Goal: Information Seeking & Learning: Learn about a topic

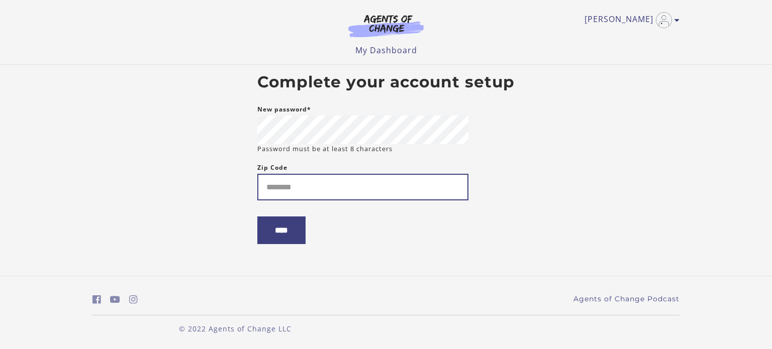
click at [366, 190] on input "Zip Code" at bounding box center [362, 187] width 211 height 27
type input "*****"
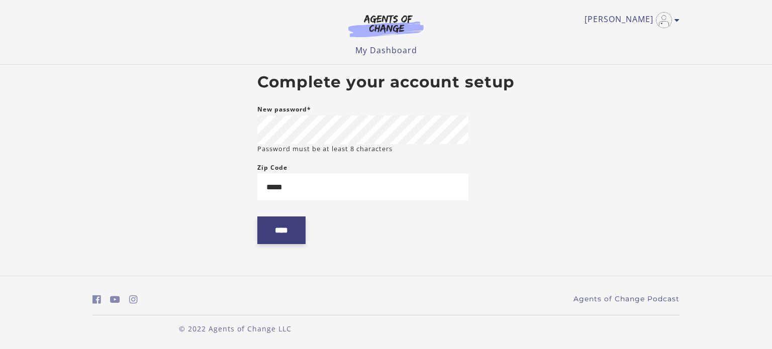
click at [275, 230] on input "****" at bounding box center [281, 231] width 48 height 28
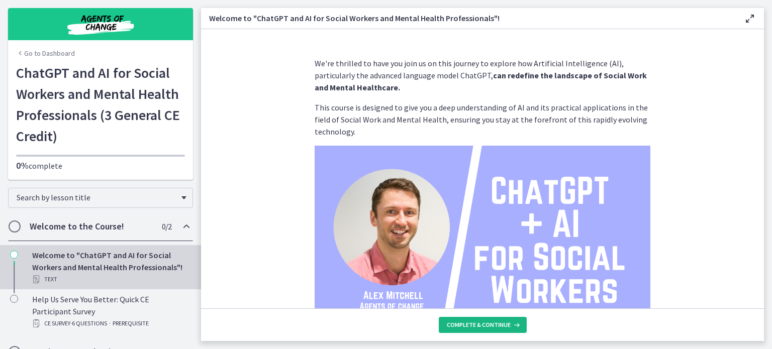
click at [511, 321] on span "Complete & continue" at bounding box center [479, 325] width 64 height 8
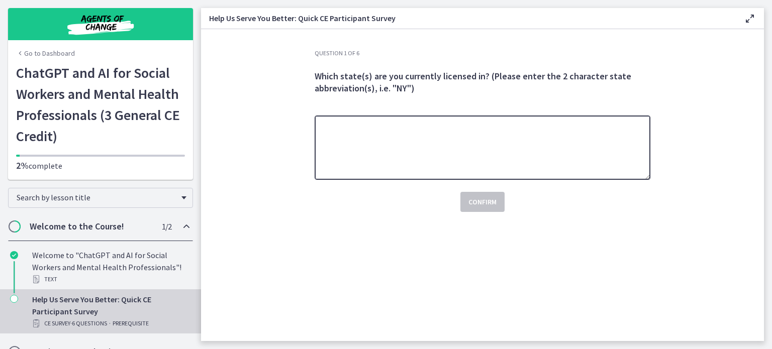
click at [574, 161] on textarea at bounding box center [483, 148] width 336 height 64
type textarea "**"
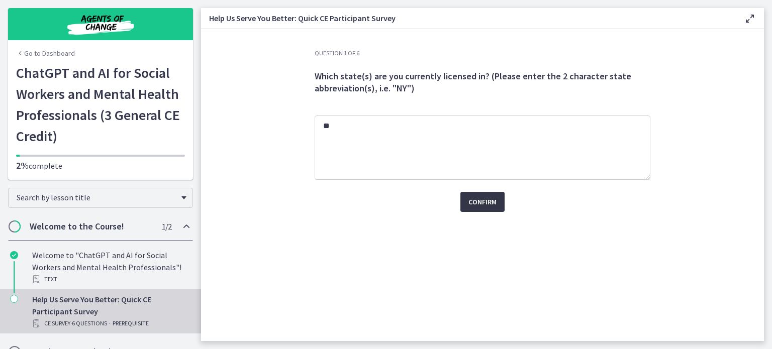
click at [505, 212] on button "Confirm" at bounding box center [482, 202] width 44 height 20
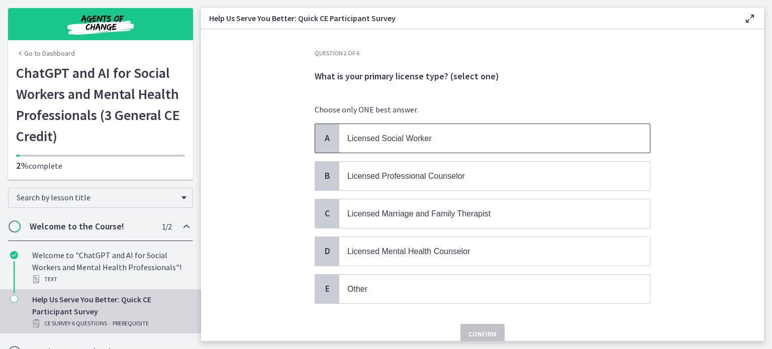
click at [529, 145] on p "Licensed Social Worker" at bounding box center [484, 138] width 274 height 13
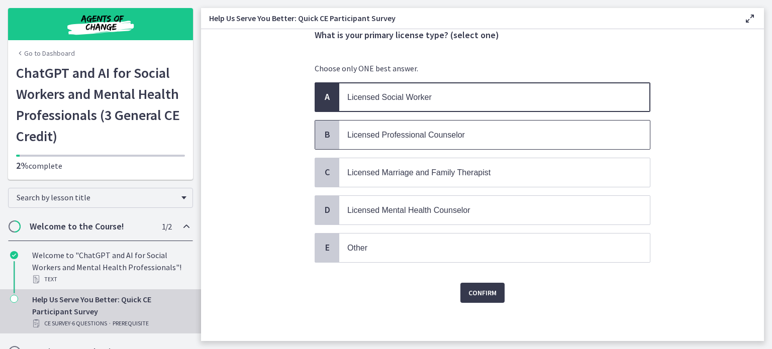
scroll to position [75, 0]
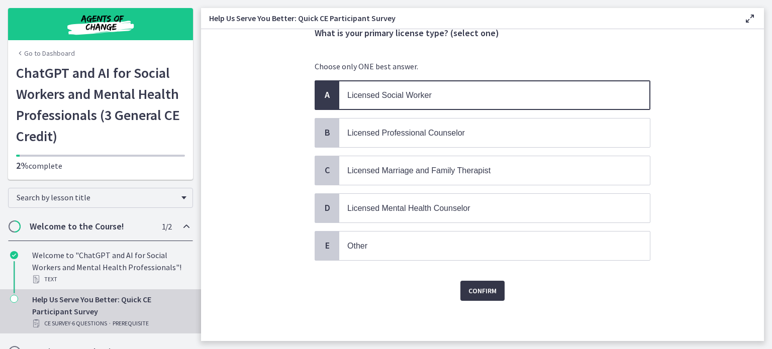
click at [497, 297] on span "Confirm" at bounding box center [482, 291] width 28 height 12
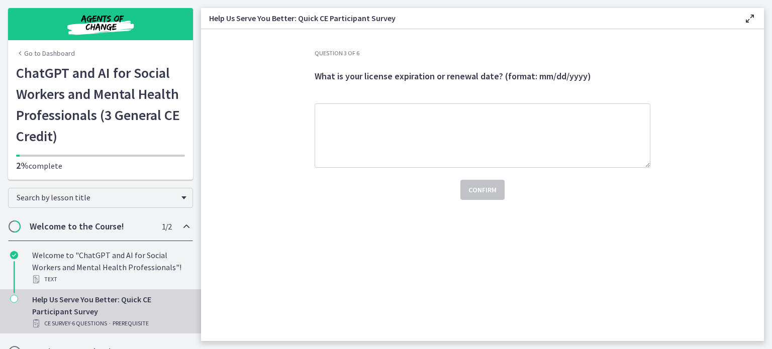
scroll to position [0, 0]
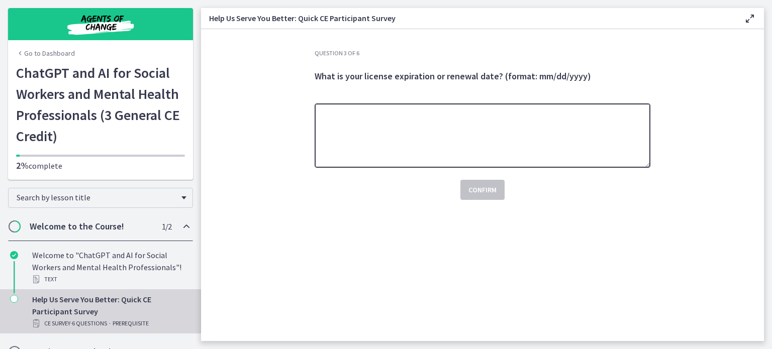
click at [463, 168] on textarea at bounding box center [483, 136] width 336 height 64
type textarea "**********"
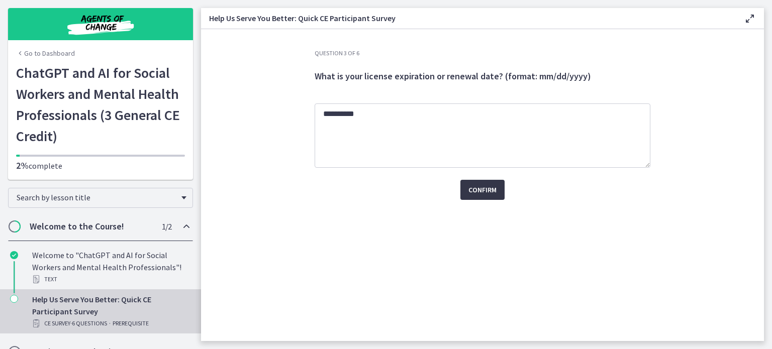
click at [497, 196] on span "Confirm" at bounding box center [482, 190] width 28 height 12
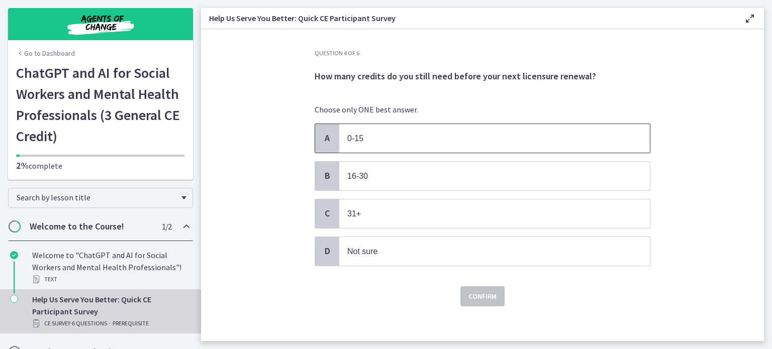
click at [412, 145] on p "0-15" at bounding box center [484, 138] width 274 height 13
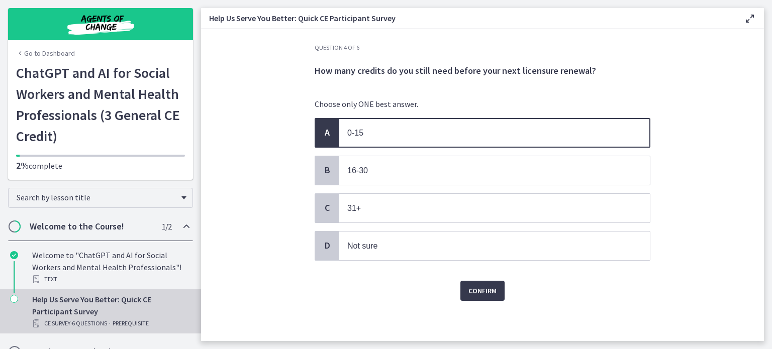
scroll to position [70, 0]
click at [497, 285] on span "Confirm" at bounding box center [482, 291] width 28 height 12
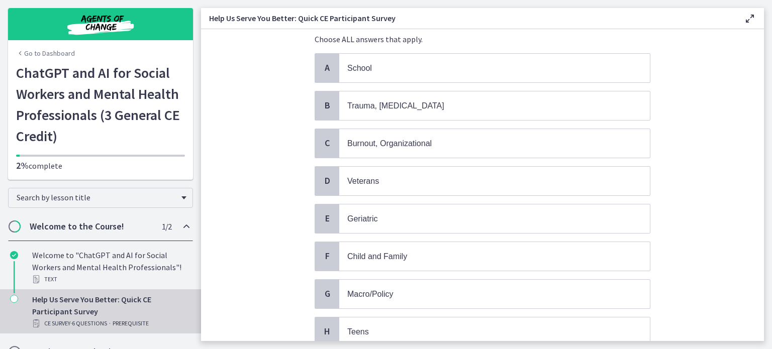
scroll to position [0, 0]
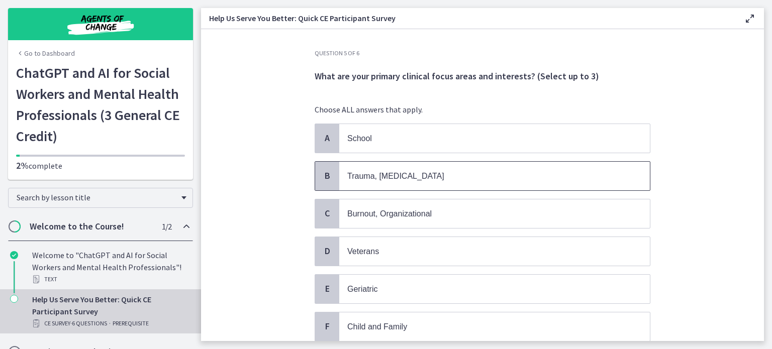
click at [422, 182] on p "Trauma, PTSD" at bounding box center [484, 176] width 274 height 13
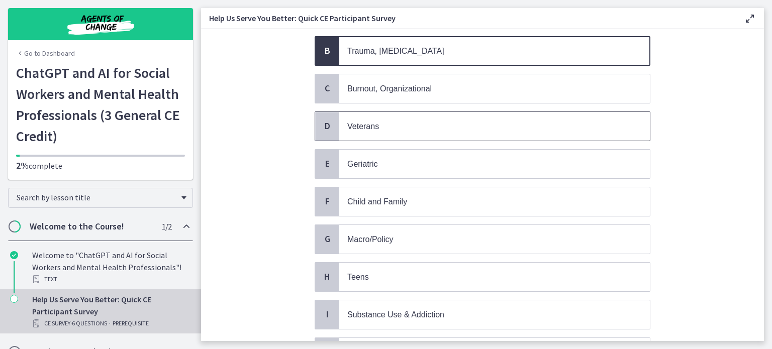
scroll to position [138, 0]
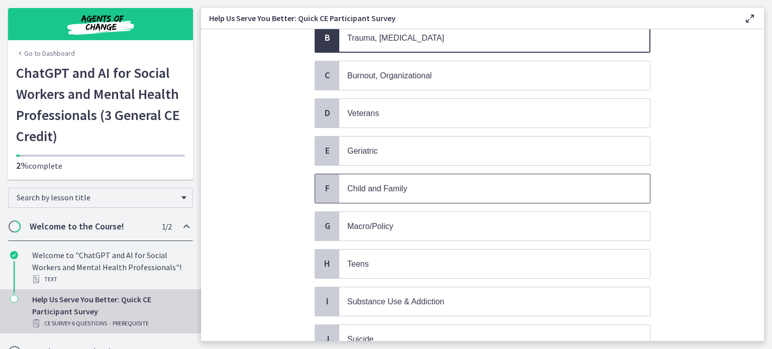
click at [424, 195] on p "Child and Family" at bounding box center [484, 188] width 274 height 13
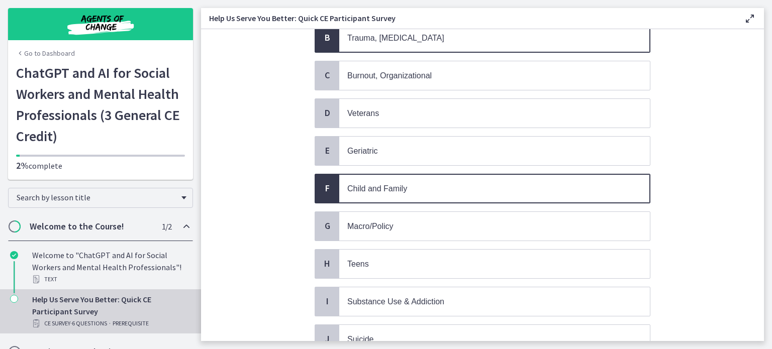
click at [424, 195] on p "Child and Family" at bounding box center [484, 188] width 274 height 13
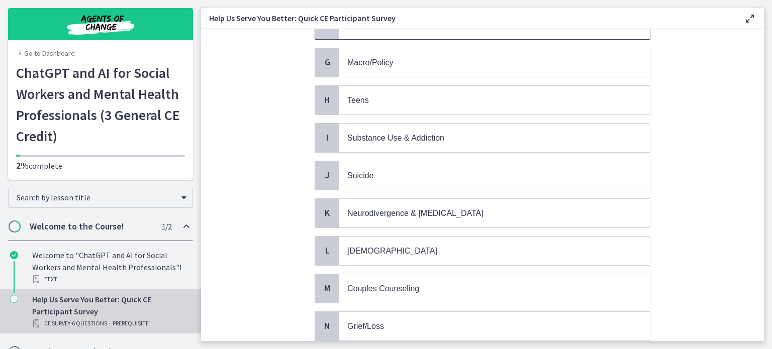
scroll to position [377, 0]
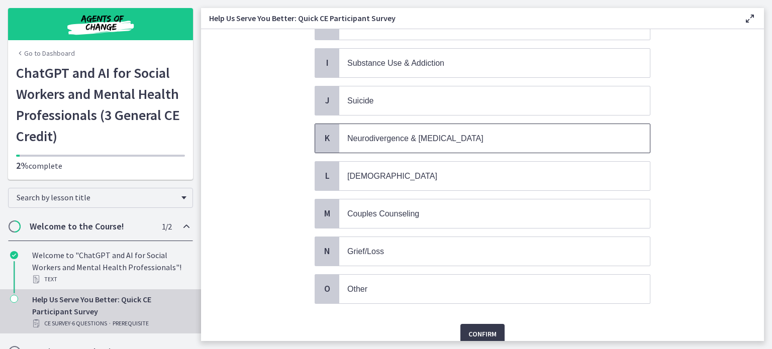
click at [459, 143] on span "Neurodivergence & Developmental Disorders" at bounding box center [415, 138] width 136 height 9
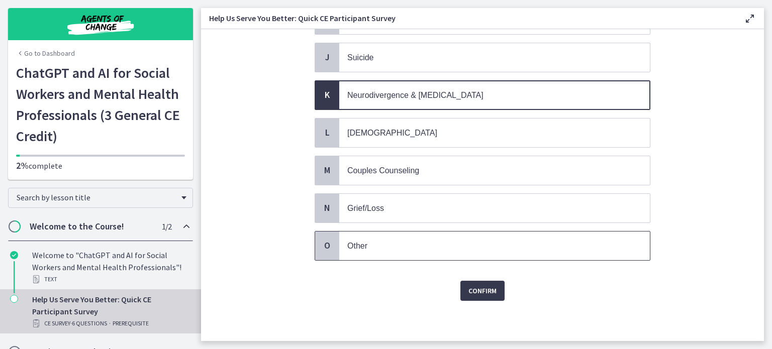
scroll to position [515, 0]
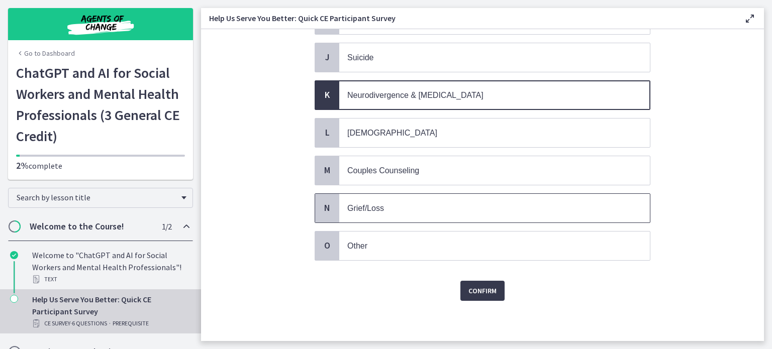
click at [436, 223] on span "Grief/Loss" at bounding box center [494, 208] width 311 height 29
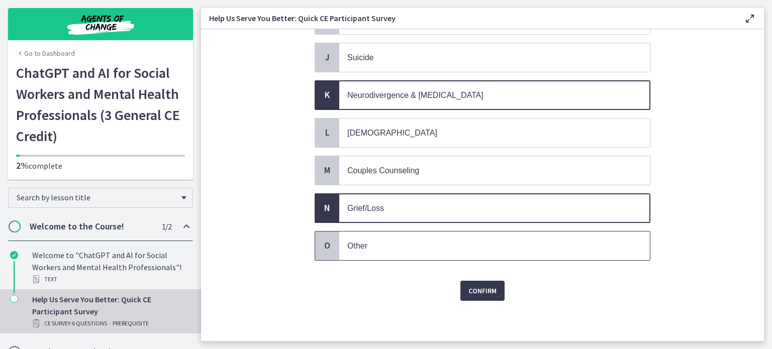
click at [485, 252] on p "Other" at bounding box center [484, 246] width 274 height 13
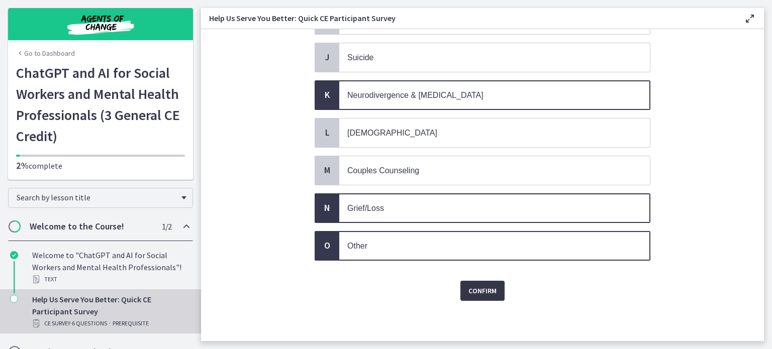
click at [497, 297] on span "Confirm" at bounding box center [482, 291] width 28 height 12
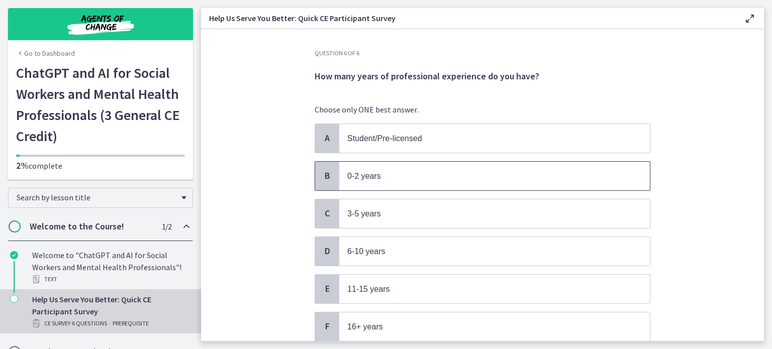
click at [444, 190] on span "0-2 years" at bounding box center [494, 176] width 311 height 29
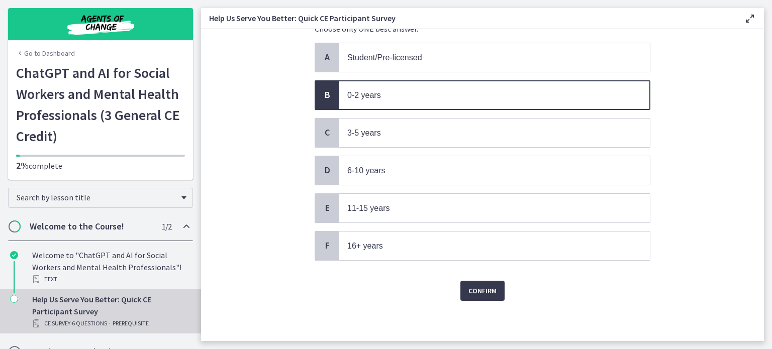
scroll to position [156, 0]
click at [505, 283] on button "Confirm" at bounding box center [482, 291] width 44 height 20
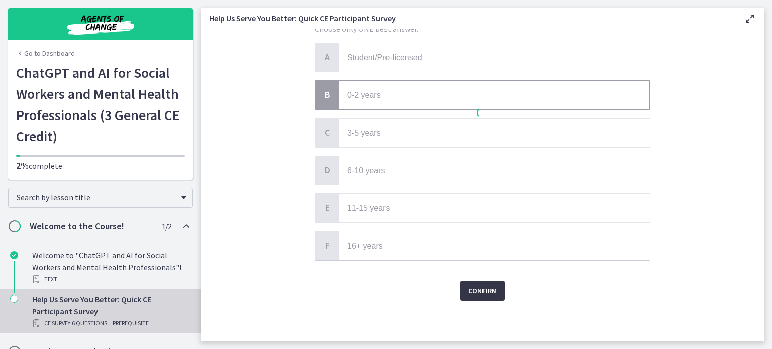
scroll to position [0, 0]
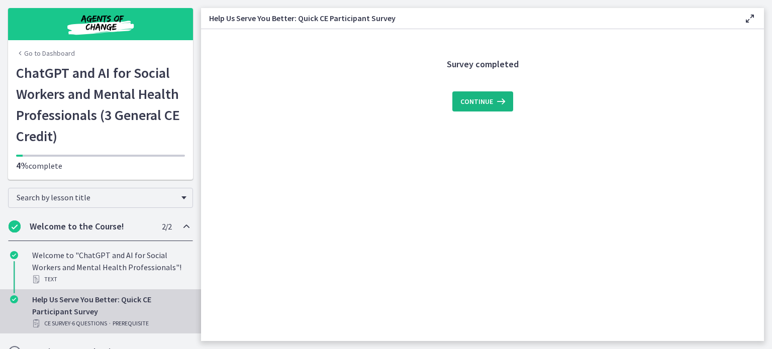
click at [493, 108] on span "Continue" at bounding box center [476, 101] width 33 height 12
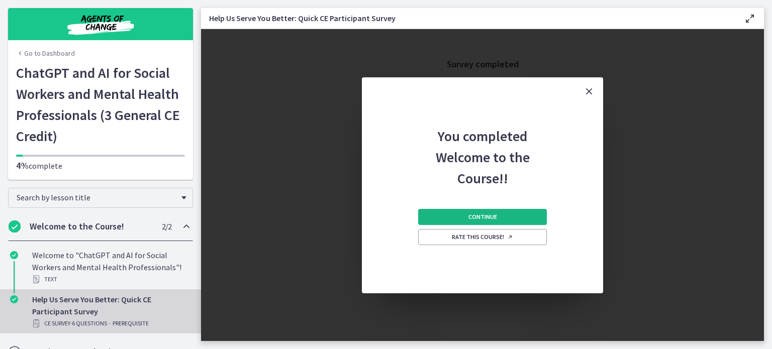
click at [537, 225] on button "Continue" at bounding box center [482, 217] width 129 height 16
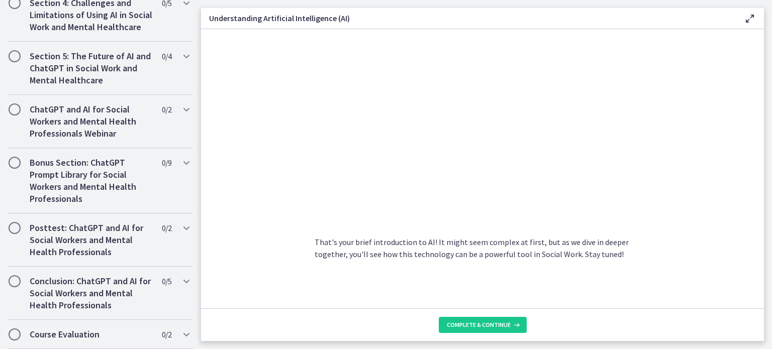
scroll to position [613, 0]
click at [506, 322] on span "Complete & continue" at bounding box center [479, 325] width 64 height 8
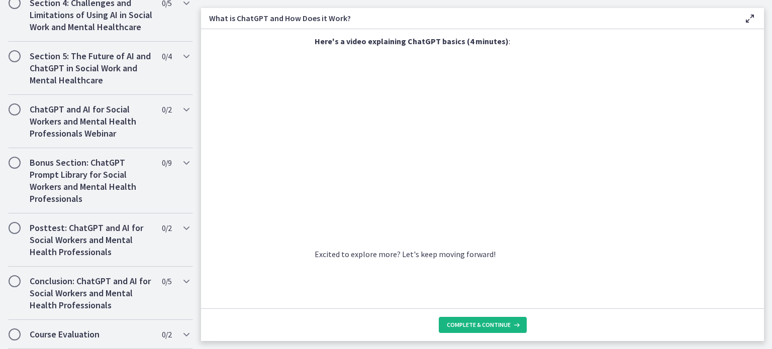
scroll to position [683, 0]
click at [511, 321] on span "Complete & continue" at bounding box center [479, 325] width 64 height 8
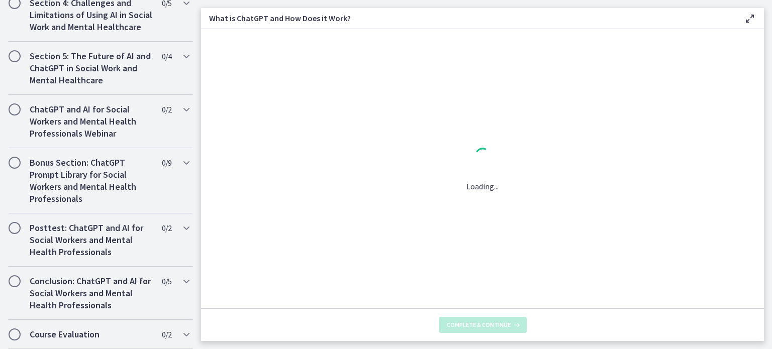
scroll to position [0, 0]
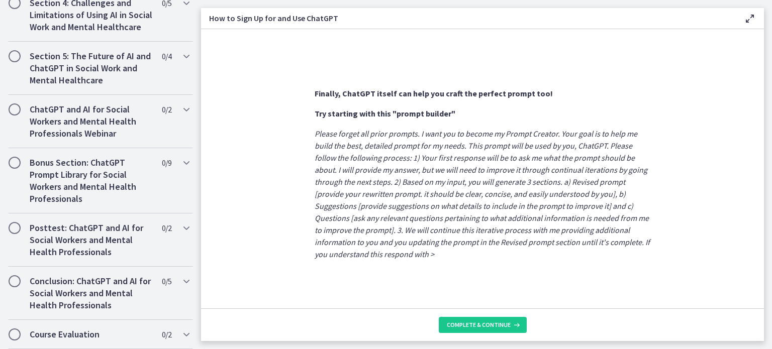
scroll to position [691, 0]
click at [497, 322] on span "Complete & continue" at bounding box center [479, 325] width 64 height 8
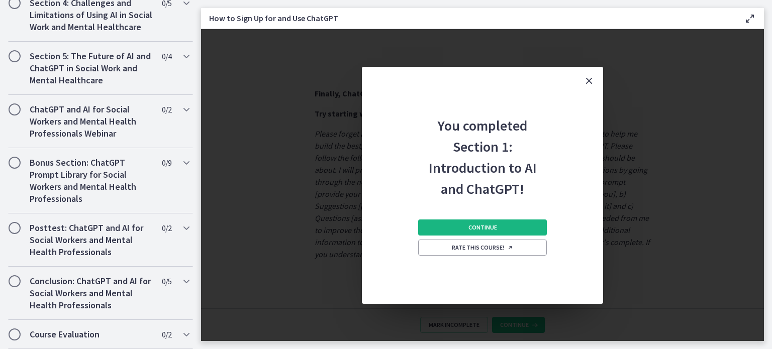
click at [497, 232] on span "Continue" at bounding box center [482, 228] width 29 height 8
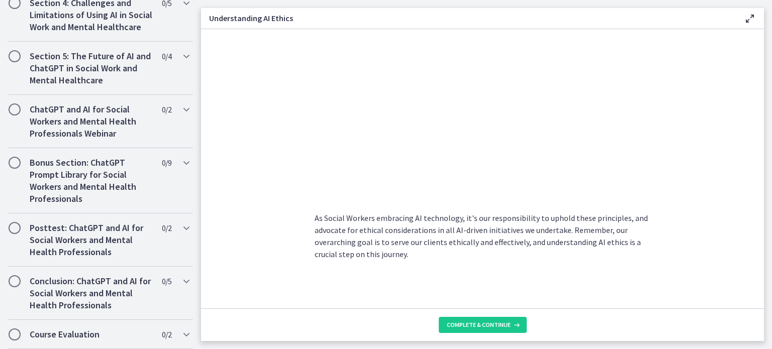
scroll to position [693, 0]
click at [503, 321] on span "Complete & continue" at bounding box center [479, 325] width 64 height 8
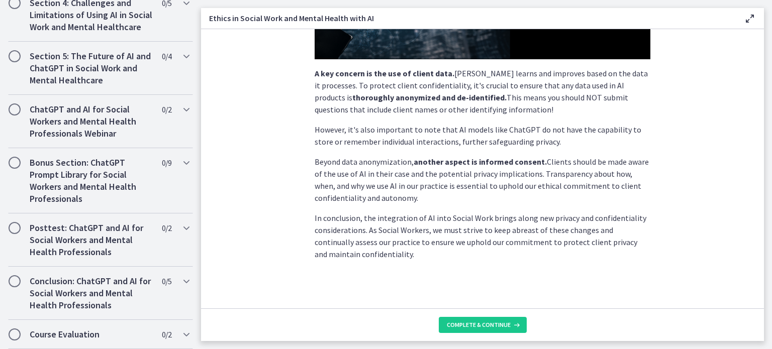
scroll to position [428, 0]
click at [511, 321] on span "Complete & continue" at bounding box center [479, 325] width 64 height 8
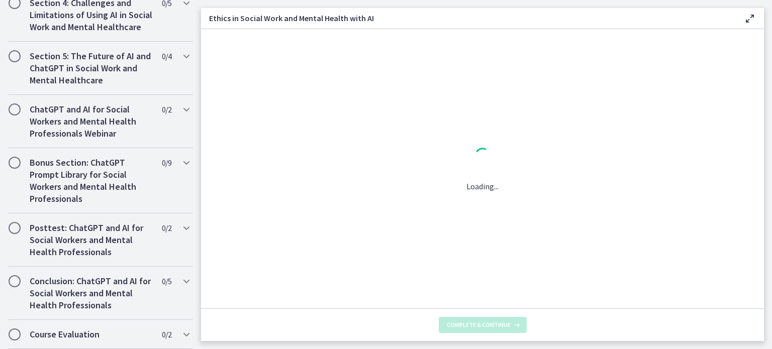
scroll to position [0, 0]
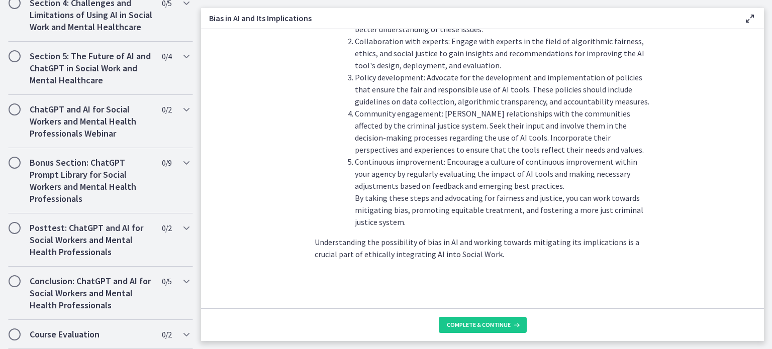
scroll to position [1472, 0]
click at [510, 325] on button "Complete & continue" at bounding box center [483, 325] width 88 height 16
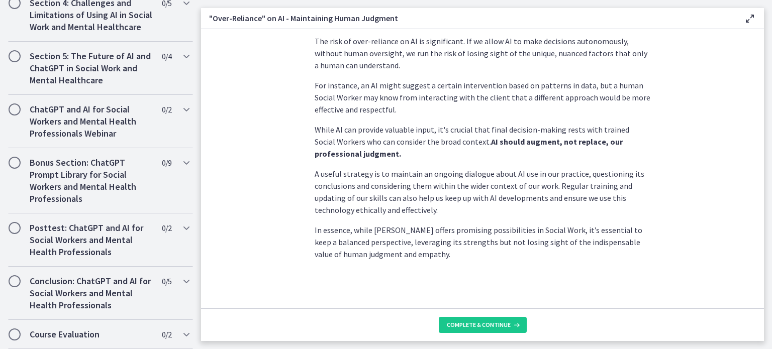
scroll to position [420, 0]
click at [507, 325] on span "Complete & continue" at bounding box center [479, 325] width 64 height 8
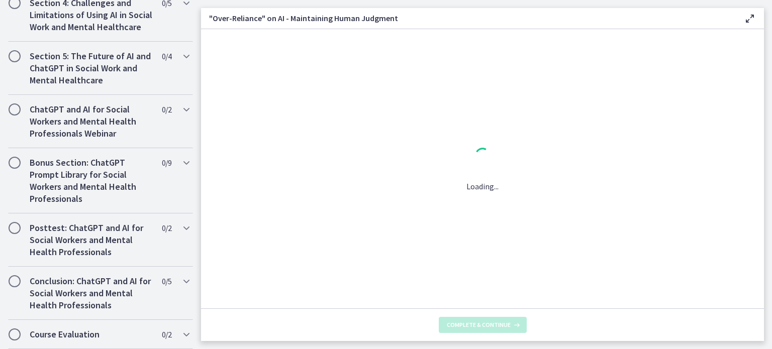
scroll to position [0, 0]
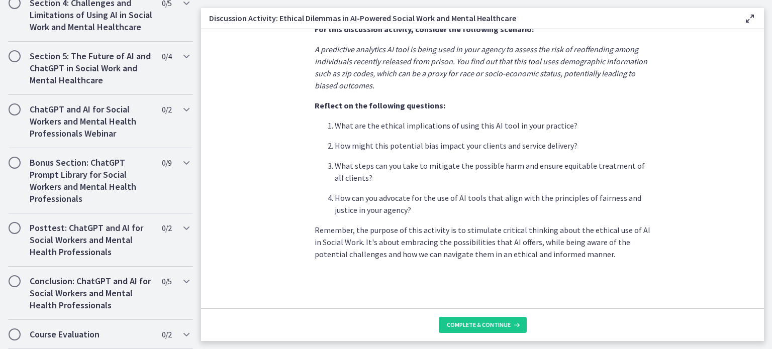
scroll to position [428, 0]
click at [511, 321] on span "Complete & continue" at bounding box center [479, 325] width 64 height 8
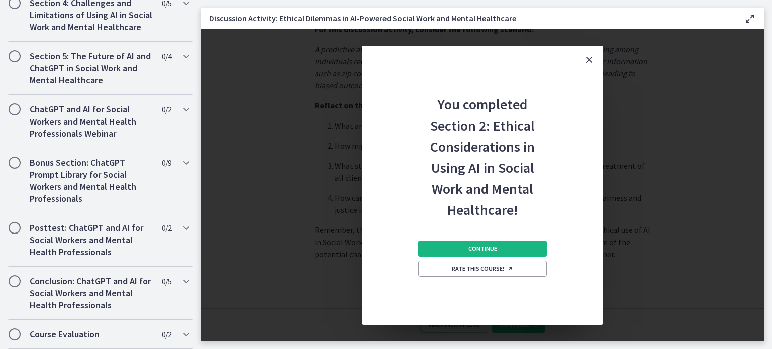
click at [497, 253] on span "Continue" at bounding box center [482, 249] width 29 height 8
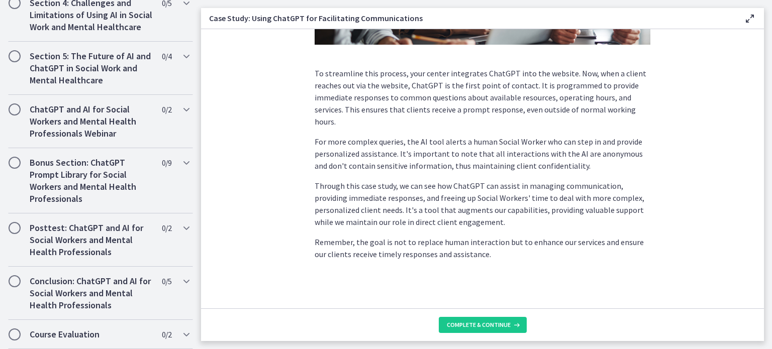
scroll to position [430, 0]
click at [511, 321] on span "Complete & continue" at bounding box center [479, 325] width 64 height 8
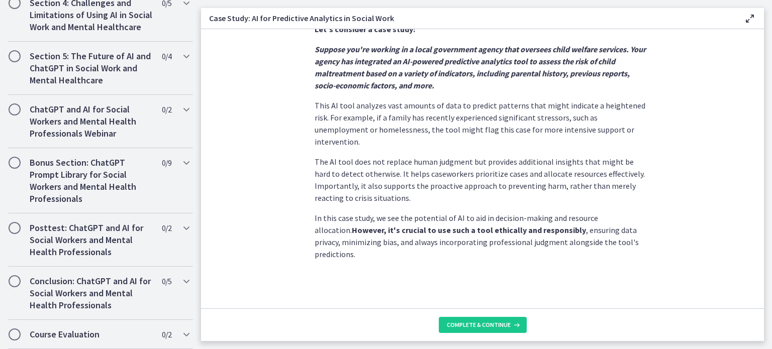
scroll to position [398, 0]
click at [511, 321] on span "Complete & continue" at bounding box center [479, 325] width 64 height 8
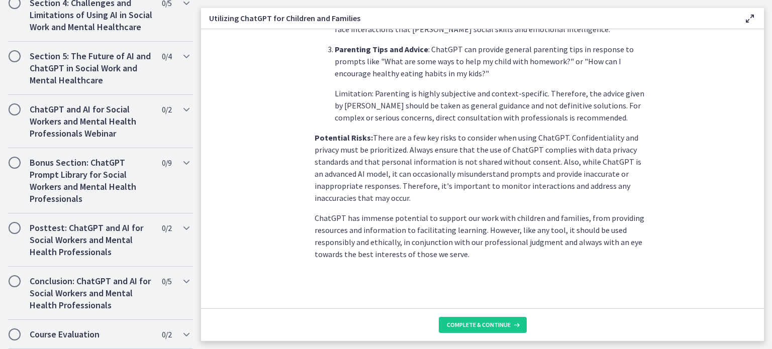
scroll to position [641, 0]
click at [522, 326] on button "Complete & continue" at bounding box center [483, 325] width 88 height 16
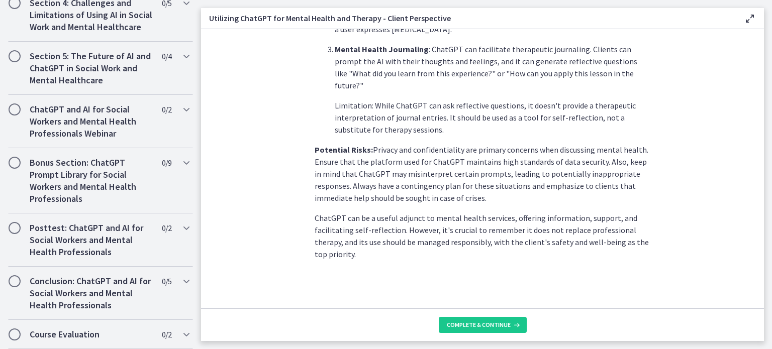
scroll to position [639, 0]
click at [513, 327] on button "Complete & continue" at bounding box center [483, 325] width 88 height 16
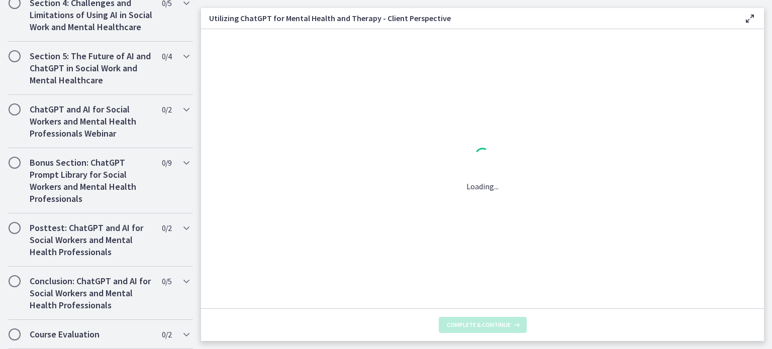
scroll to position [0, 0]
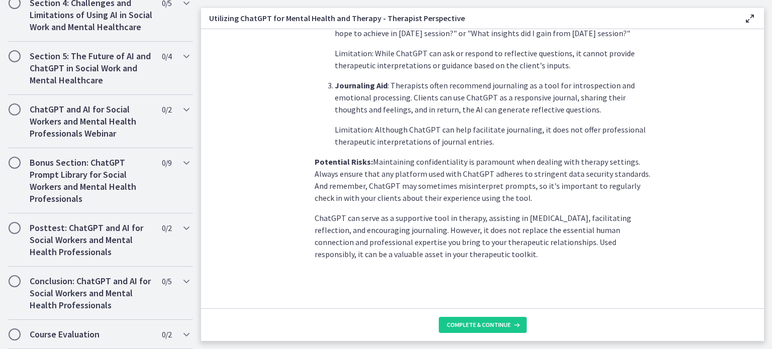
scroll to position [609, 0]
click at [511, 321] on span "Complete & continue" at bounding box center [479, 325] width 64 height 8
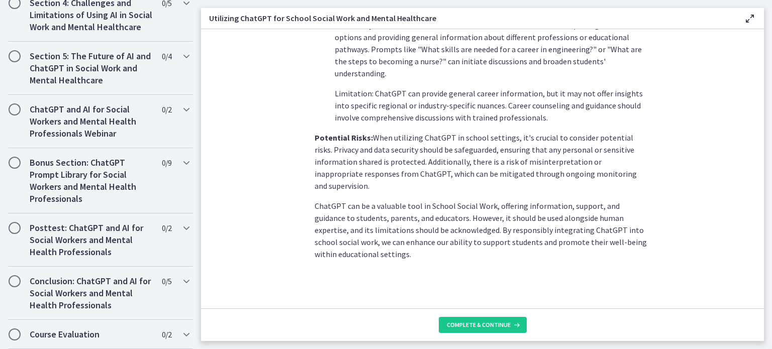
scroll to position [553, 0]
click at [502, 321] on span "Complete & continue" at bounding box center [479, 325] width 64 height 8
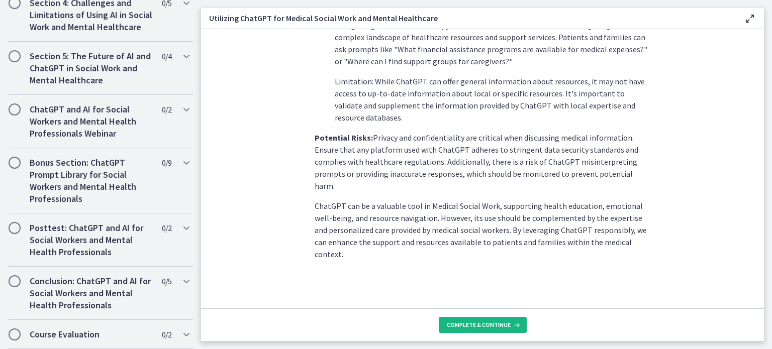
scroll to position [609, 0]
click at [492, 321] on span "Complete & continue" at bounding box center [479, 325] width 64 height 8
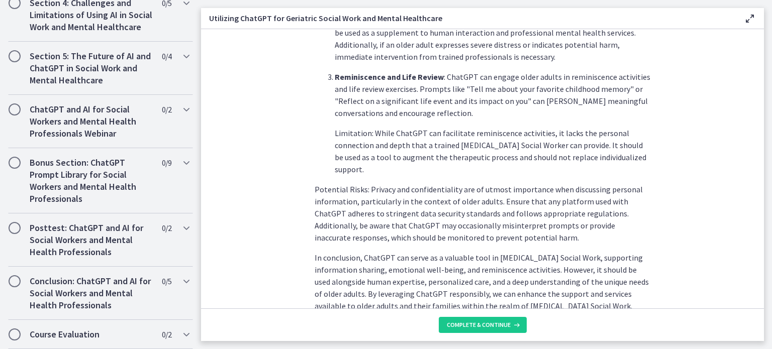
scroll to position [477, 0]
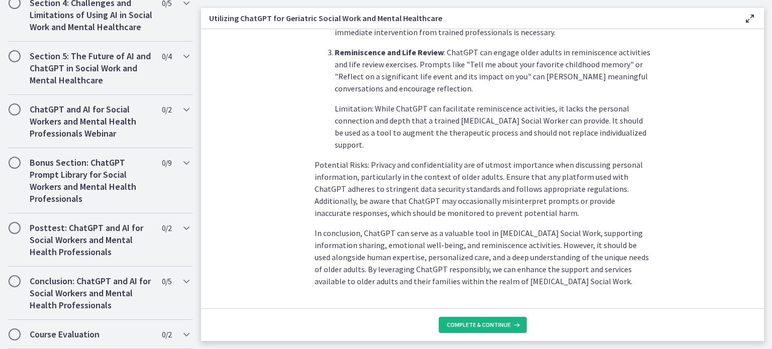
drag, startPoint x: 490, startPoint y: 321, endPoint x: 491, endPoint y: 328, distance: 7.2
click at [491, 328] on button "Complete & continue" at bounding box center [483, 325] width 88 height 16
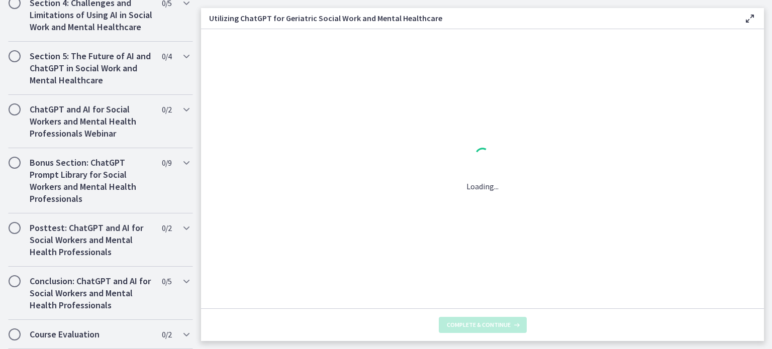
scroll to position [0, 0]
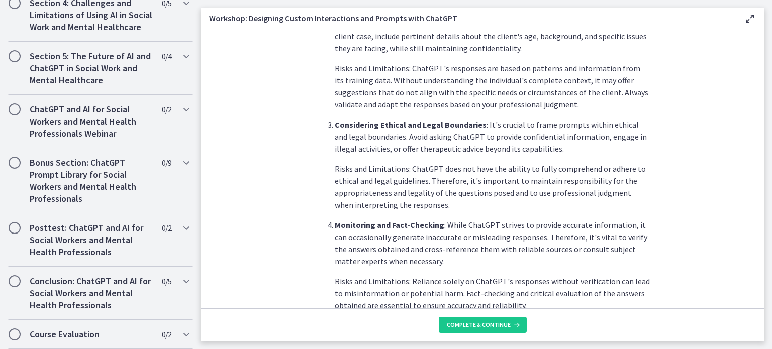
scroll to position [440, 0]
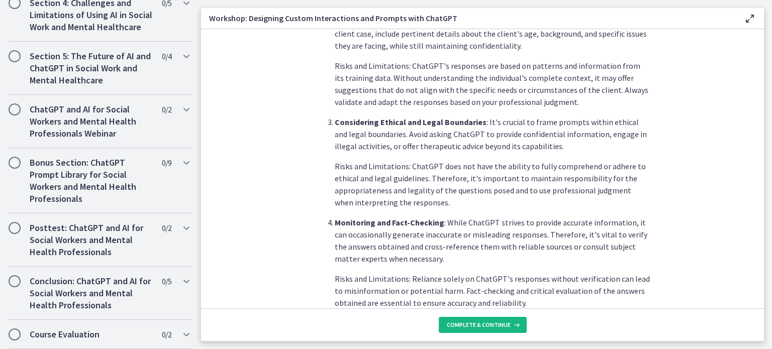
click at [505, 321] on span "Complete & continue" at bounding box center [479, 325] width 64 height 8
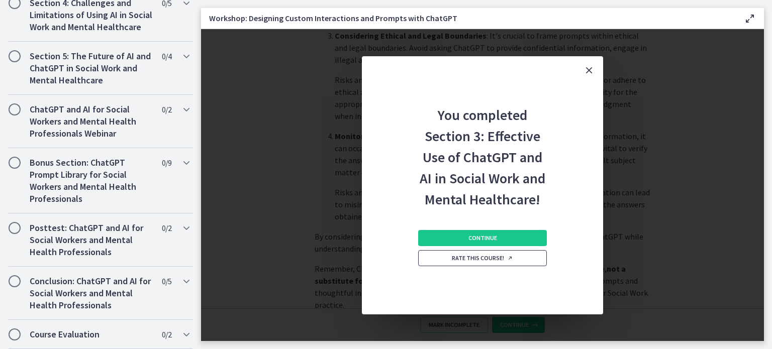
scroll to position [528, 0]
click at [497, 242] on span "Continue" at bounding box center [482, 238] width 29 height 8
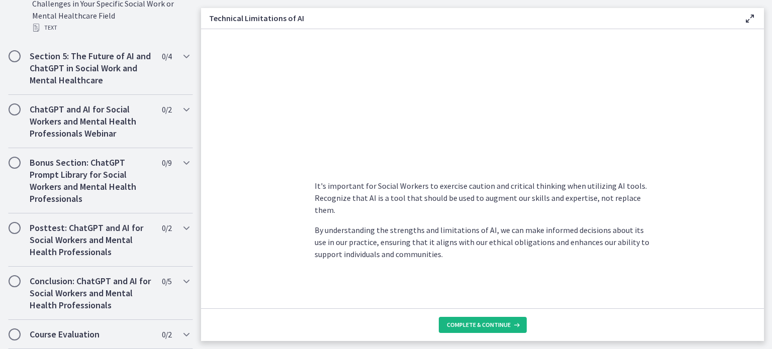
scroll to position [955, 0]
click at [511, 321] on span "Complete & continue" at bounding box center [479, 325] width 64 height 8
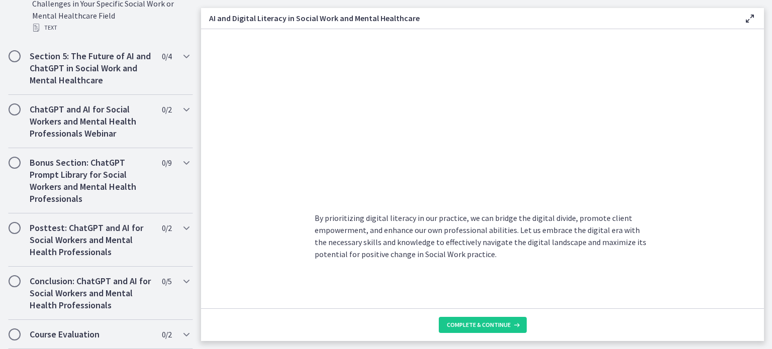
scroll to position [1131, 0]
click at [492, 321] on span "Complete & continue" at bounding box center [479, 325] width 64 height 8
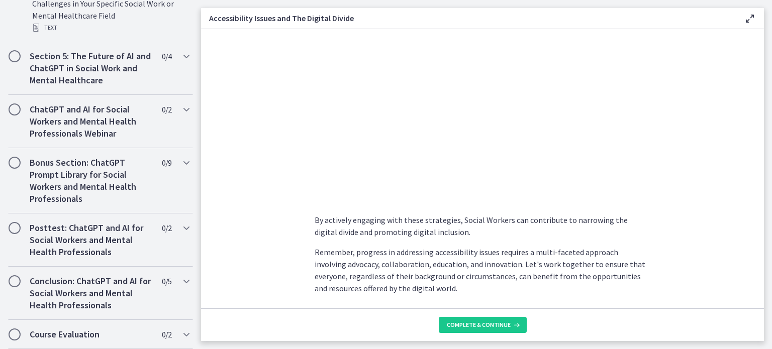
scroll to position [905, 0]
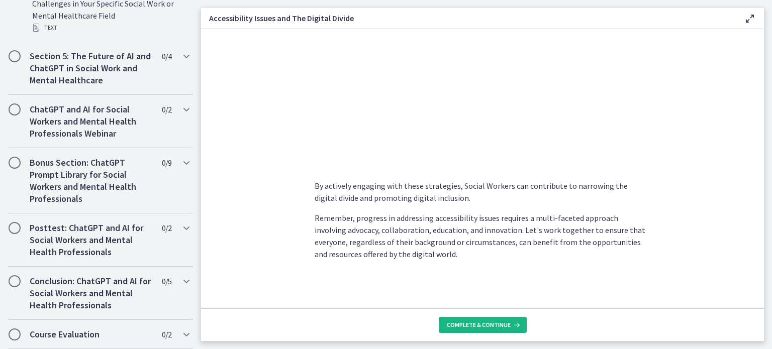
click at [494, 321] on span "Complete & continue" at bounding box center [479, 325] width 64 height 8
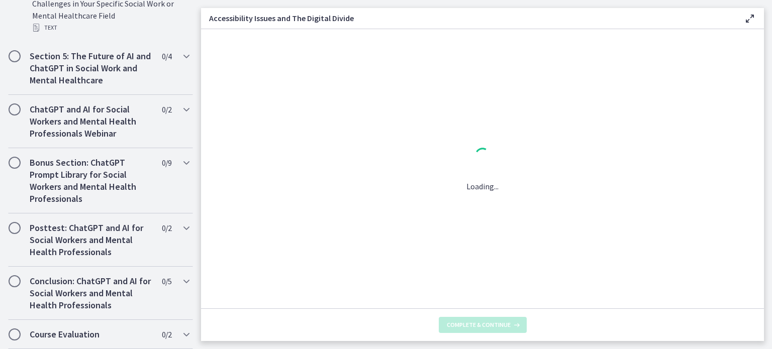
scroll to position [0, 0]
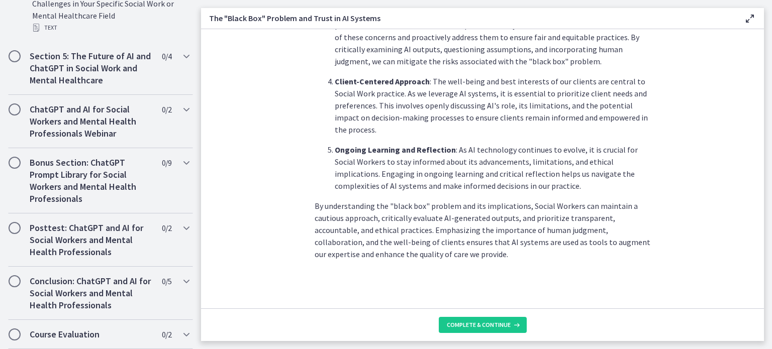
scroll to position [730, 0]
click at [527, 317] on button "Complete & continue" at bounding box center [483, 325] width 88 height 16
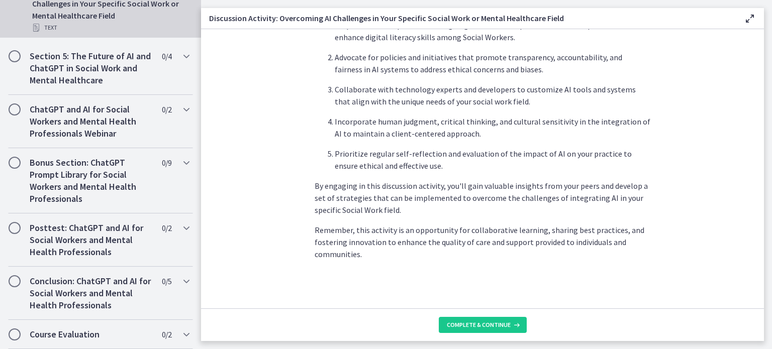
scroll to position [880, 0]
click at [497, 322] on span "Complete & continue" at bounding box center [479, 325] width 64 height 8
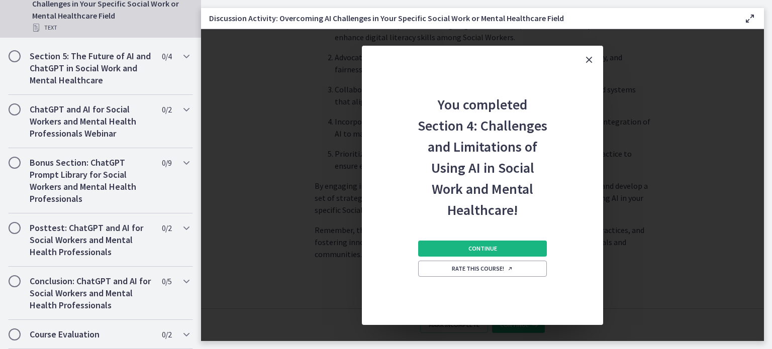
click at [497, 253] on span "Continue" at bounding box center [482, 249] width 29 height 8
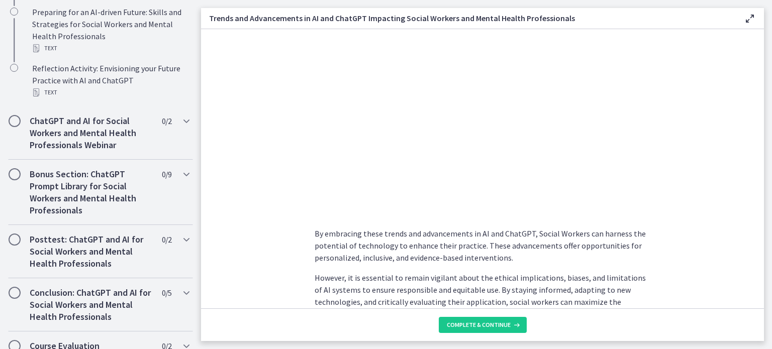
scroll to position [829, 0]
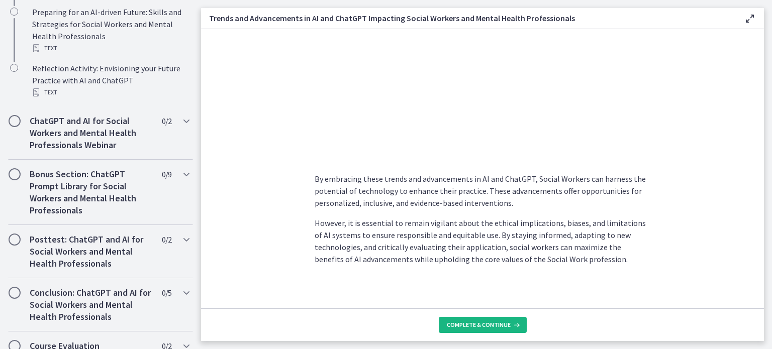
click at [506, 327] on button "Complete & continue" at bounding box center [483, 325] width 88 height 16
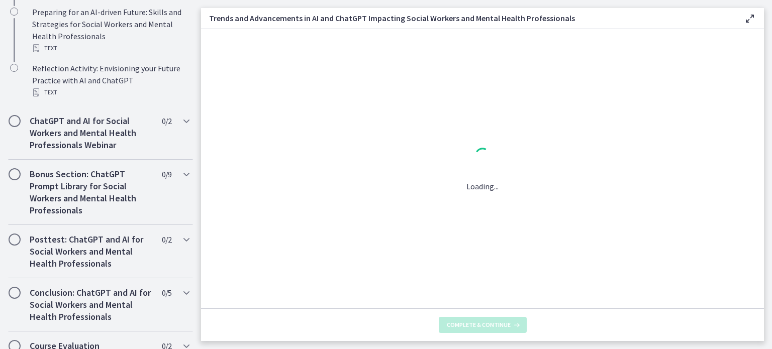
scroll to position [0, 0]
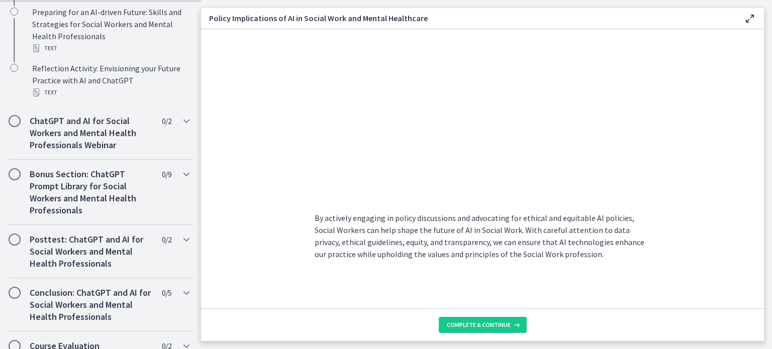
scroll to position [1168, 0]
click at [504, 321] on span "Complete & continue" at bounding box center [479, 325] width 64 height 8
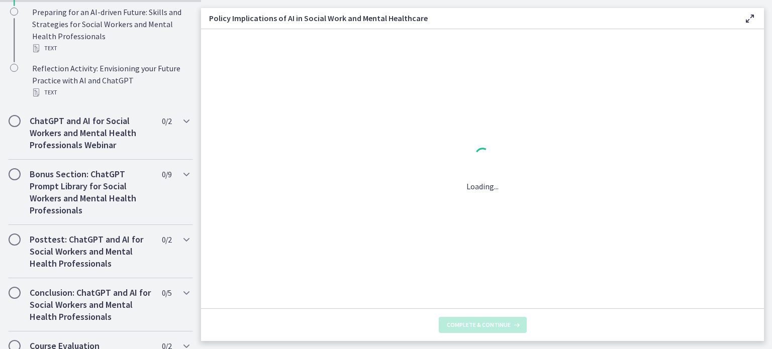
scroll to position [0, 0]
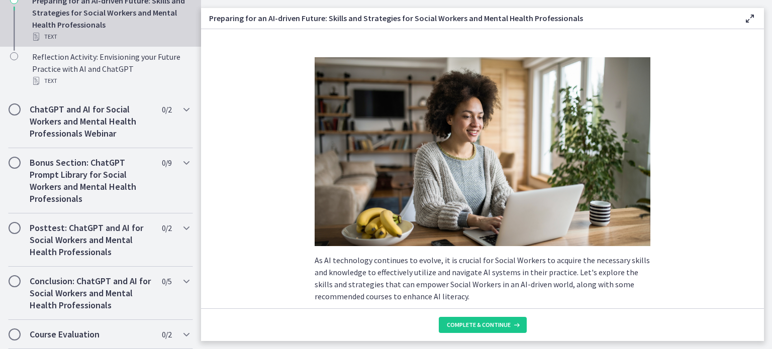
scroll to position [633, 0]
click at [497, 323] on span "Complete & continue" at bounding box center [479, 325] width 64 height 8
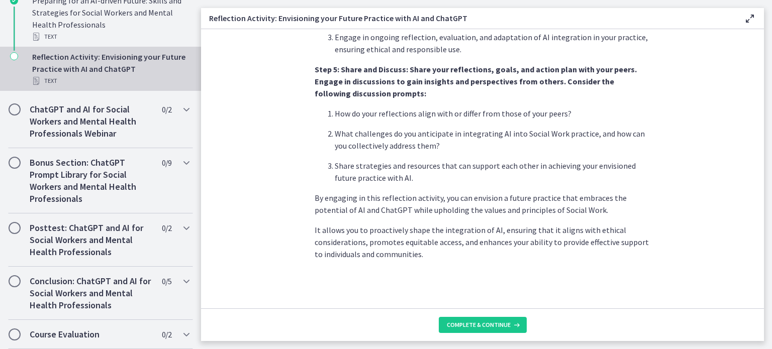
scroll to position [1172, 0]
click at [498, 321] on span "Complete & continue" at bounding box center [479, 325] width 64 height 8
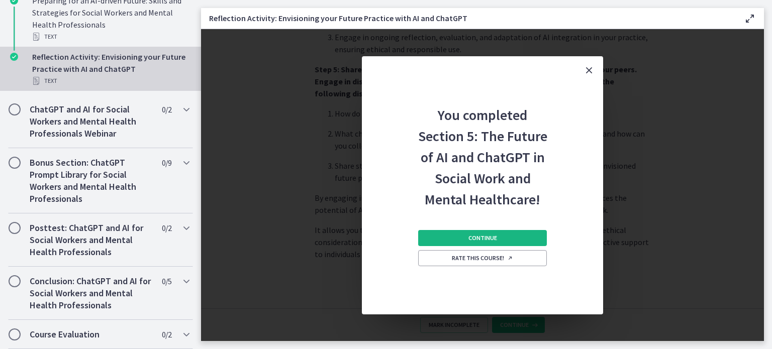
click at [497, 242] on span "Continue" at bounding box center [482, 238] width 29 height 8
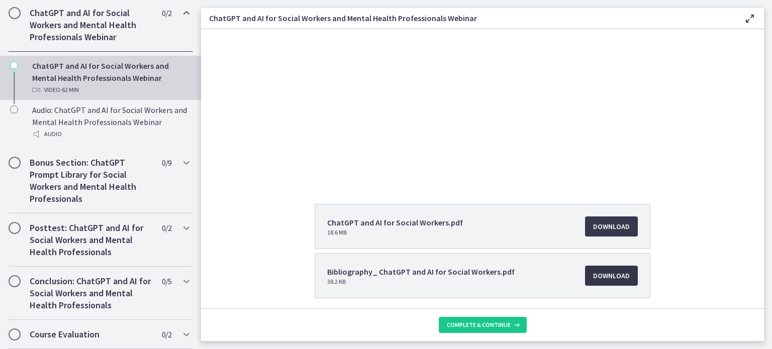
scroll to position [151, 0]
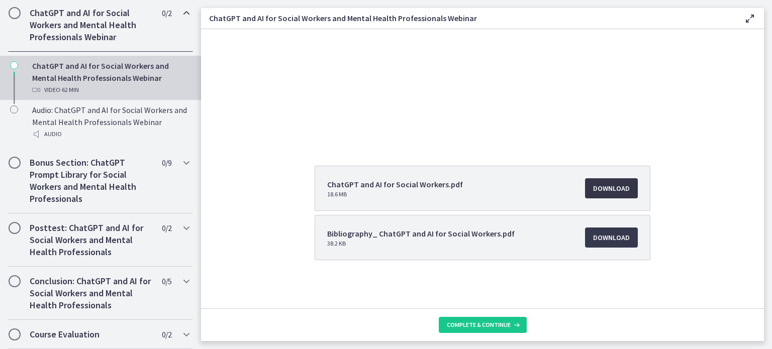
click at [630, 182] on span "Download Opens in a new window" at bounding box center [611, 188] width 37 height 12
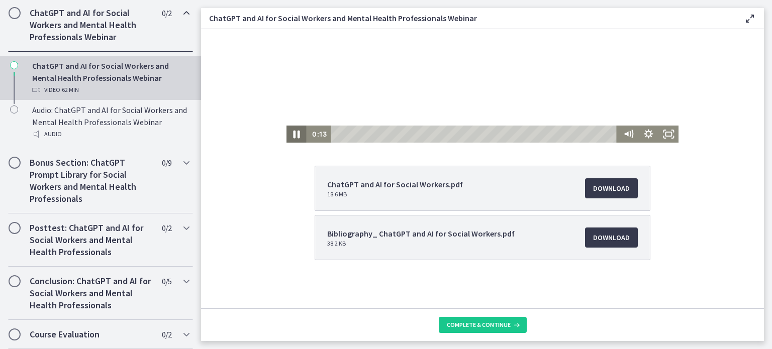
click at [284, 135] on icon "Pause" at bounding box center [296, 134] width 24 height 21
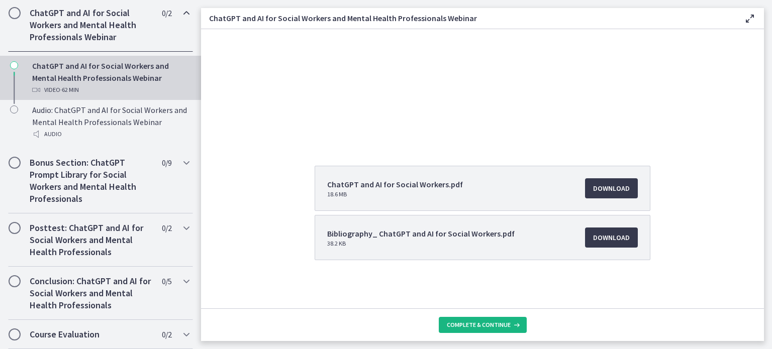
click at [488, 321] on span "Complete & continue" at bounding box center [479, 325] width 64 height 8
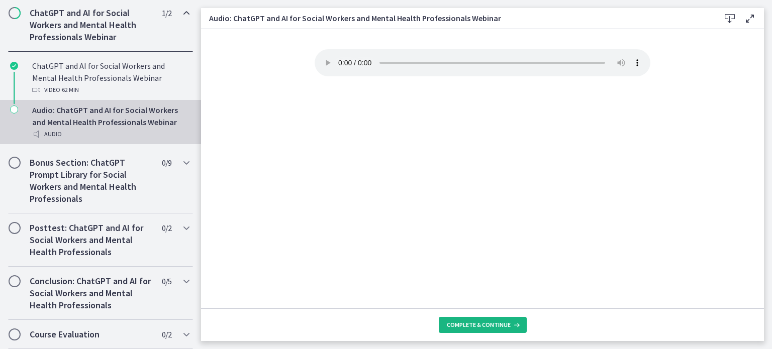
click at [508, 324] on span "Complete & continue" at bounding box center [479, 325] width 64 height 8
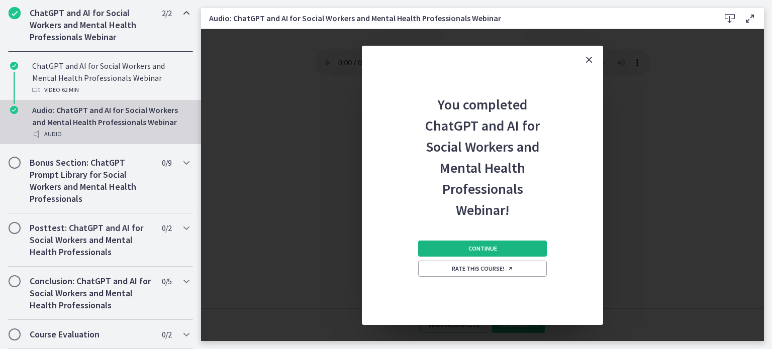
click at [527, 257] on button "Continue" at bounding box center [482, 249] width 129 height 16
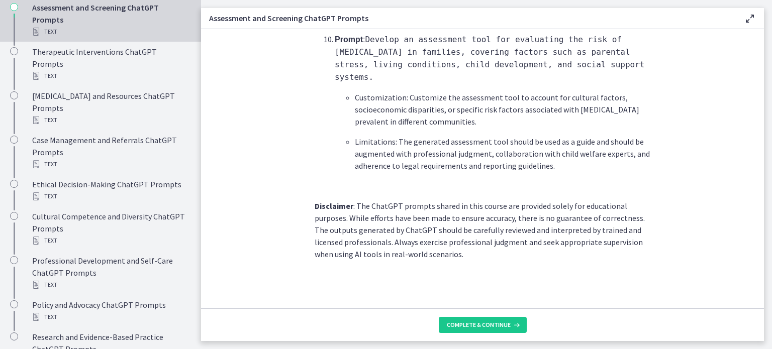
scroll to position [1952, 0]
click at [505, 317] on button "Complete & continue" at bounding box center [483, 325] width 88 height 16
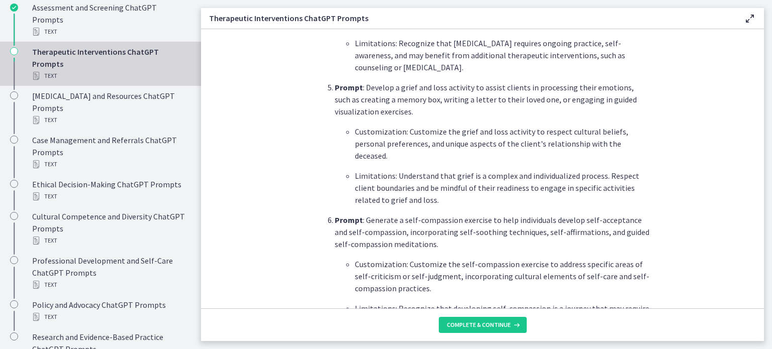
scroll to position [779, 0]
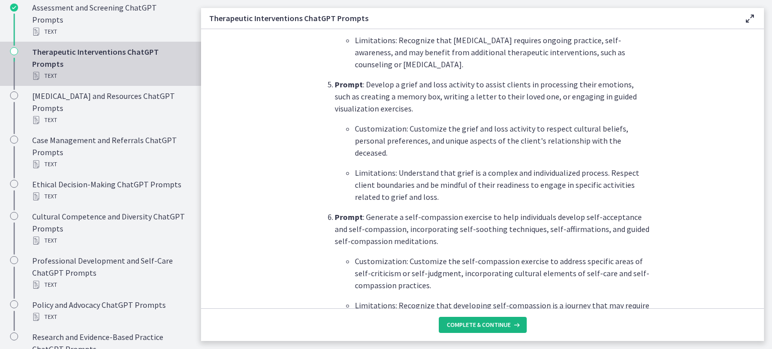
click at [490, 329] on button "Complete & continue" at bounding box center [483, 325] width 88 height 16
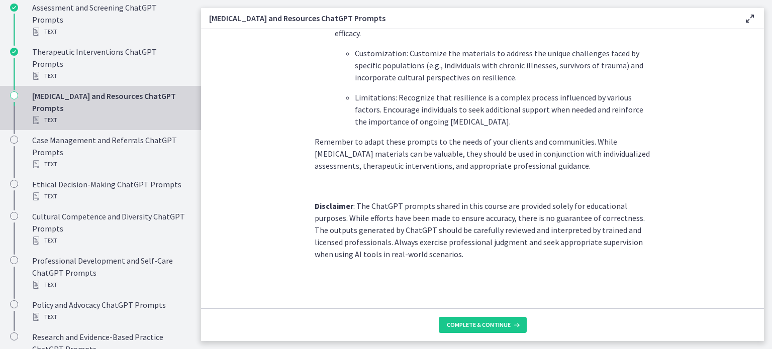
scroll to position [1746, 0]
click at [511, 324] on span "Complete & continue" at bounding box center [479, 325] width 64 height 8
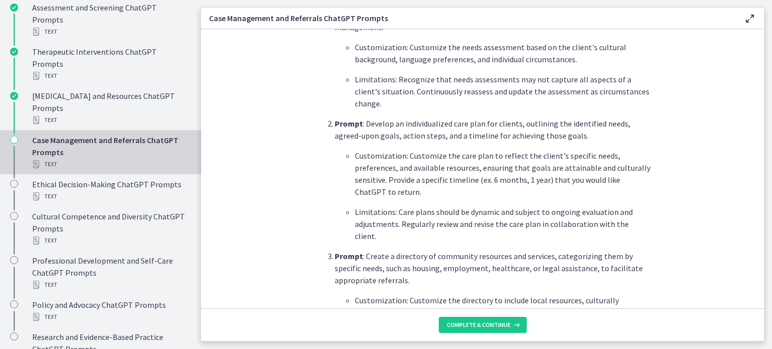
scroll to position [414, 0]
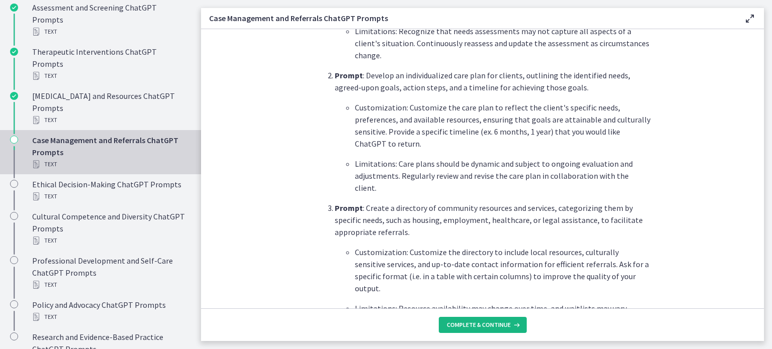
click at [493, 326] on button "Complete & continue" at bounding box center [483, 325] width 88 height 16
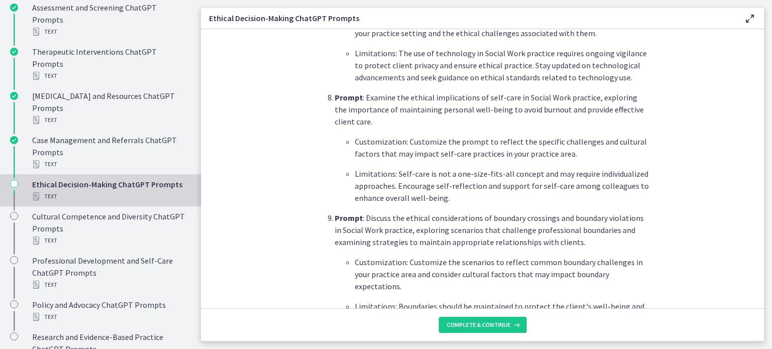
scroll to position [1319, 0]
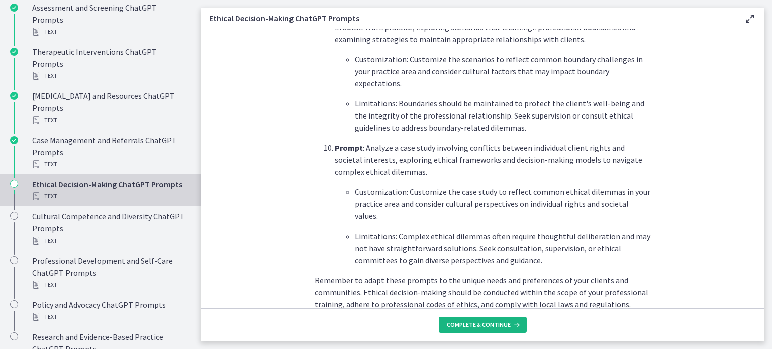
click at [510, 321] on span "Complete & continue" at bounding box center [479, 325] width 64 height 8
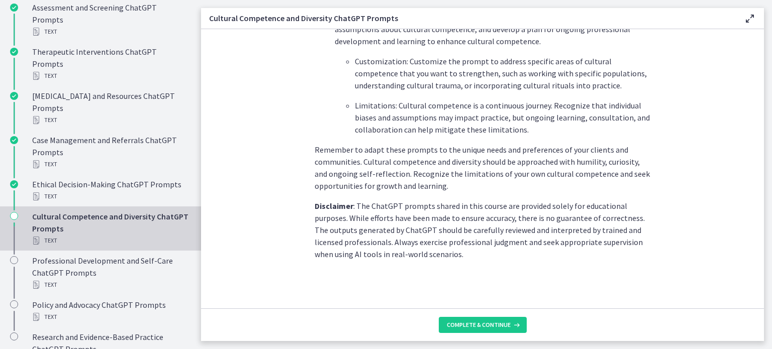
scroll to position [1636, 0]
click at [511, 324] on span "Complete & continue" at bounding box center [479, 325] width 64 height 8
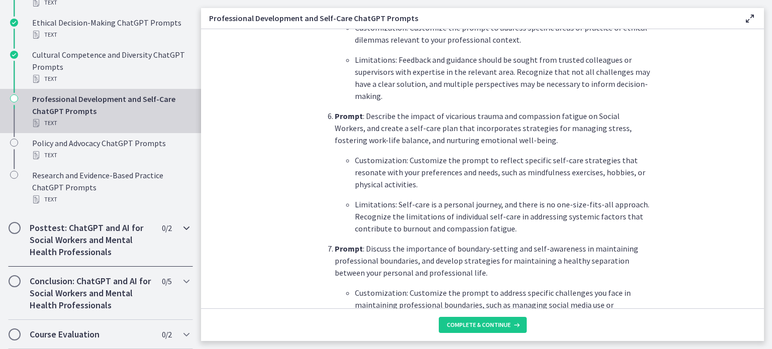
scroll to position [1057, 0]
click at [505, 321] on span "Complete & continue" at bounding box center [479, 325] width 64 height 8
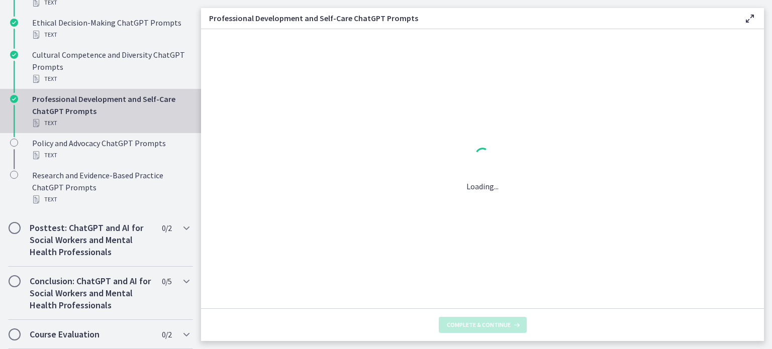
scroll to position [0, 0]
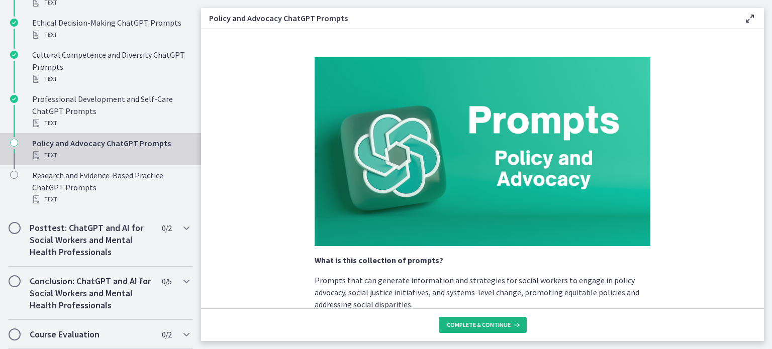
click at [505, 321] on span "Complete & continue" at bounding box center [479, 325] width 64 height 8
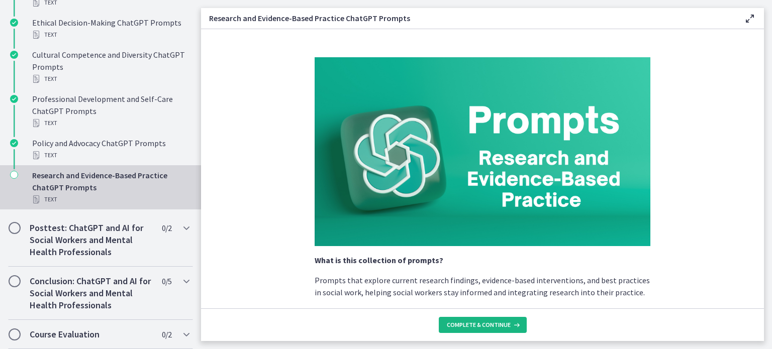
click at [505, 321] on span "Complete & continue" at bounding box center [479, 325] width 64 height 8
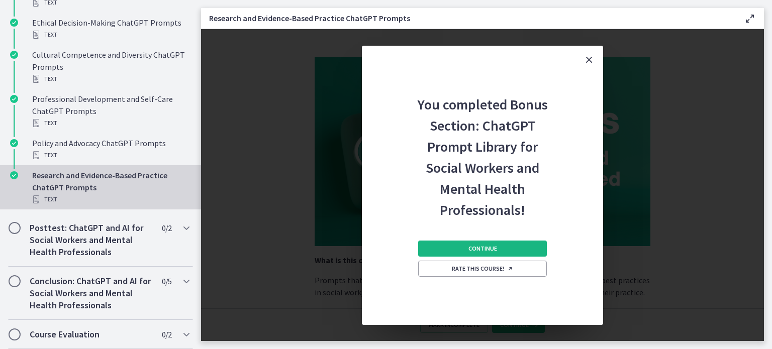
click at [497, 253] on span "Continue" at bounding box center [482, 249] width 29 height 8
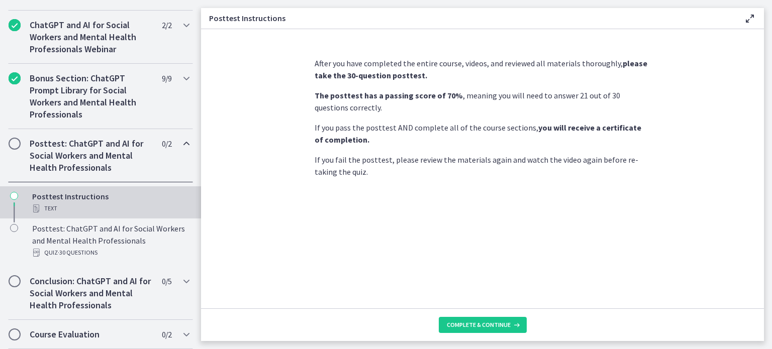
scroll to position [716, 0]
click at [511, 321] on span "Complete & continue" at bounding box center [479, 325] width 64 height 8
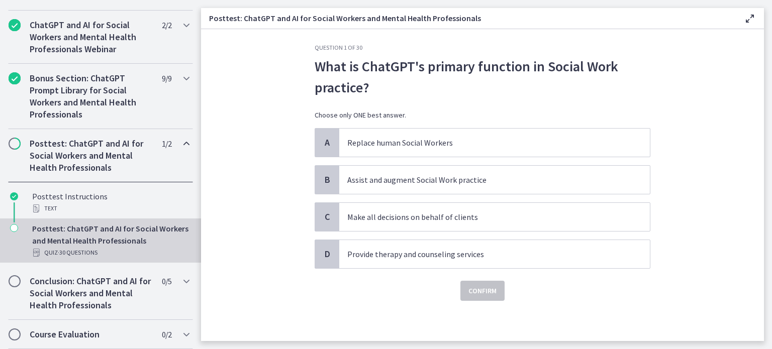
scroll to position [50, 0]
click at [523, 174] on p "Assist and augment Social Work practice" at bounding box center [484, 180] width 274 height 12
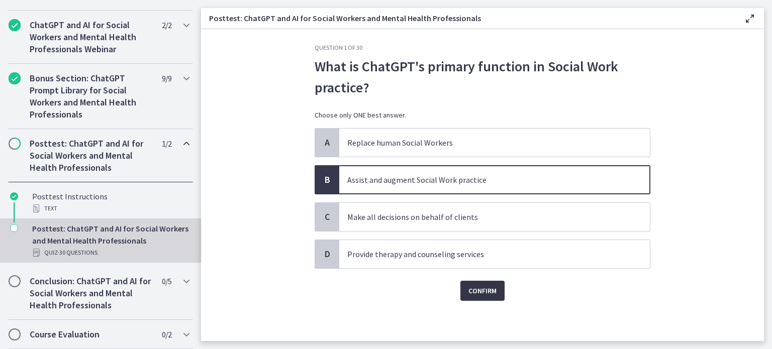
click at [483, 301] on button "Confirm" at bounding box center [482, 291] width 44 height 20
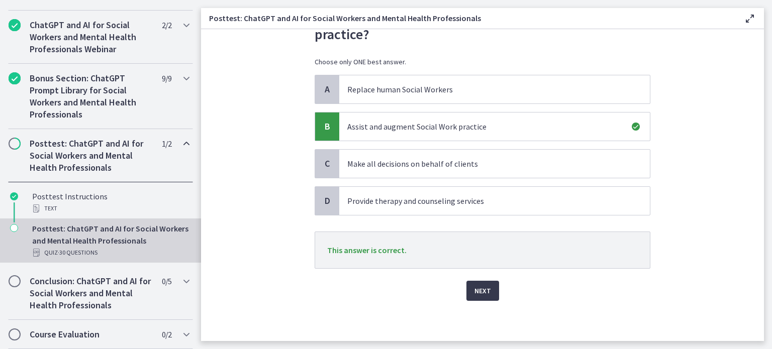
scroll to position [126, 0]
click at [491, 285] on span "Next" at bounding box center [482, 291] width 17 height 12
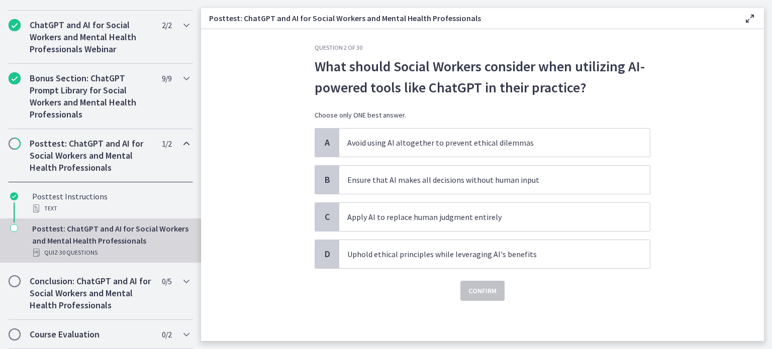
scroll to position [50, 0]
click at [435, 268] on span "Uphold ethical principles while leveraging AI's benefits" at bounding box center [494, 254] width 311 height 28
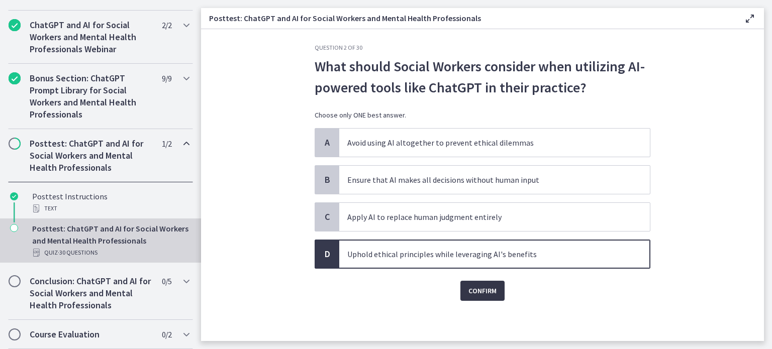
click at [497, 297] on span "Confirm" at bounding box center [482, 291] width 28 height 12
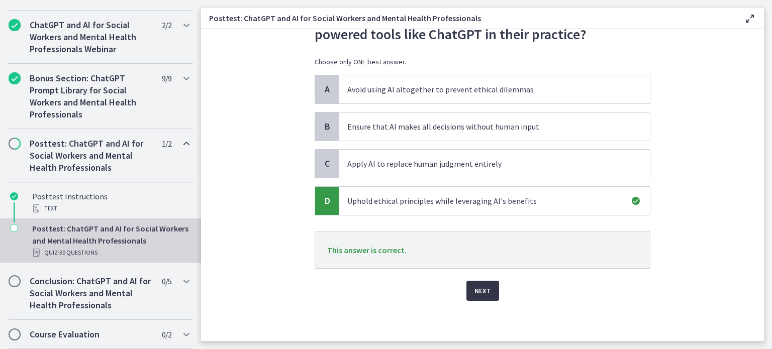
scroll to position [126, 0]
click at [491, 285] on span "Next" at bounding box center [482, 291] width 17 height 12
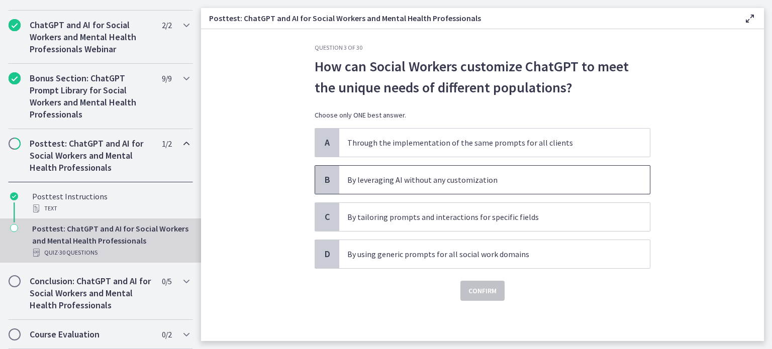
scroll to position [38, 0]
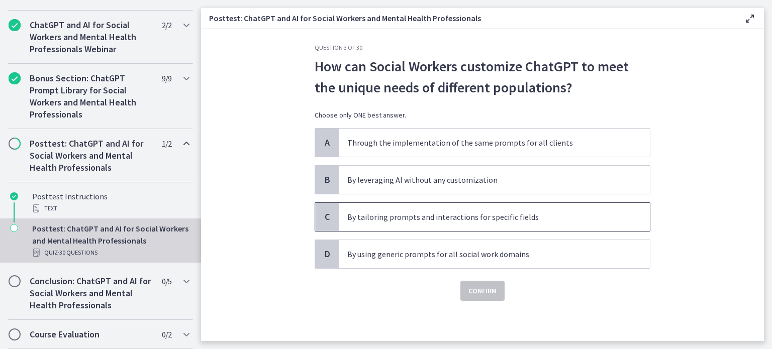
click at [425, 223] on p "By tailoring prompts and interactions for specific fields" at bounding box center [484, 217] width 274 height 12
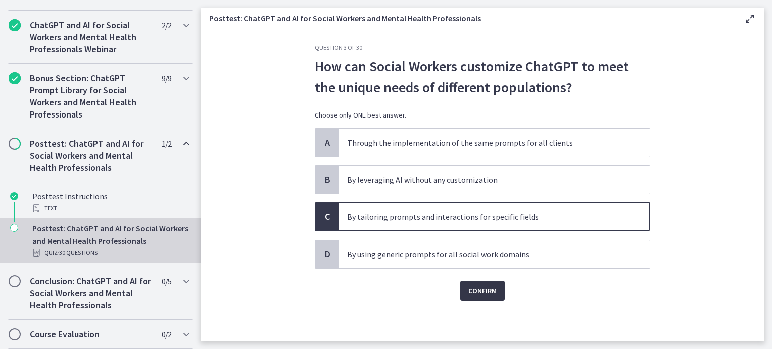
click at [497, 297] on span "Confirm" at bounding box center [482, 291] width 28 height 12
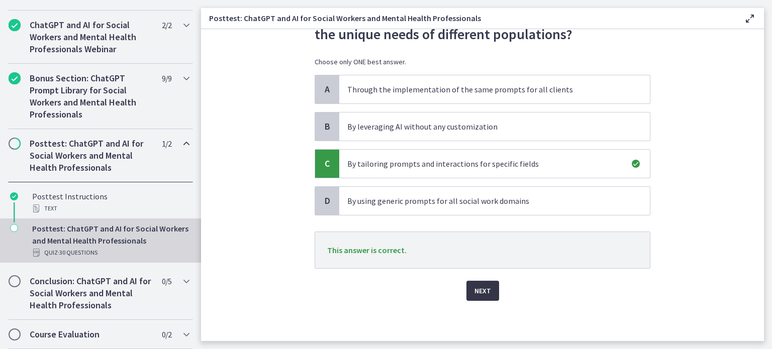
scroll to position [126, 0]
click at [491, 285] on span "Next" at bounding box center [482, 291] width 17 height 12
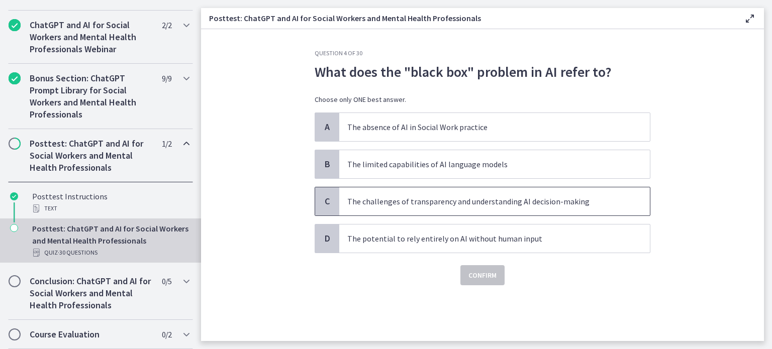
click at [453, 208] on p "The challenges of transparency and understanding AI decision-making" at bounding box center [484, 201] width 274 height 12
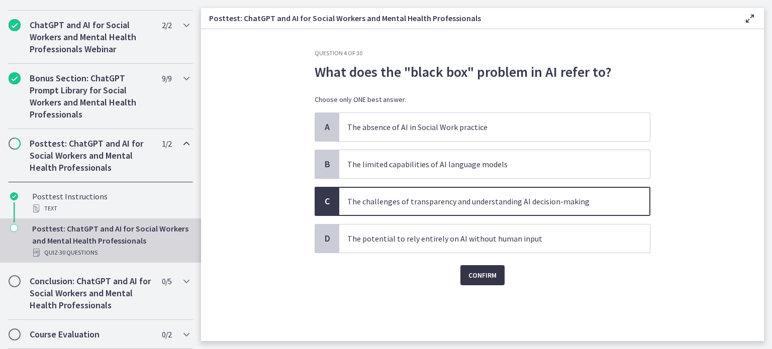
click at [497, 281] on span "Confirm" at bounding box center [482, 275] width 28 height 12
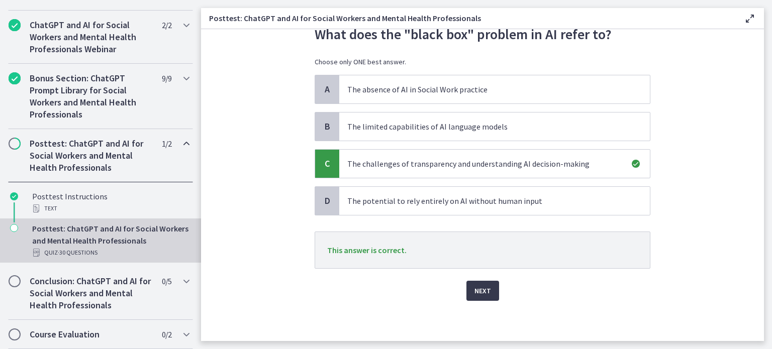
scroll to position [100, 0]
click at [491, 285] on span "Next" at bounding box center [482, 291] width 17 height 12
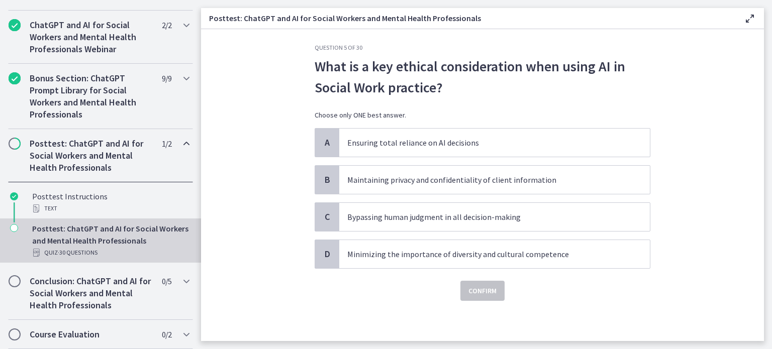
scroll to position [38, 0]
click at [380, 186] on p "Maintaining privacy and confidentiality of client information" at bounding box center [484, 180] width 274 height 12
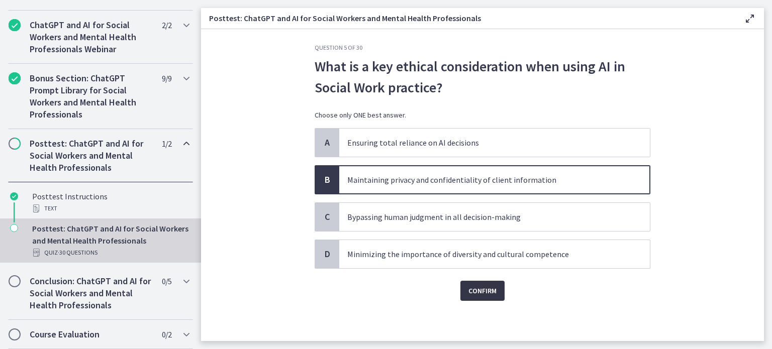
click at [497, 297] on span "Confirm" at bounding box center [482, 291] width 28 height 12
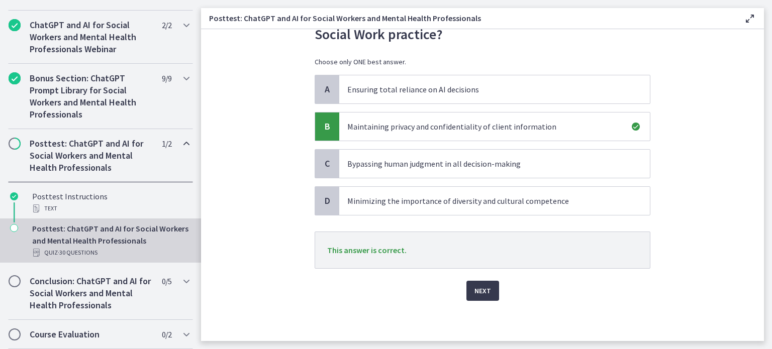
scroll to position [126, 0]
click at [491, 285] on span "Next" at bounding box center [482, 291] width 17 height 12
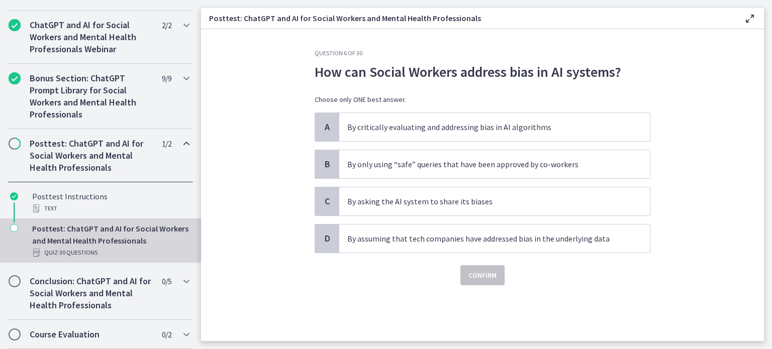
scroll to position [12, 0]
click at [445, 133] on p "By critically evaluating and addressing bias in AI algorithms" at bounding box center [484, 127] width 274 height 12
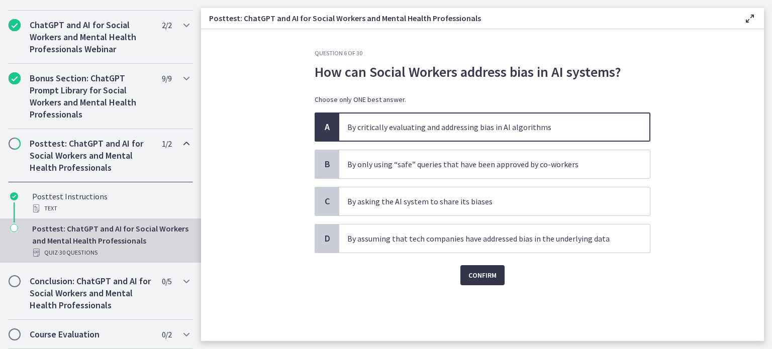
click at [505, 285] on button "Confirm" at bounding box center [482, 275] width 44 height 20
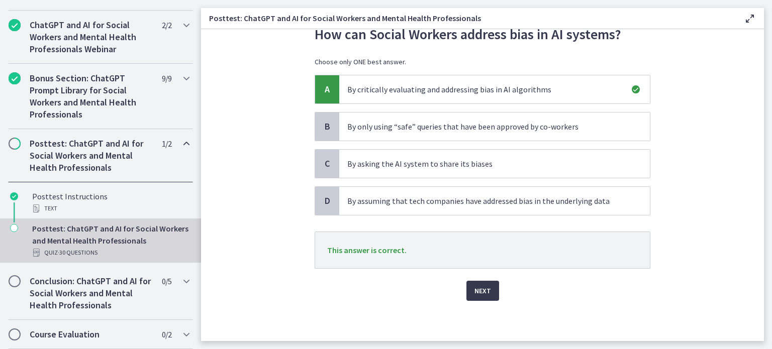
scroll to position [100, 0]
click at [491, 285] on span "Next" at bounding box center [482, 291] width 17 height 12
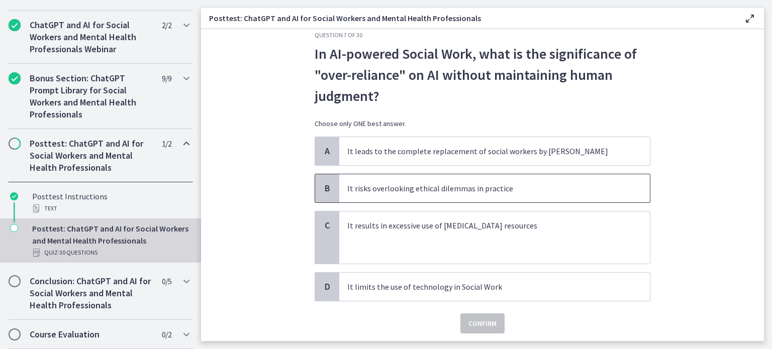
scroll to position [38, 0]
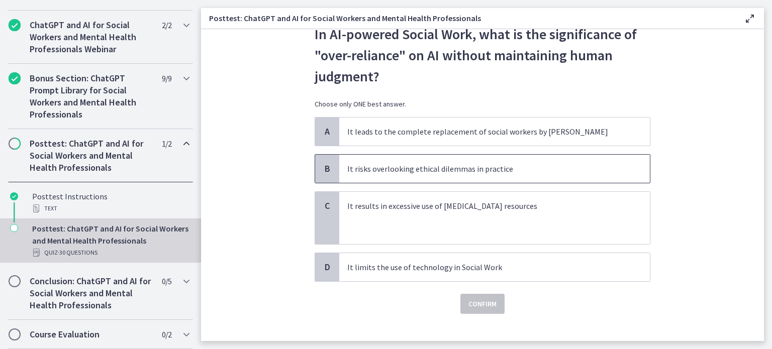
click at [485, 183] on span "It risks overlooking ethical dilemmas in practice" at bounding box center [494, 169] width 311 height 28
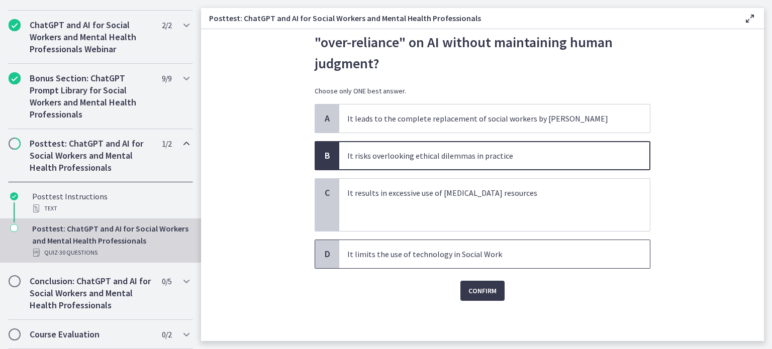
scroll to position [101, 0]
click at [497, 297] on span "Confirm" at bounding box center [482, 291] width 28 height 12
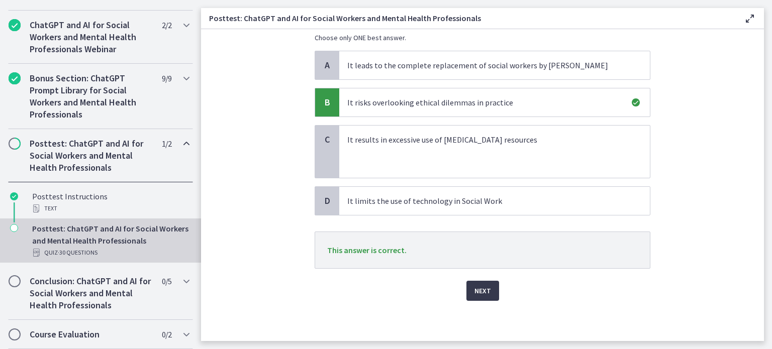
scroll to position [183, 0]
click at [491, 285] on span "Next" at bounding box center [482, 291] width 17 height 12
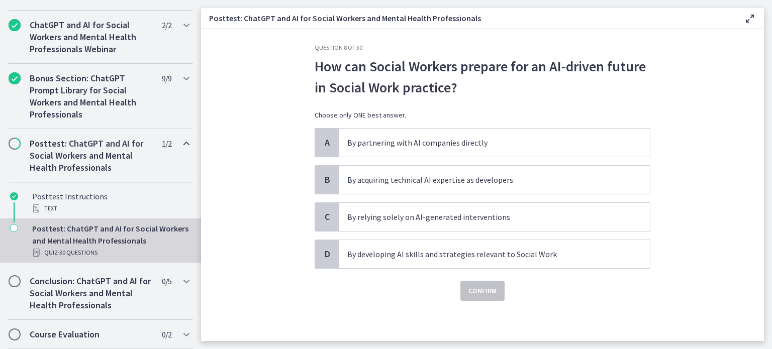
scroll to position [62, 0]
click at [437, 251] on p "By developing AI skills and strategies relevant to Social Work" at bounding box center [484, 254] width 274 height 12
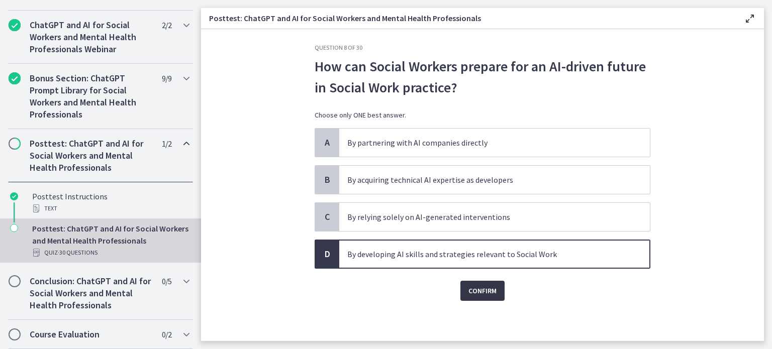
click at [497, 289] on span "Confirm" at bounding box center [482, 291] width 28 height 12
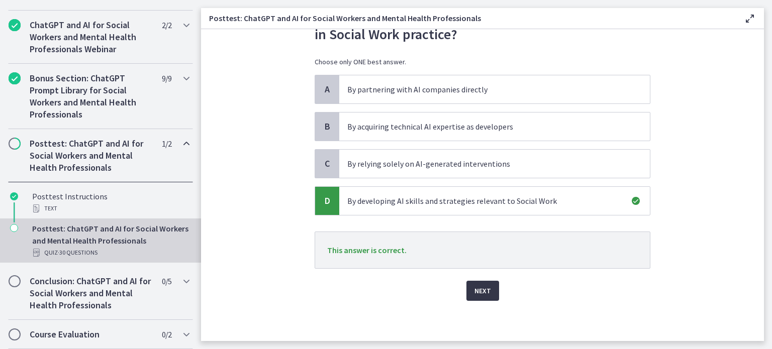
scroll to position [126, 0]
click at [491, 285] on span "Next" at bounding box center [482, 291] width 17 height 12
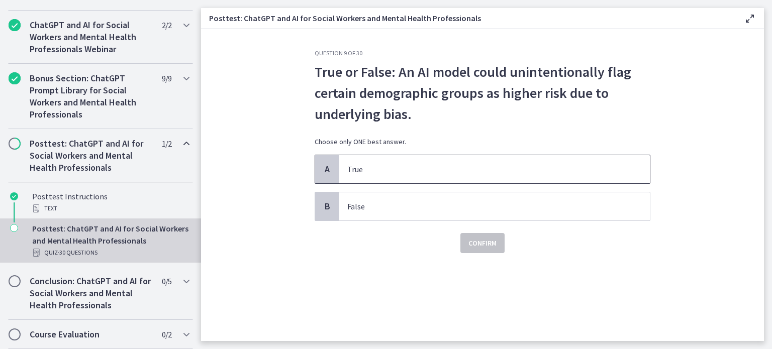
click at [347, 175] on p "True" at bounding box center [484, 169] width 274 height 12
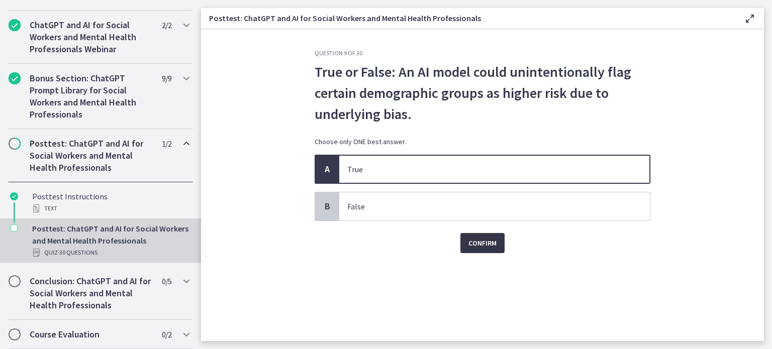
click at [497, 249] on span "Confirm" at bounding box center [482, 243] width 28 height 12
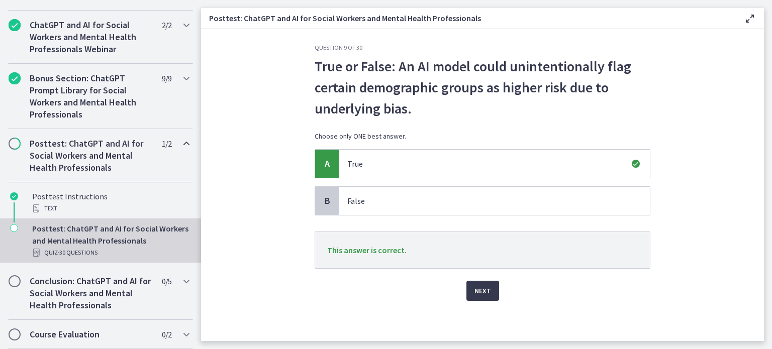
scroll to position [68, 0]
click at [491, 285] on span "Next" at bounding box center [482, 291] width 17 height 12
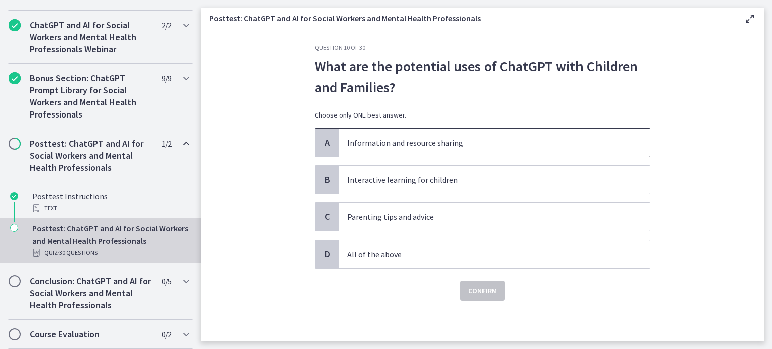
scroll to position [50, 0]
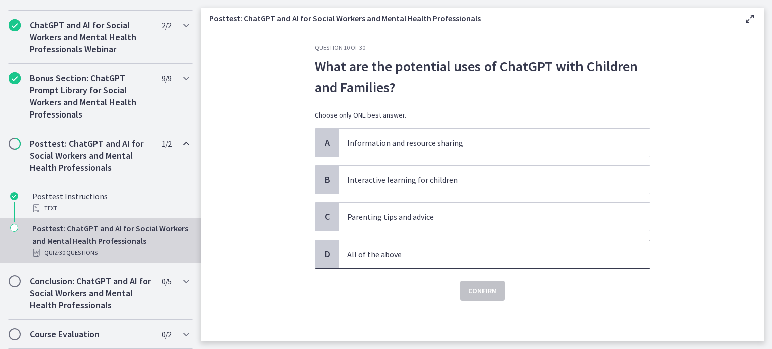
click at [425, 257] on p "All of the above" at bounding box center [484, 254] width 274 height 12
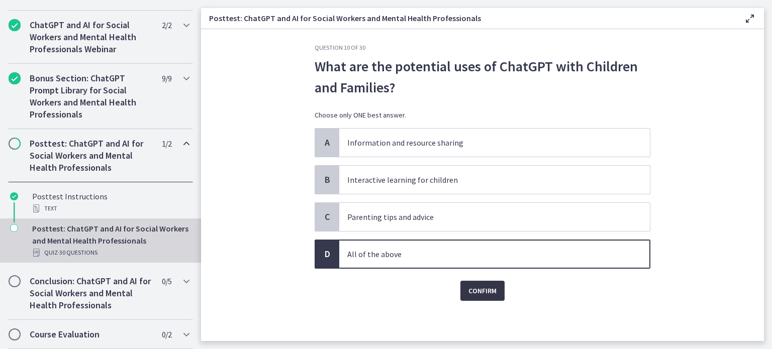
click at [497, 297] on span "Confirm" at bounding box center [482, 291] width 28 height 12
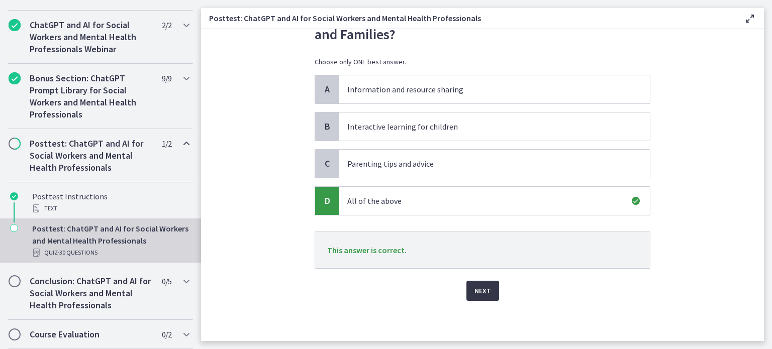
scroll to position [126, 0]
click at [499, 281] on button "Next" at bounding box center [482, 291] width 33 height 20
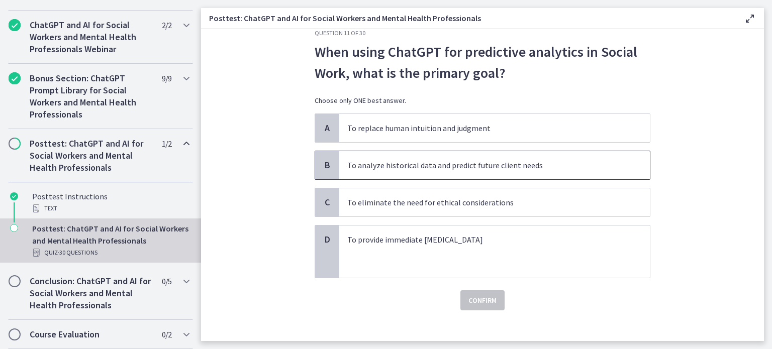
scroll to position [38, 0]
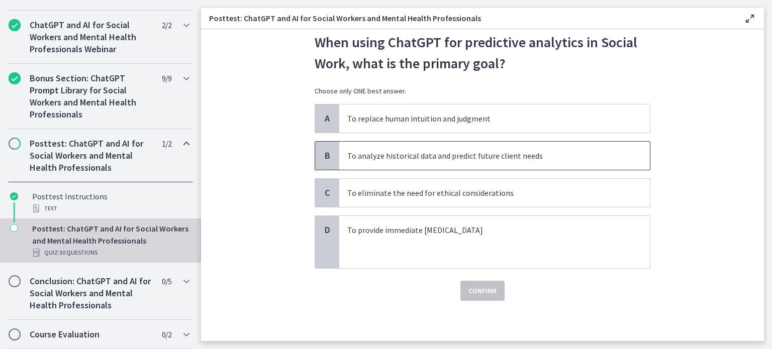
click at [494, 162] on p "To analyze historical data and predict future client needs" at bounding box center [484, 156] width 274 height 12
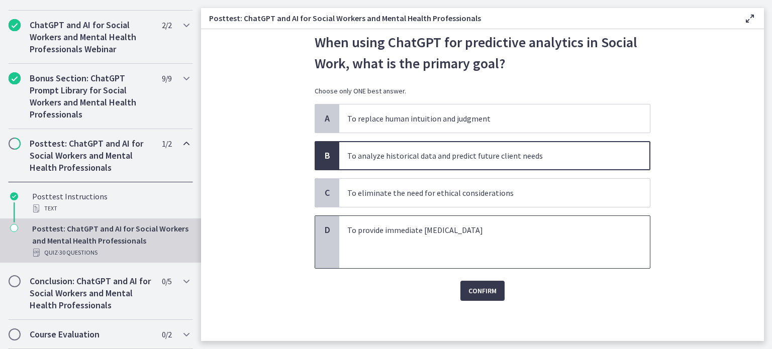
scroll to position [88, 0]
click at [497, 297] on span "Confirm" at bounding box center [482, 291] width 28 height 12
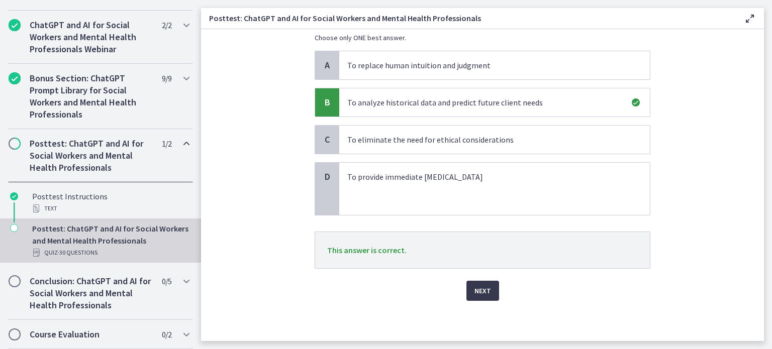
scroll to position [156, 0]
click at [491, 285] on span "Next" at bounding box center [482, 291] width 17 height 12
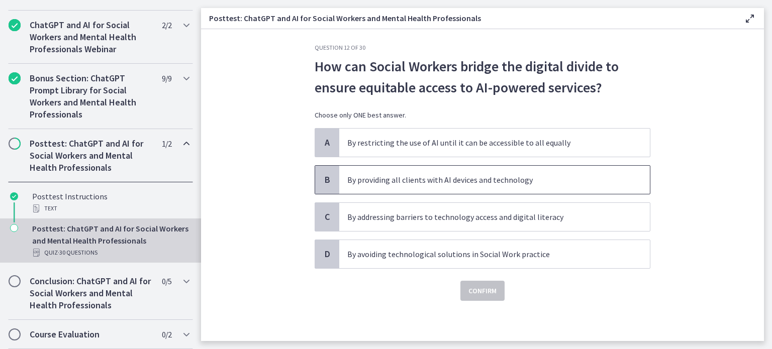
scroll to position [38, 0]
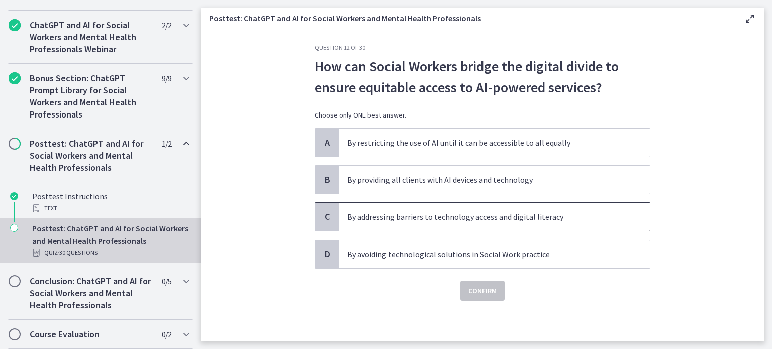
click at [431, 223] on p "By addressing barriers to technology access and digital literacy" at bounding box center [484, 217] width 274 height 12
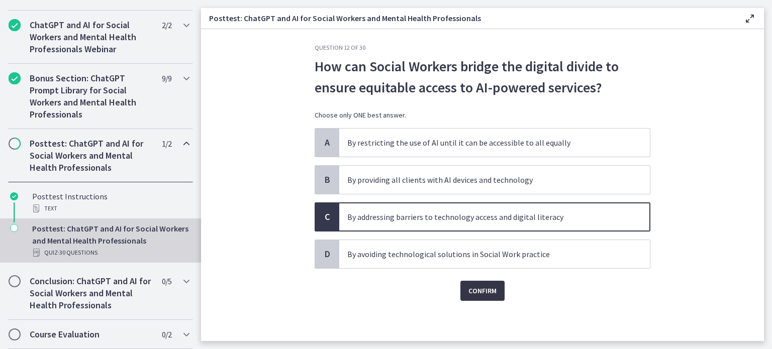
click at [497, 297] on span "Confirm" at bounding box center [482, 291] width 28 height 12
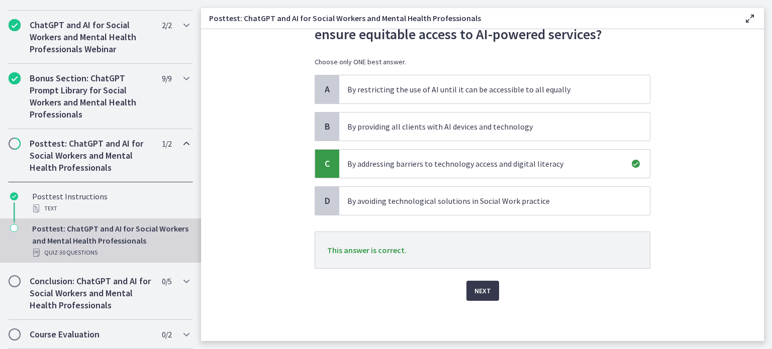
scroll to position [126, 0]
click at [491, 285] on span "Next" at bounding box center [482, 291] width 17 height 12
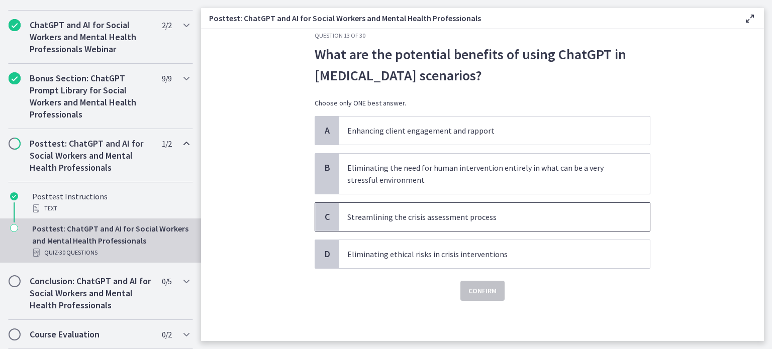
scroll to position [38, 0]
click at [527, 223] on p "Streamlining the crisis assessment process" at bounding box center [484, 217] width 274 height 12
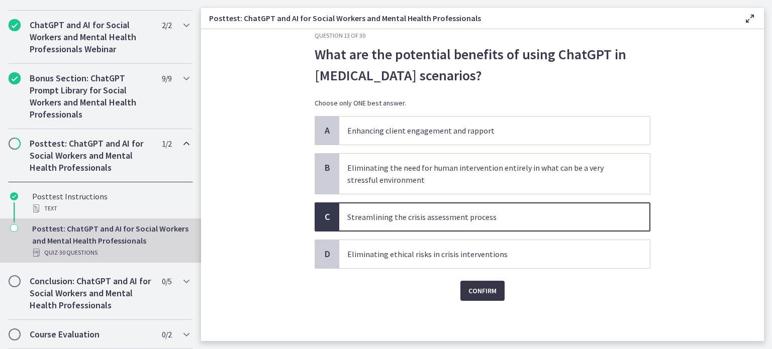
click at [497, 297] on span "Confirm" at bounding box center [482, 291] width 28 height 12
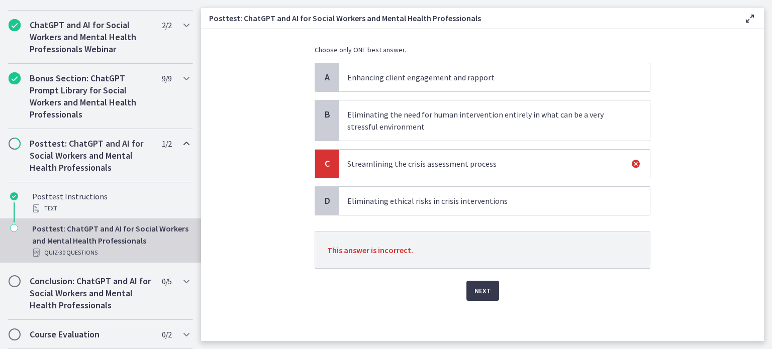
scroll to position [138, 0]
click at [491, 285] on span "Next" at bounding box center [482, 291] width 17 height 12
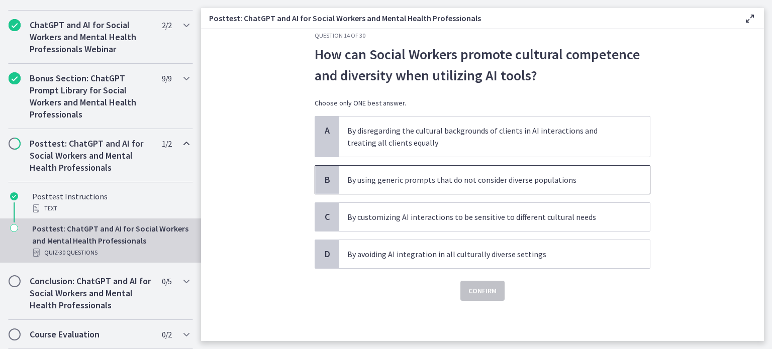
scroll to position [38, 0]
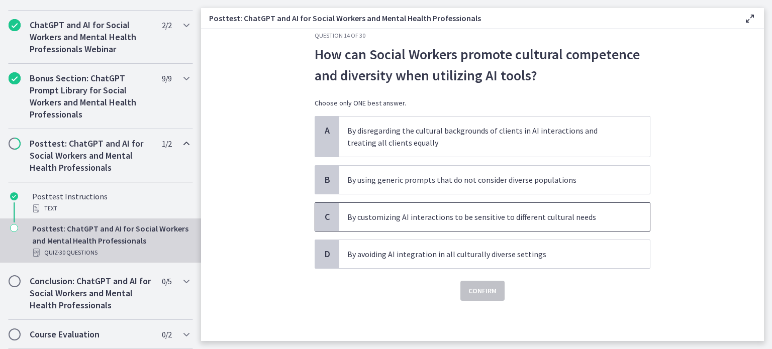
click at [428, 223] on p "By customizing AI interactions to be sensitive to different cultural needs" at bounding box center [484, 217] width 274 height 12
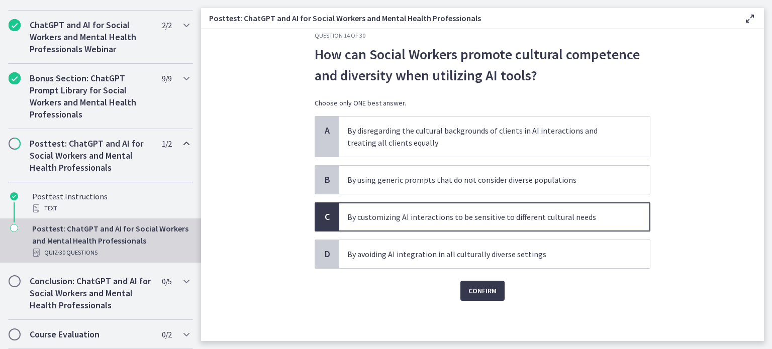
scroll to position [75, 0]
click at [497, 285] on span "Confirm" at bounding box center [482, 291] width 28 height 12
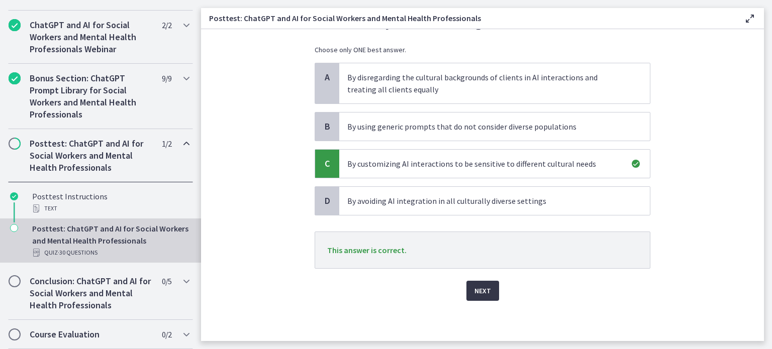
scroll to position [141, 0]
click at [499, 285] on button "Next" at bounding box center [482, 291] width 33 height 20
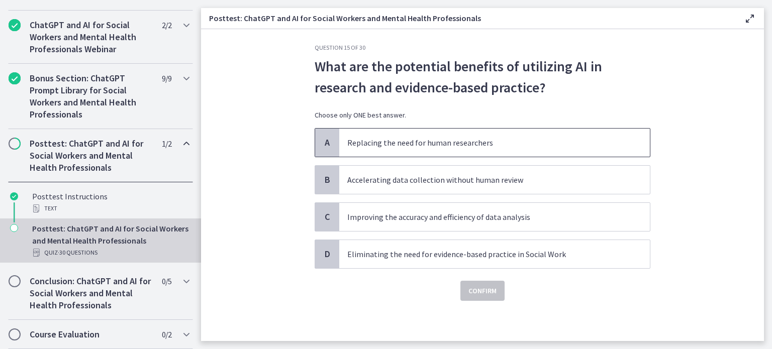
scroll to position [25, 0]
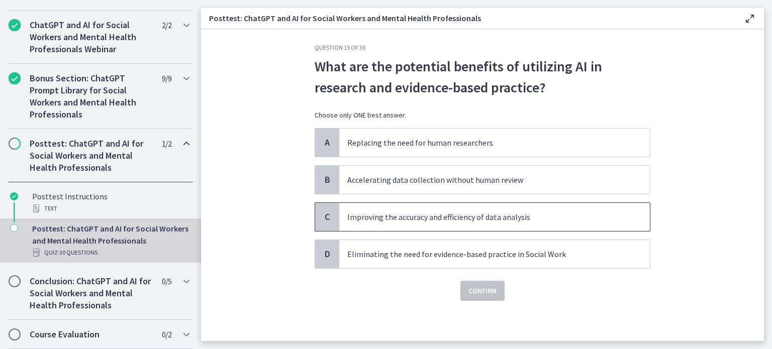
click at [383, 223] on p "Improving the accuracy and efficiency of data analysis" at bounding box center [484, 217] width 274 height 12
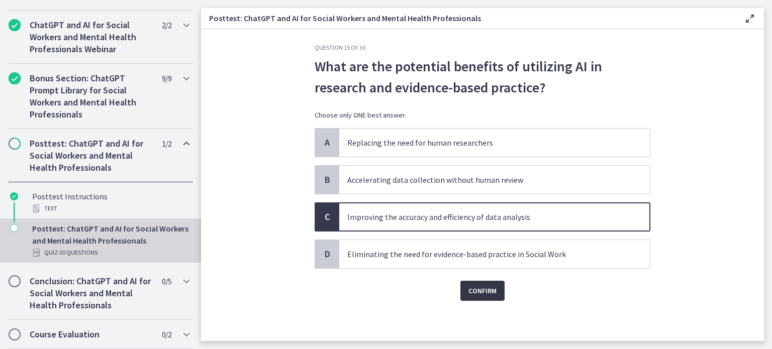
click at [497, 297] on span "Confirm" at bounding box center [482, 291] width 28 height 12
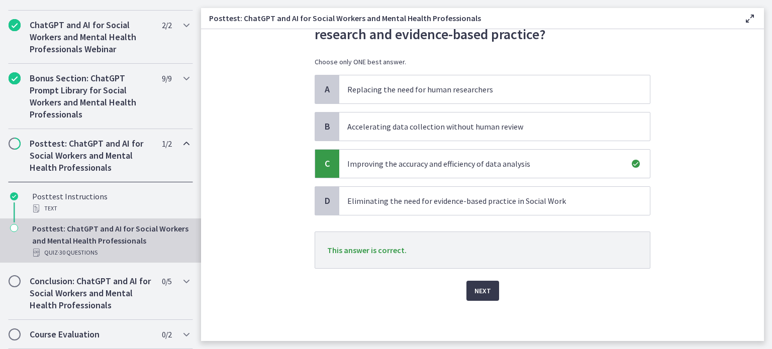
scroll to position [126, 0]
click at [491, 285] on span "Next" at bounding box center [482, 291] width 17 height 12
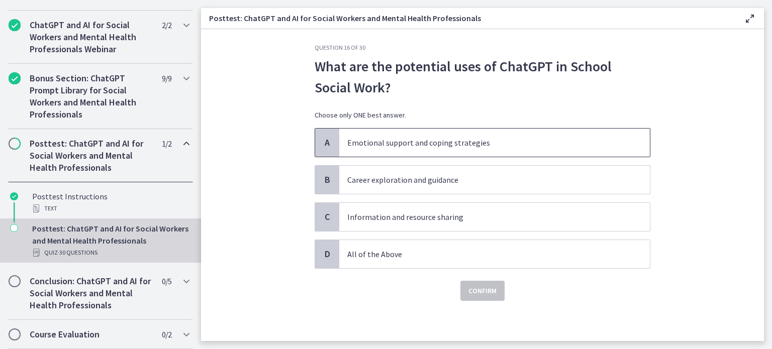
scroll to position [38, 0]
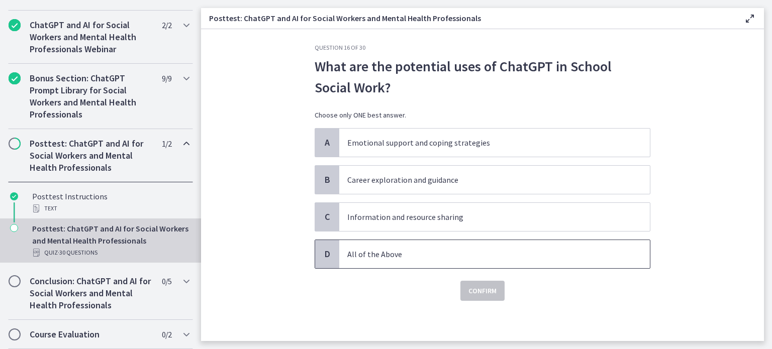
click at [366, 260] on p "All of the Above" at bounding box center [484, 254] width 274 height 12
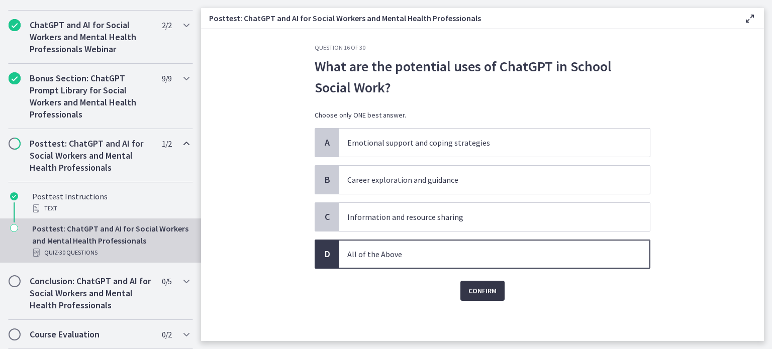
click at [497, 297] on span "Confirm" at bounding box center [482, 291] width 28 height 12
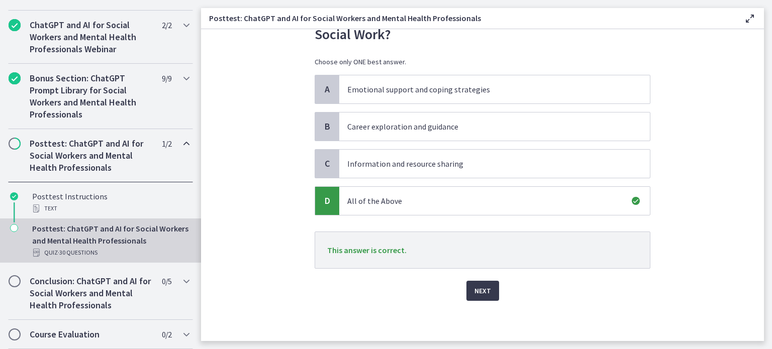
scroll to position [126, 0]
click at [491, 285] on span "Next" at bounding box center [482, 291] width 17 height 12
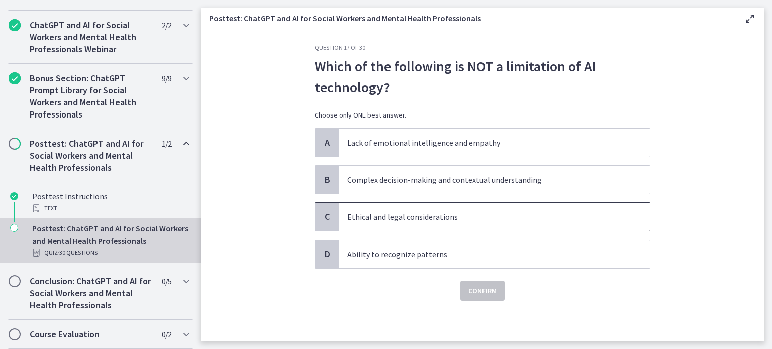
scroll to position [38, 0]
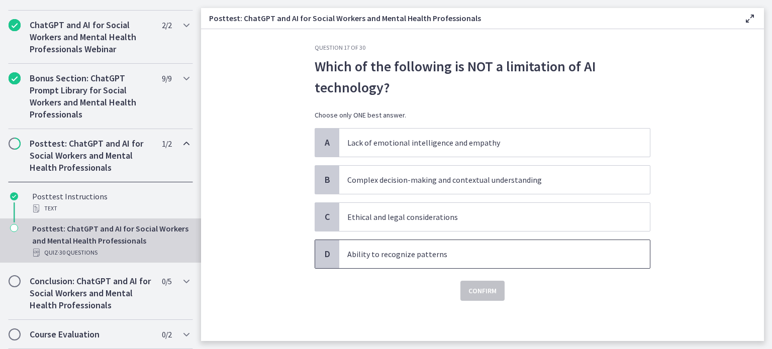
click at [412, 260] on p "Ability to recognize patterns" at bounding box center [484, 254] width 274 height 12
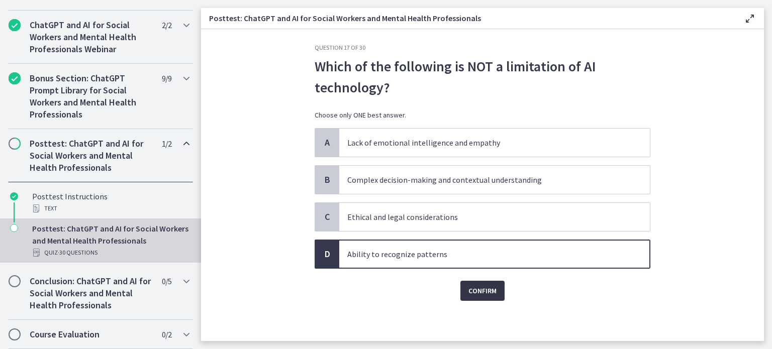
click at [497, 297] on span "Confirm" at bounding box center [482, 291] width 28 height 12
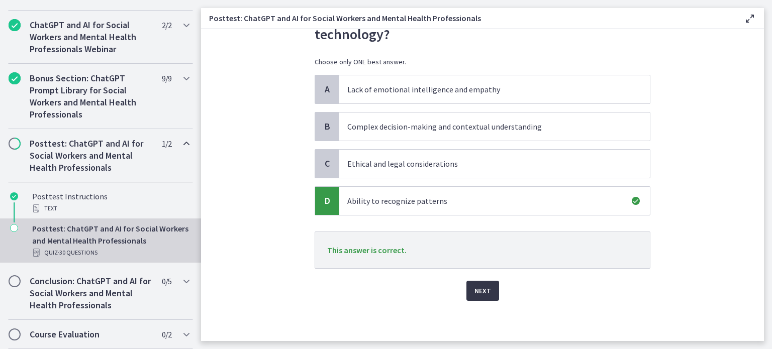
scroll to position [126, 0]
click at [491, 285] on span "Next" at bounding box center [482, 291] width 17 height 12
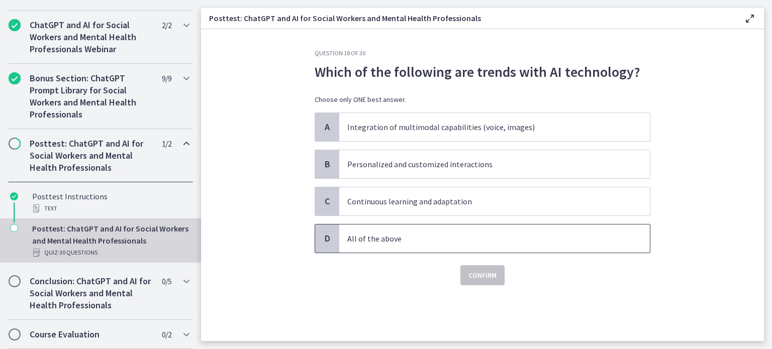
click at [413, 245] on p "All of the above" at bounding box center [484, 239] width 274 height 12
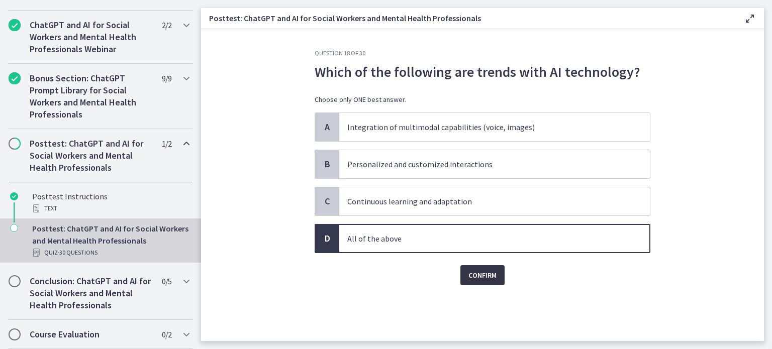
click at [497, 281] on span "Confirm" at bounding box center [482, 275] width 28 height 12
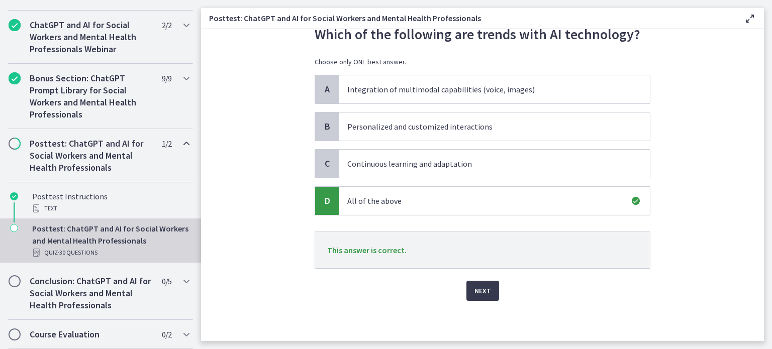
scroll to position [100, 0]
click at [491, 285] on span "Next" at bounding box center [482, 291] width 17 height 12
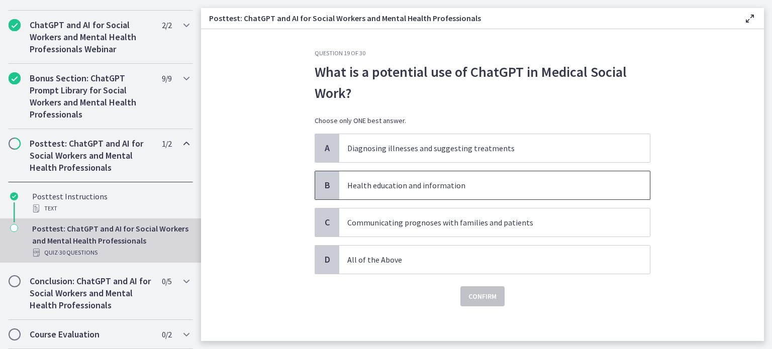
click at [466, 191] on p "Health education and information" at bounding box center [484, 185] width 274 height 12
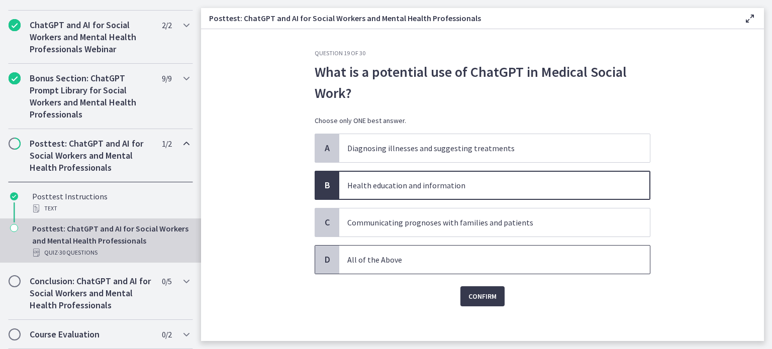
click at [438, 266] on p "All of the Above" at bounding box center [484, 260] width 274 height 12
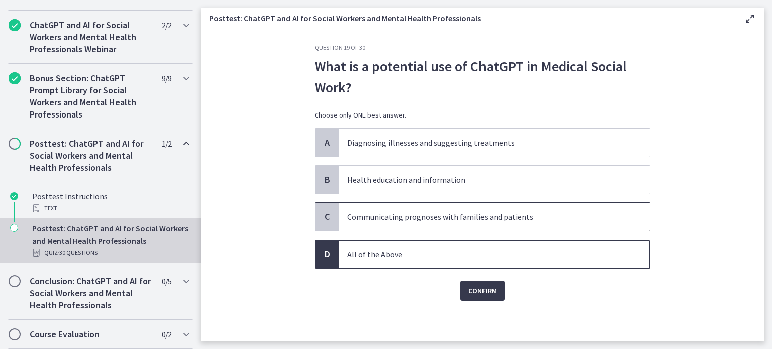
scroll to position [70, 0]
click at [497, 285] on span "Confirm" at bounding box center [482, 291] width 28 height 12
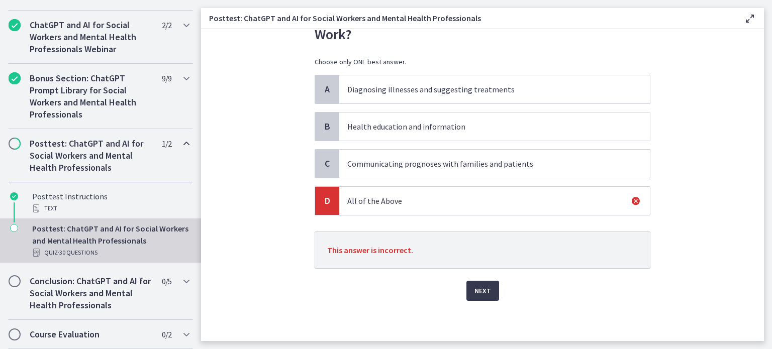
scroll to position [121, 0]
click at [491, 285] on span "Next" at bounding box center [482, 291] width 17 height 12
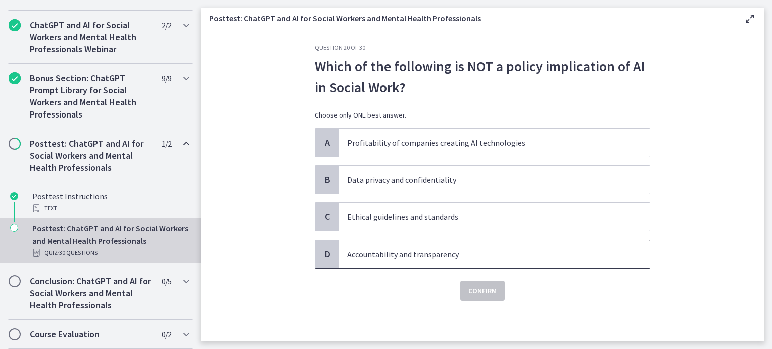
scroll to position [20, 0]
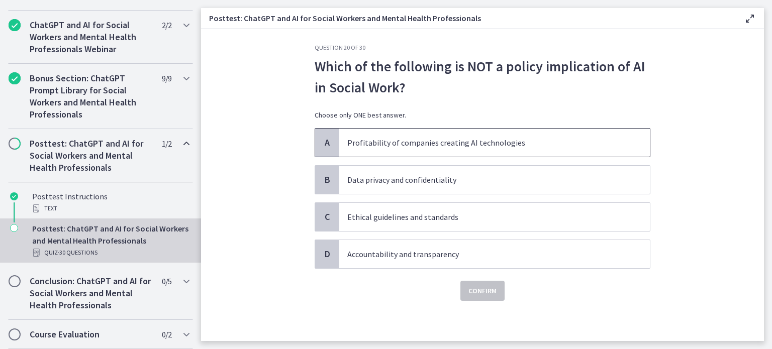
click at [537, 149] on p "Profitability of companies creating AI technologies" at bounding box center [484, 143] width 274 height 12
click at [497, 297] on span "Confirm" at bounding box center [482, 291] width 28 height 12
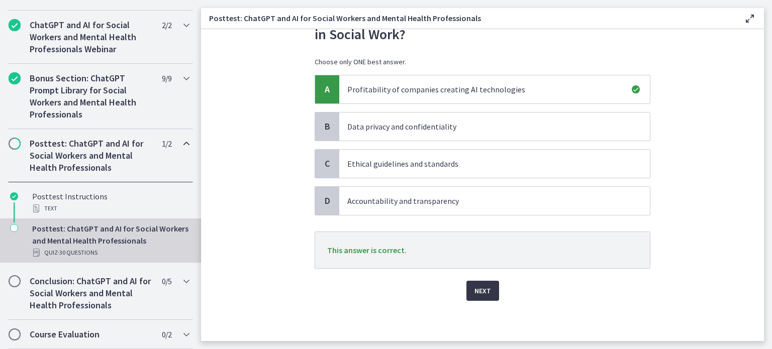
scroll to position [126, 0]
click at [491, 285] on span "Next" at bounding box center [482, 291] width 17 height 12
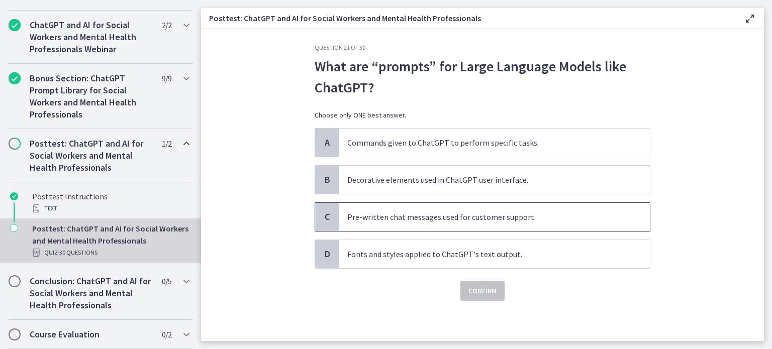
scroll to position [25, 0]
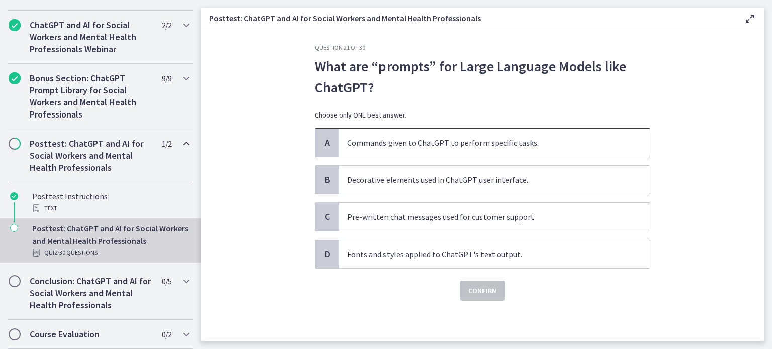
click at [462, 149] on p "Commands given to ChatGPT to perform specific tasks." at bounding box center [484, 143] width 274 height 12
click at [497, 297] on span "Confirm" at bounding box center [482, 291] width 28 height 12
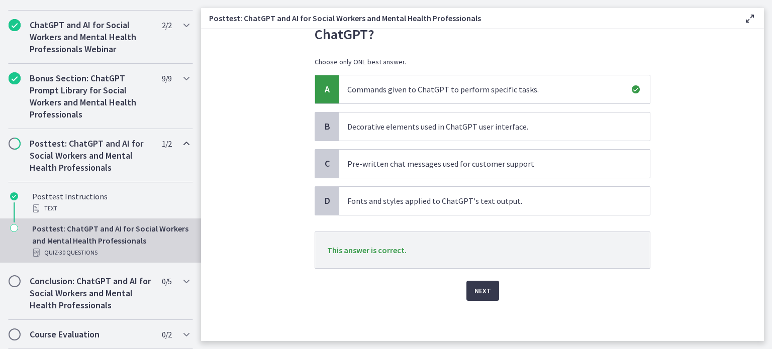
scroll to position [126, 0]
click at [491, 285] on span "Next" at bounding box center [482, 291] width 17 height 12
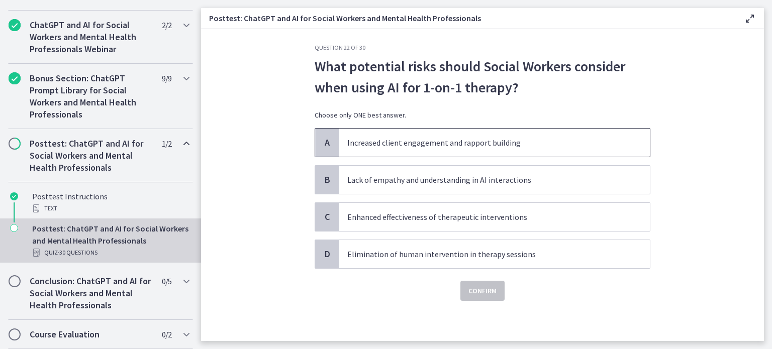
scroll to position [38, 0]
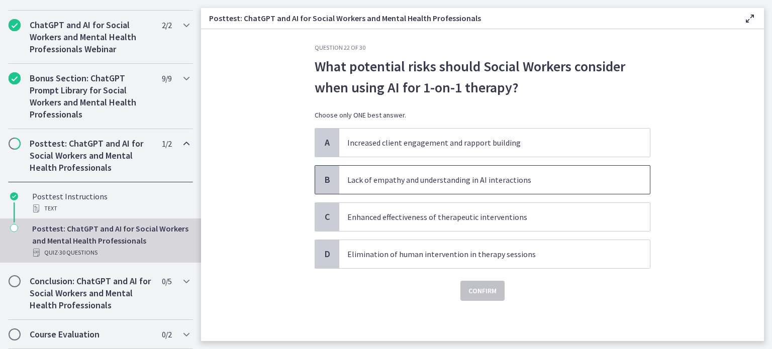
click at [578, 186] on p "Lack of empathy and understanding in AI interactions" at bounding box center [484, 180] width 274 height 12
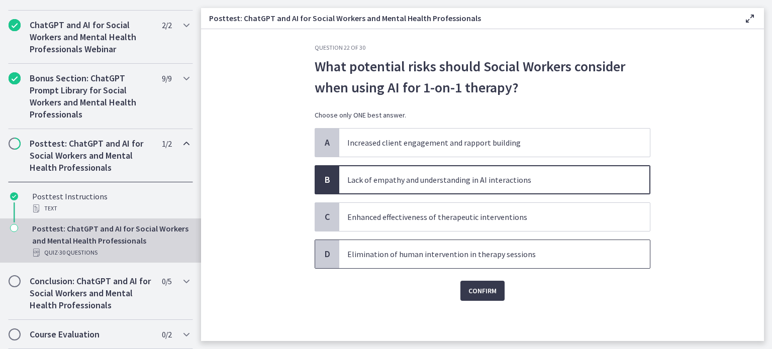
click at [511, 260] on p "Elimination of human intervention in therapy sessions" at bounding box center [484, 254] width 274 height 12
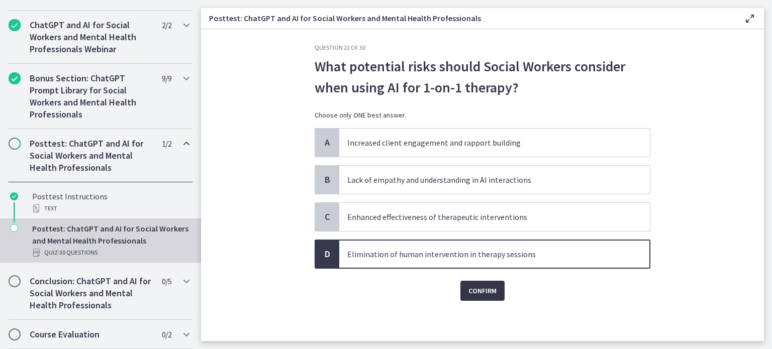
click at [497, 297] on span "Confirm" at bounding box center [482, 291] width 28 height 12
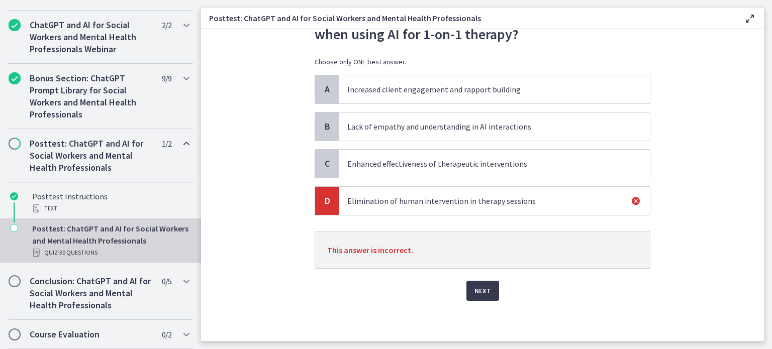
scroll to position [126, 0]
click at [491, 285] on span "Next" at bounding box center [482, 291] width 17 height 12
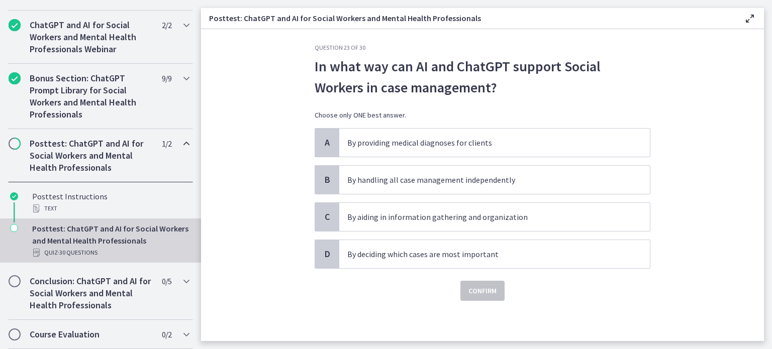
scroll to position [70, 0]
click at [535, 211] on p "By aiding in information gathering and organization" at bounding box center [484, 217] width 274 height 12
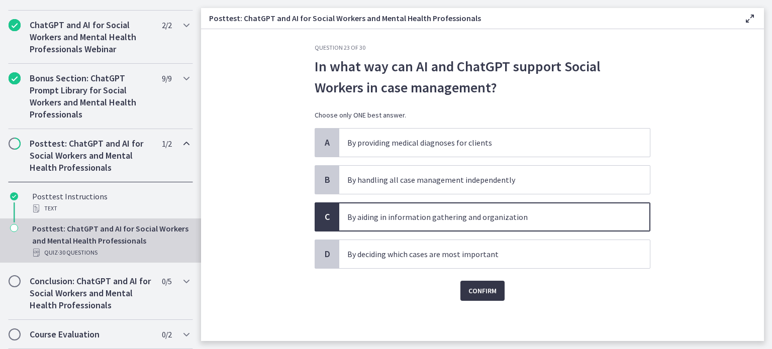
click at [497, 285] on span "Confirm" at bounding box center [482, 291] width 28 height 12
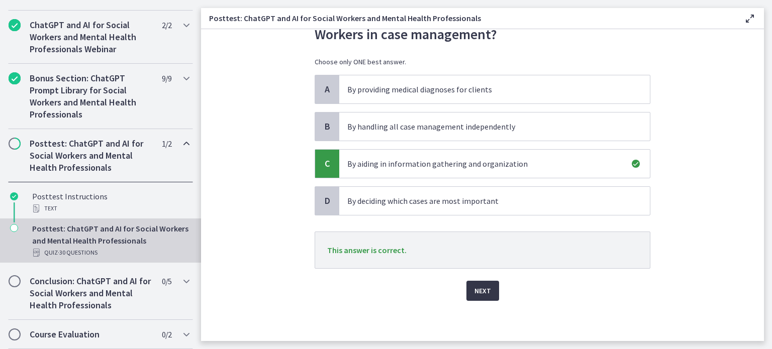
click at [491, 297] on span "Next" at bounding box center [482, 291] width 17 height 12
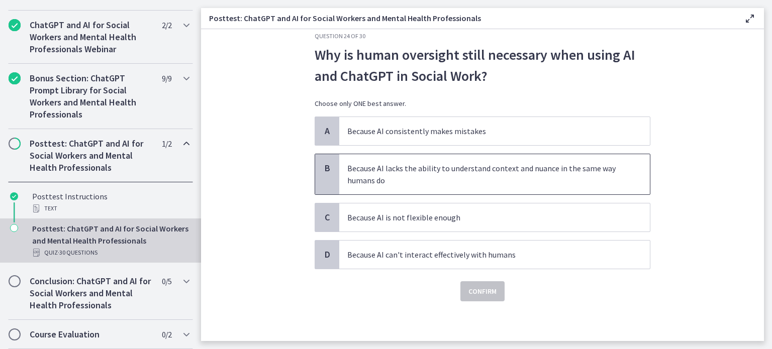
scroll to position [25, 0]
click at [450, 186] on p "Because AI lacks the ability to understand context and nuance in the same way h…" at bounding box center [484, 174] width 274 height 24
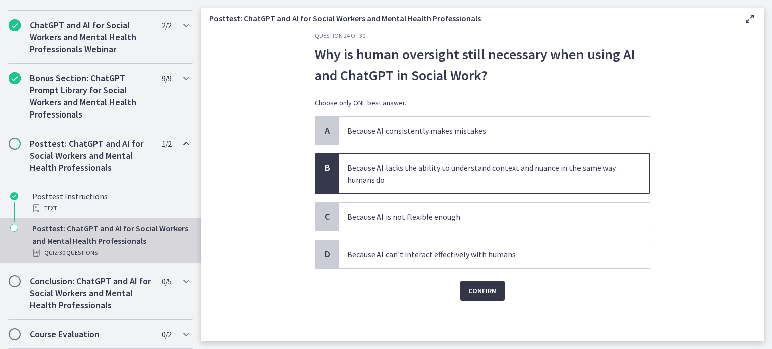
click at [505, 297] on button "Confirm" at bounding box center [482, 291] width 44 height 20
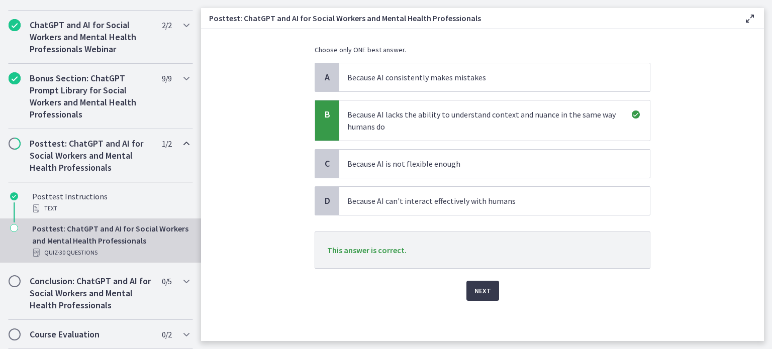
scroll to position [138, 0]
click at [491, 285] on span "Next" at bounding box center [482, 291] width 17 height 12
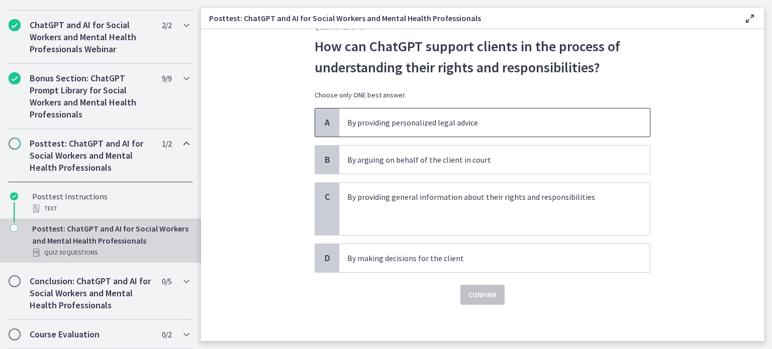
scroll to position [38, 0]
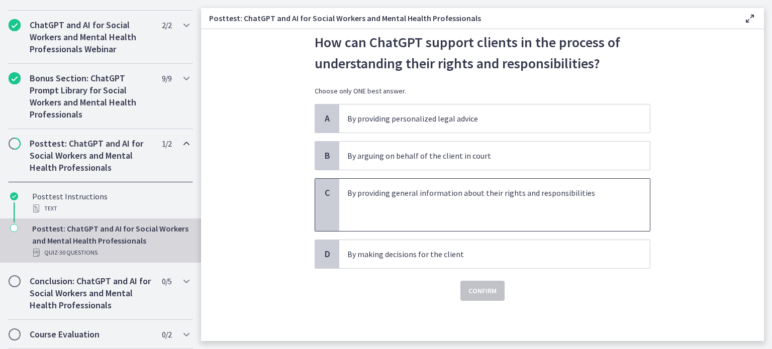
click at [553, 223] on div "By providing general information about their rights and responsibilities" at bounding box center [484, 205] width 274 height 36
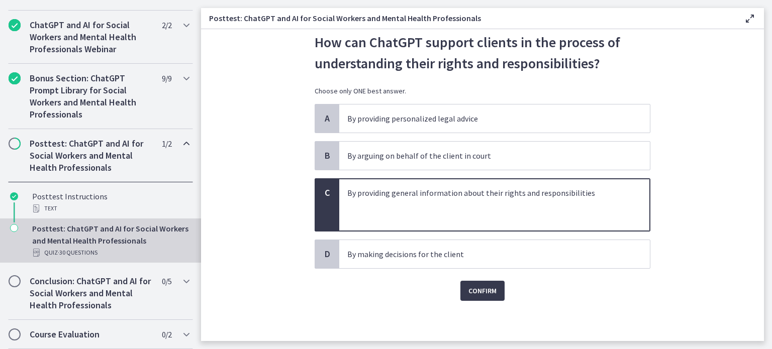
scroll to position [101, 0]
click at [497, 285] on span "Confirm" at bounding box center [482, 291] width 28 height 12
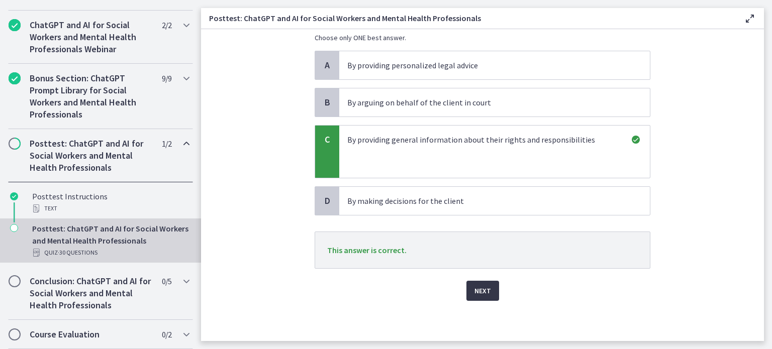
scroll to position [156, 0]
click at [491, 285] on span "Next" at bounding box center [482, 291] width 17 height 12
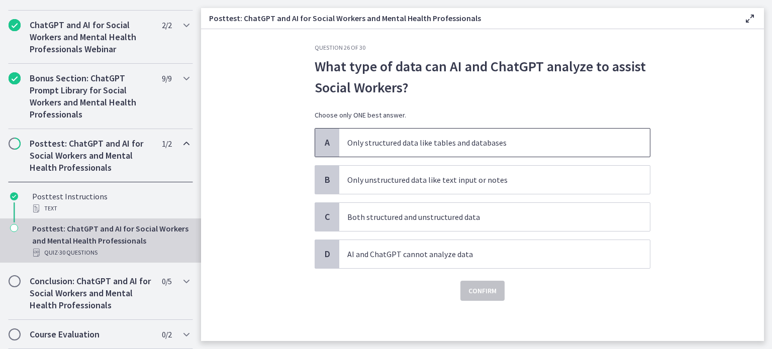
scroll to position [50, 0]
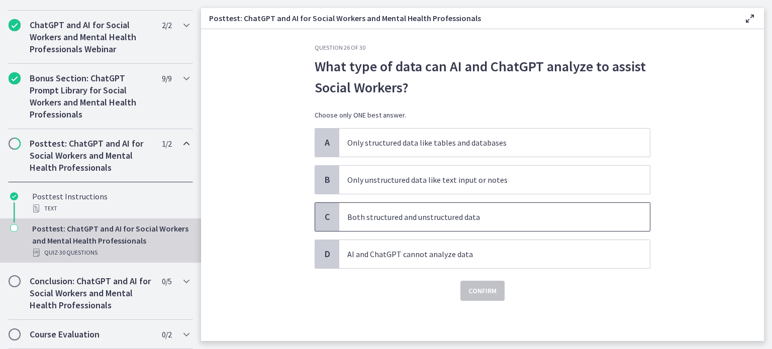
click at [555, 226] on span "Both structured and unstructured data" at bounding box center [494, 217] width 311 height 28
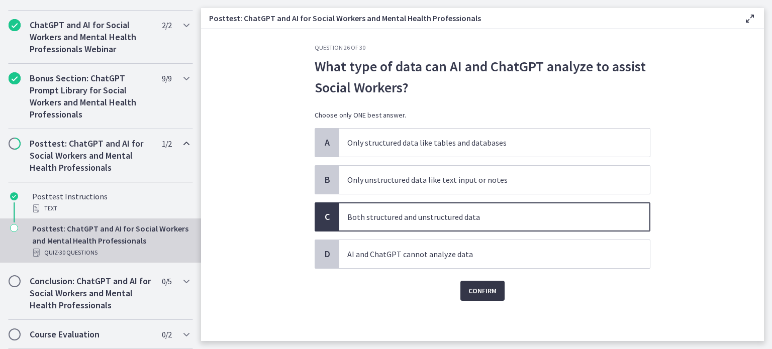
click at [497, 293] on span "Confirm" at bounding box center [482, 291] width 28 height 12
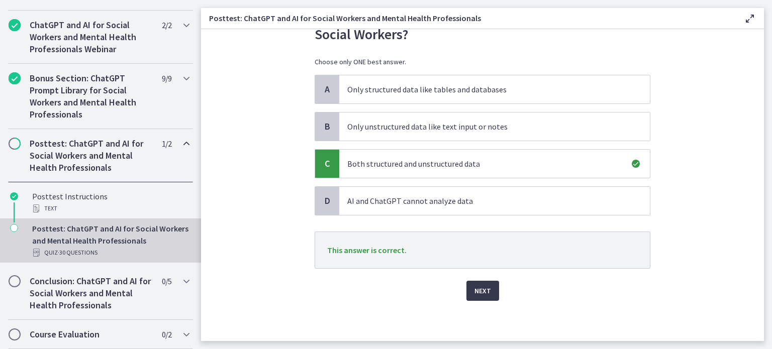
scroll to position [126, 0]
click at [499, 281] on button "Next" at bounding box center [482, 291] width 33 height 20
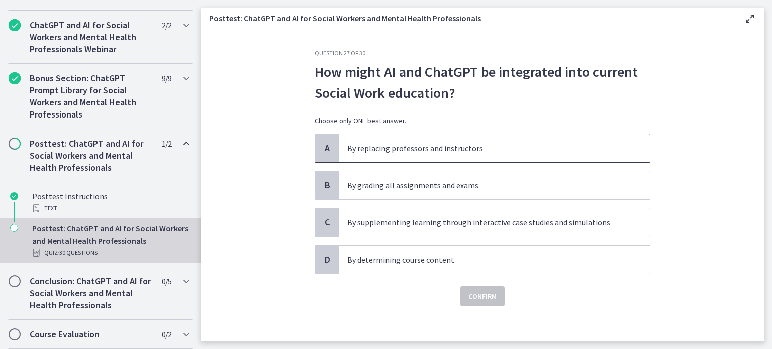
scroll to position [12, 0]
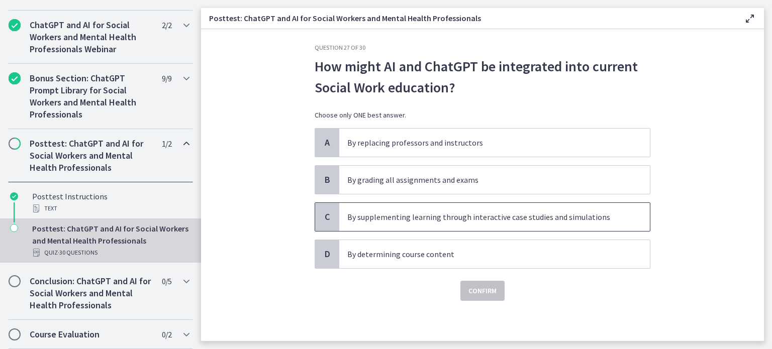
click at [566, 223] on p "By supplementing learning through interactive case studies and simulations" at bounding box center [484, 217] width 274 height 12
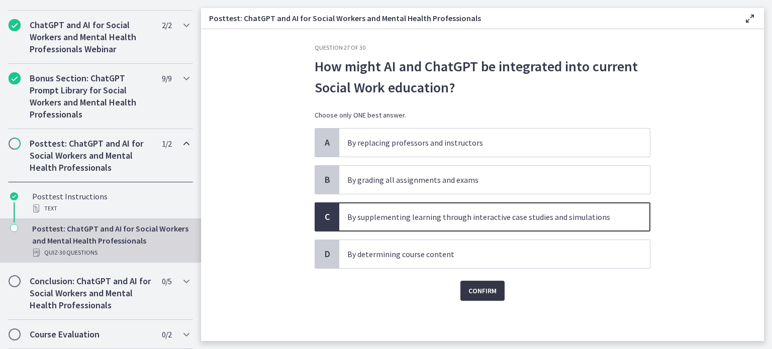
scroll to position [62, 0]
click at [497, 289] on span "Confirm" at bounding box center [482, 291] width 28 height 12
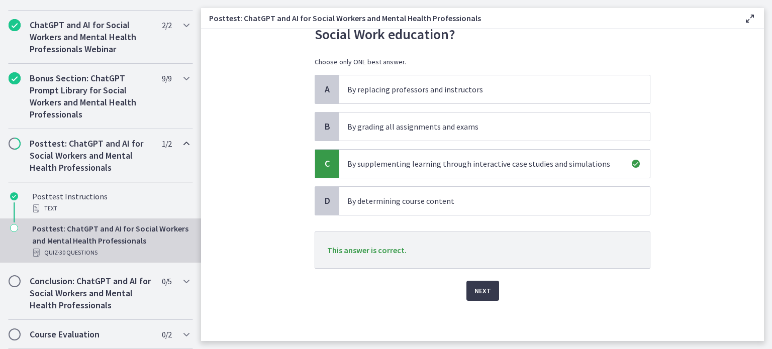
scroll to position [126, 0]
click at [491, 285] on span "Next" at bounding box center [482, 291] width 17 height 12
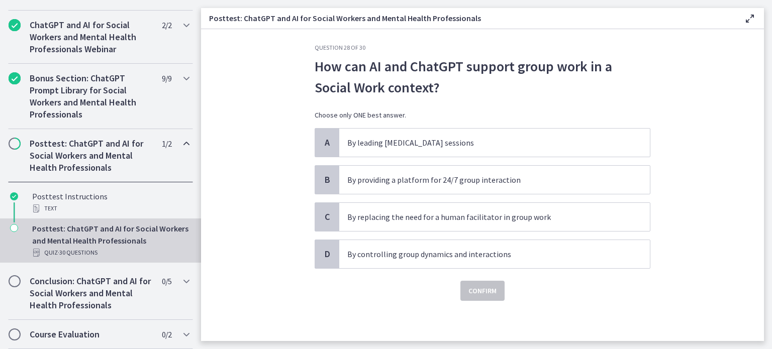
scroll to position [0, 0]
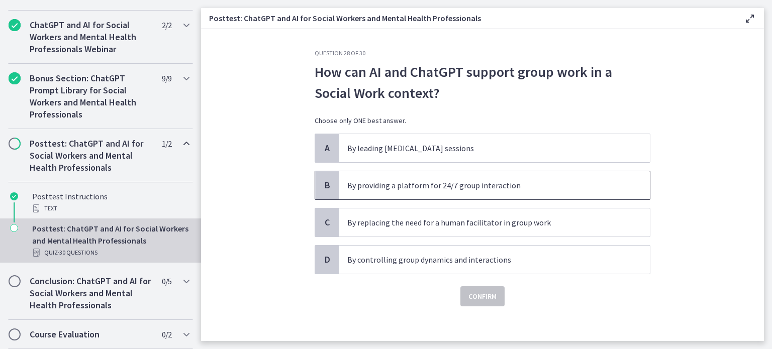
click at [559, 191] on p "By providing a platform for 24/7 group interaction" at bounding box center [484, 185] width 274 height 12
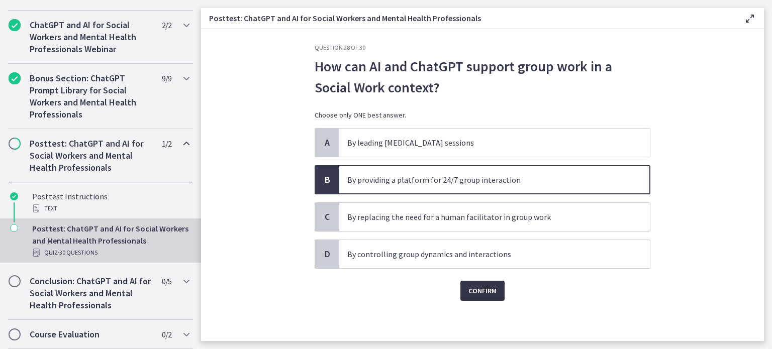
scroll to position [70, 0]
click at [497, 285] on span "Confirm" at bounding box center [482, 291] width 28 height 12
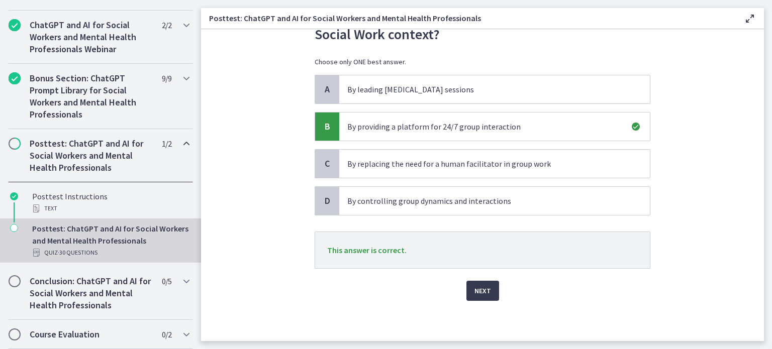
scroll to position [126, 0]
click at [491, 285] on span "Next" at bounding box center [482, 291] width 17 height 12
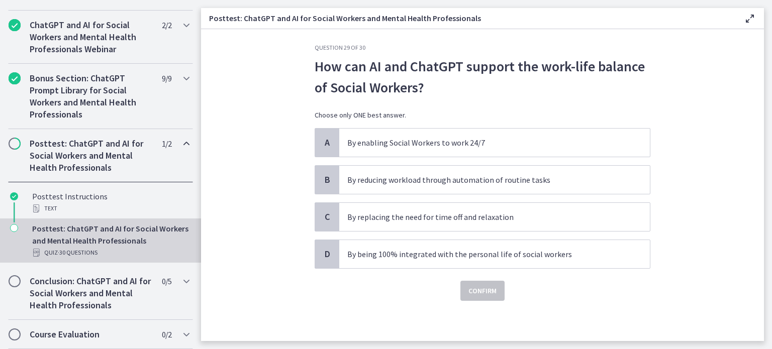
scroll to position [12, 0]
click at [612, 186] on p "By reducing workload through automation of routine tasks" at bounding box center [484, 180] width 274 height 12
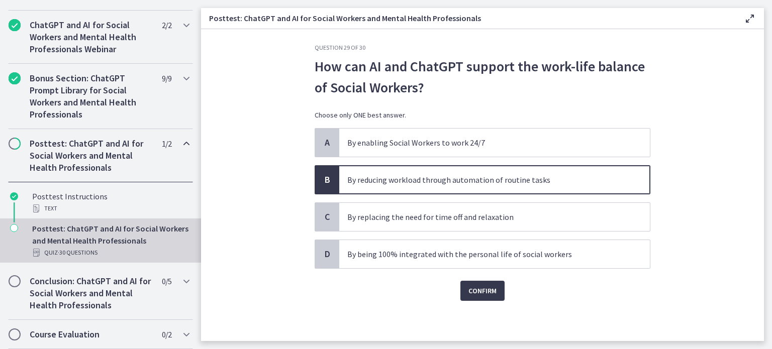
scroll to position [70, 0]
click at [497, 285] on span "Confirm" at bounding box center [482, 291] width 28 height 12
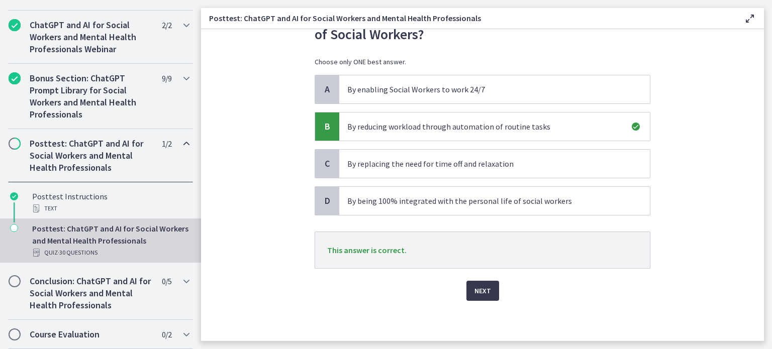
scroll to position [82, 0]
click at [499, 301] on button "Next" at bounding box center [482, 291] width 33 height 20
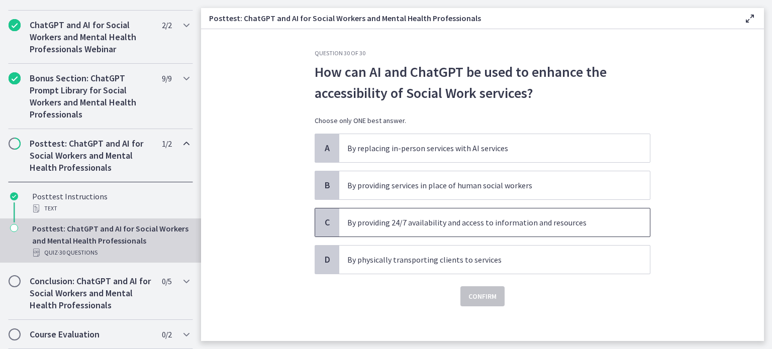
click at [385, 229] on p "By providing 24/7 availability and access to information and resources" at bounding box center [484, 223] width 274 height 12
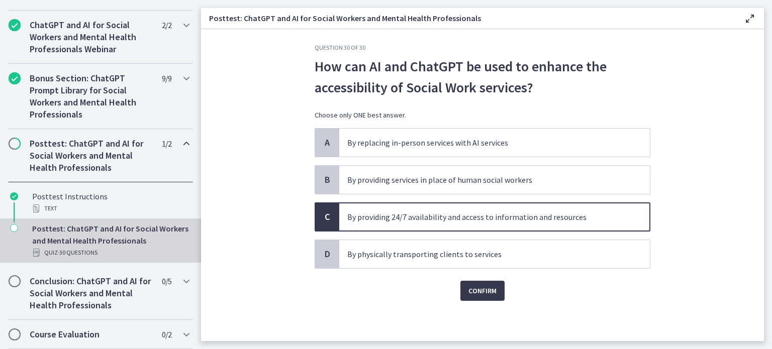
scroll to position [70, 0]
click at [497, 285] on span "Confirm" at bounding box center [482, 291] width 28 height 12
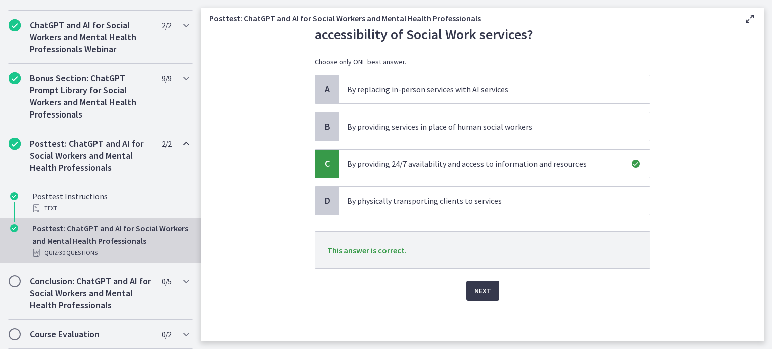
scroll to position [126, 0]
click at [491, 285] on span "Next" at bounding box center [482, 291] width 17 height 12
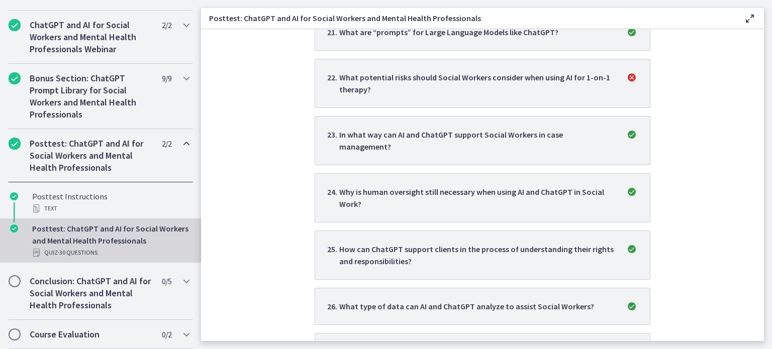
scroll to position [1369, 0]
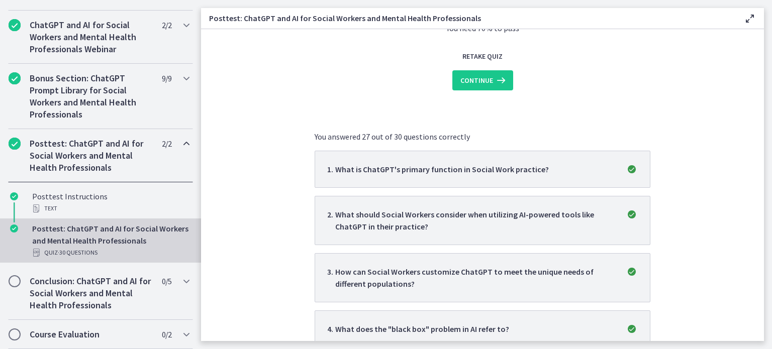
scroll to position [101, 0]
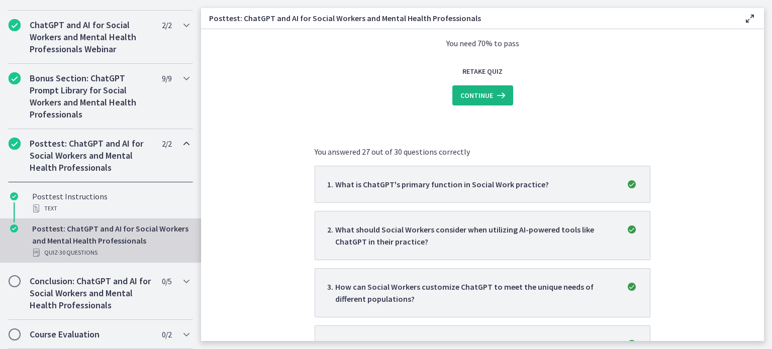
click at [493, 102] on span "Continue" at bounding box center [476, 95] width 33 height 12
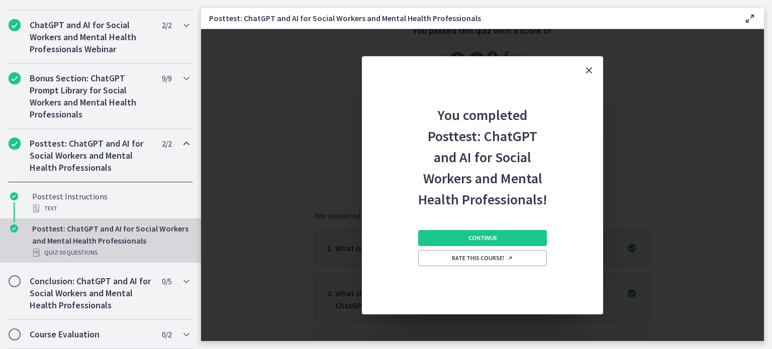
scroll to position [62, 0]
click at [535, 246] on button "Continue" at bounding box center [482, 238] width 129 height 16
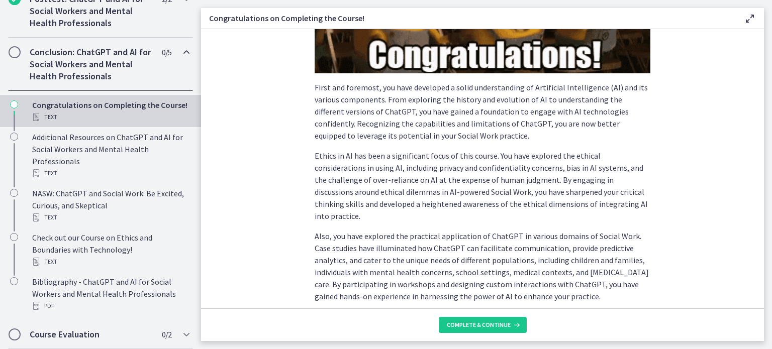
scroll to position [289, 0]
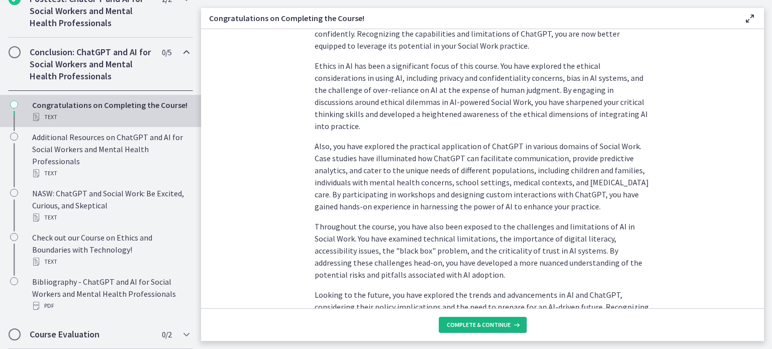
click at [511, 321] on span "Complete & continue" at bounding box center [479, 325] width 64 height 8
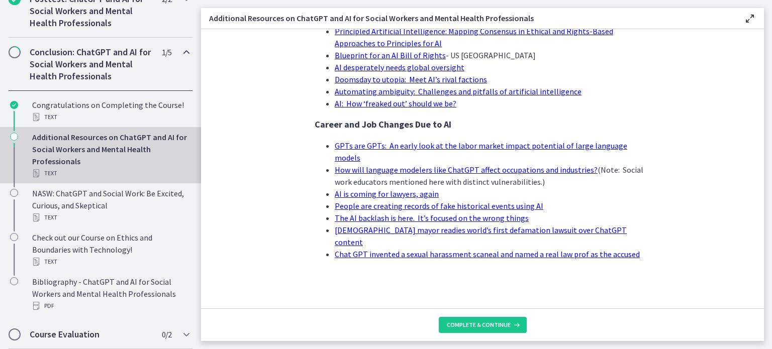
scroll to position [1340, 0]
click at [518, 317] on button "Complete & continue" at bounding box center [483, 325] width 88 height 16
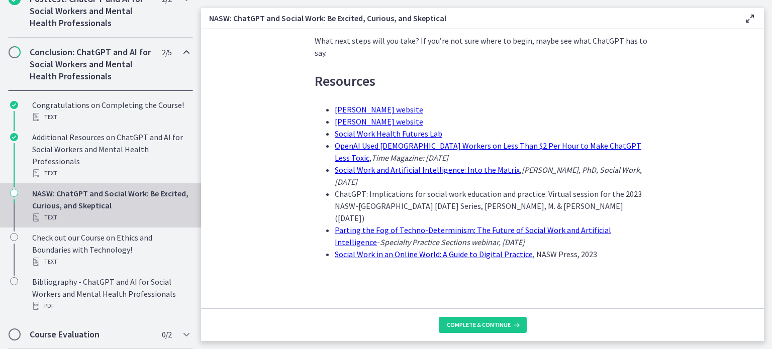
scroll to position [3429, 0]
click at [515, 317] on button "Complete & continue" at bounding box center [483, 325] width 88 height 16
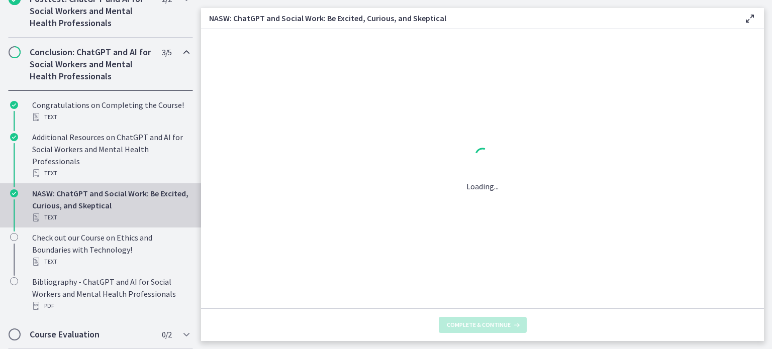
scroll to position [0, 0]
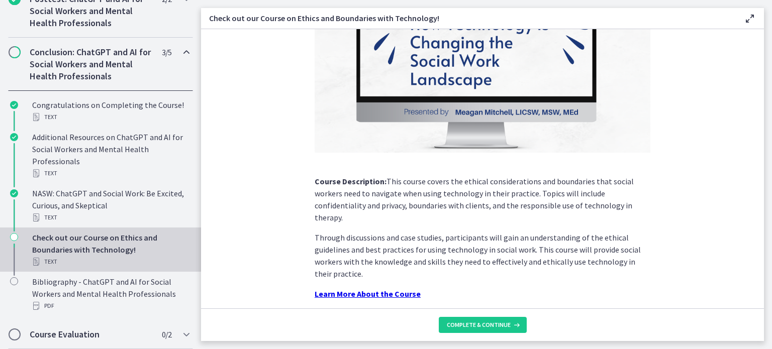
scroll to position [897, 0]
click at [138, 331] on h2 "Course Evaluation" at bounding box center [91, 335] width 123 height 12
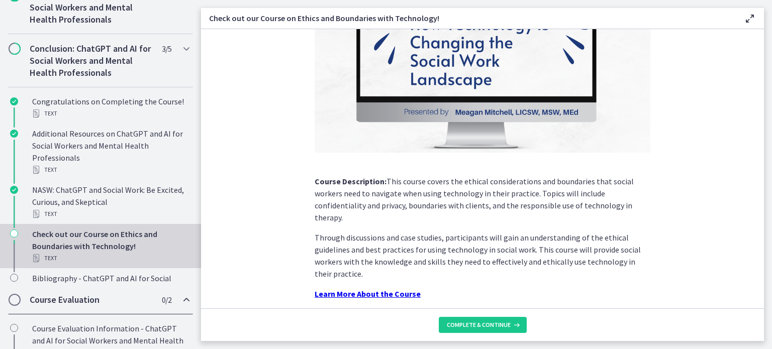
scroll to position [731, 0]
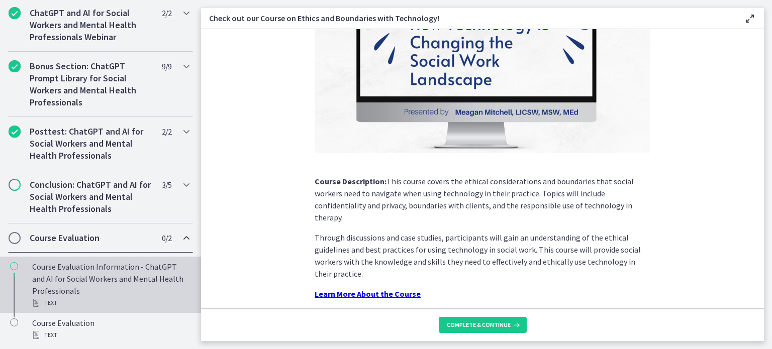
click at [97, 265] on div "Course Evaluation Information - ChatGPT and AI for Social Workers and Mental He…" at bounding box center [110, 285] width 157 height 48
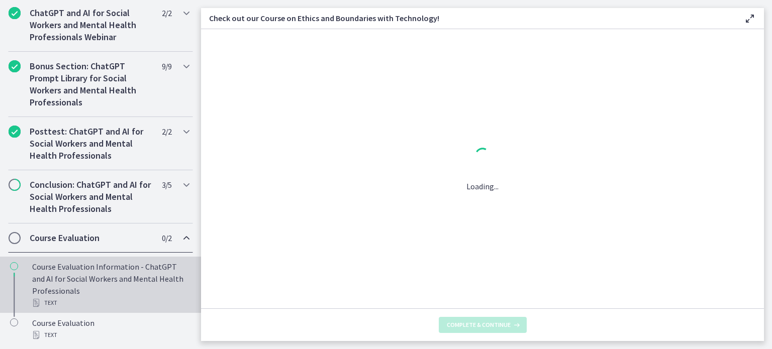
scroll to position [0, 0]
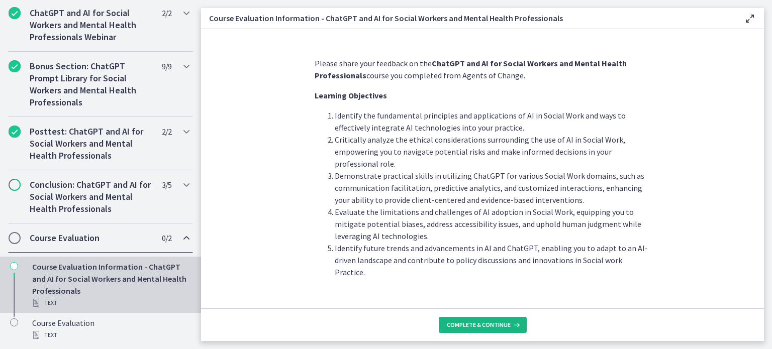
click at [499, 325] on button "Complete & continue" at bounding box center [483, 325] width 88 height 16
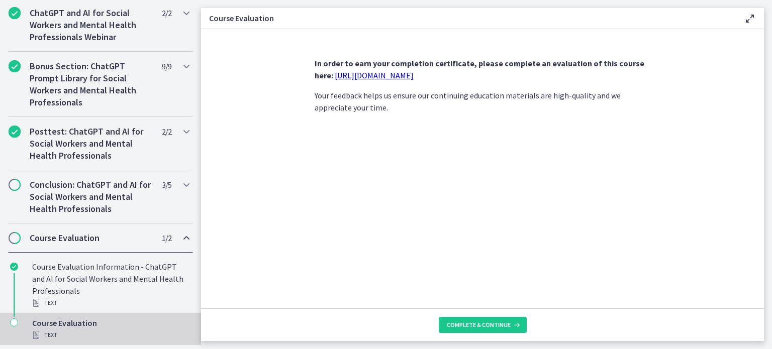
click at [370, 80] on link "https://forms.gle/jm1zbfhChZ2exBv78" at bounding box center [374, 75] width 79 height 10
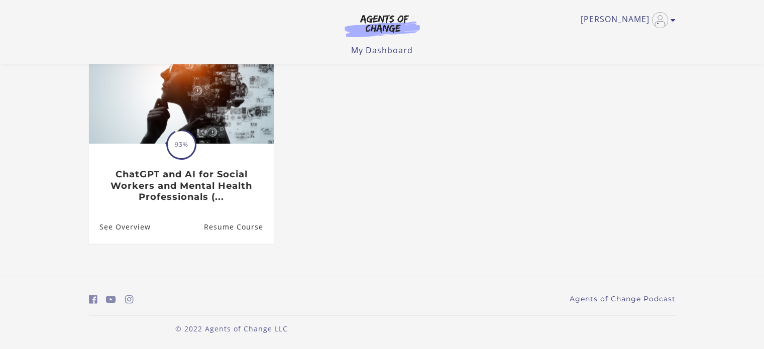
scroll to position [113, 0]
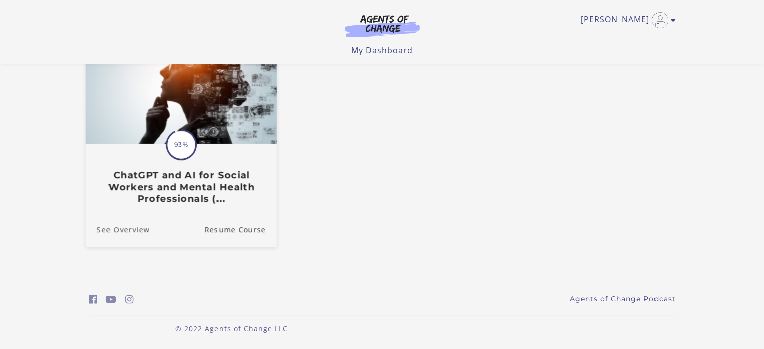
click at [131, 227] on link "See Overview" at bounding box center [117, 230] width 64 height 34
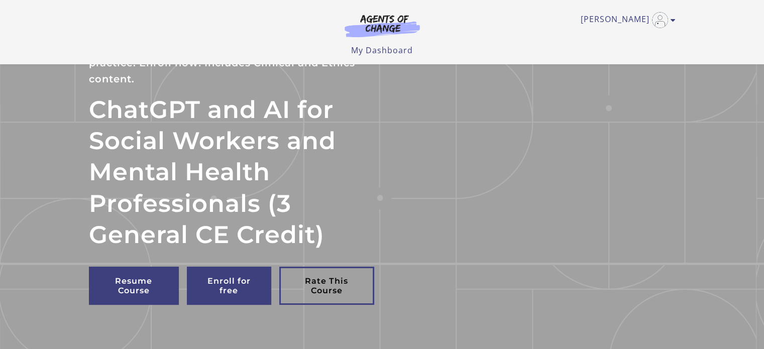
scroll to position [251, 0]
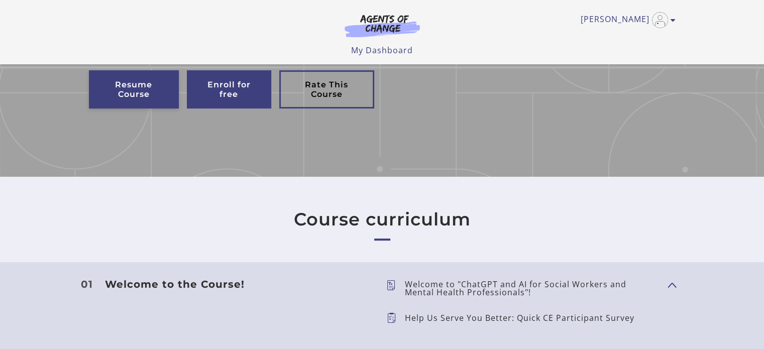
click at [146, 89] on link "Resume Course" at bounding box center [134, 89] width 90 height 38
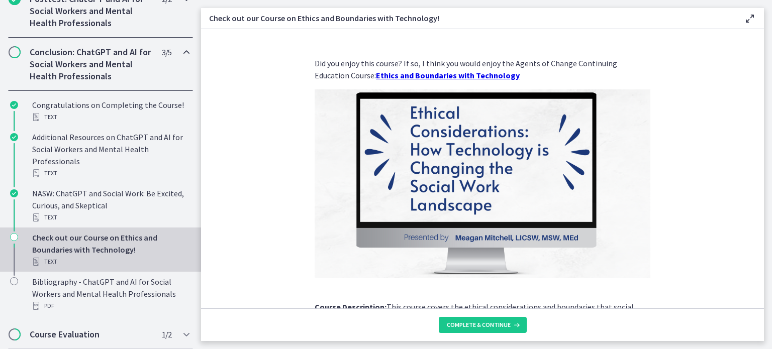
scroll to position [657, 0]
click at [20, 57] on span "Chapters" at bounding box center [15, 52] width 10 height 10
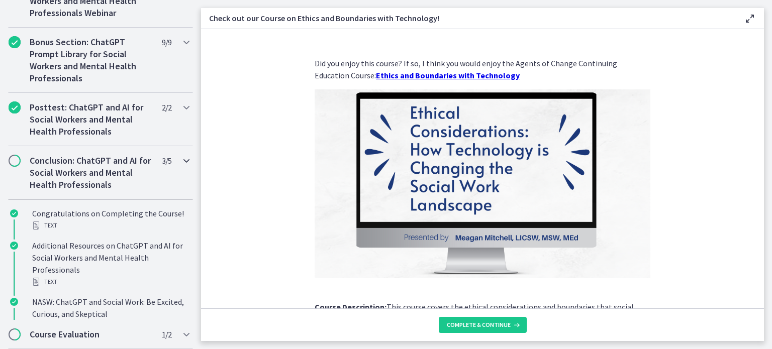
scroll to position [610, 0]
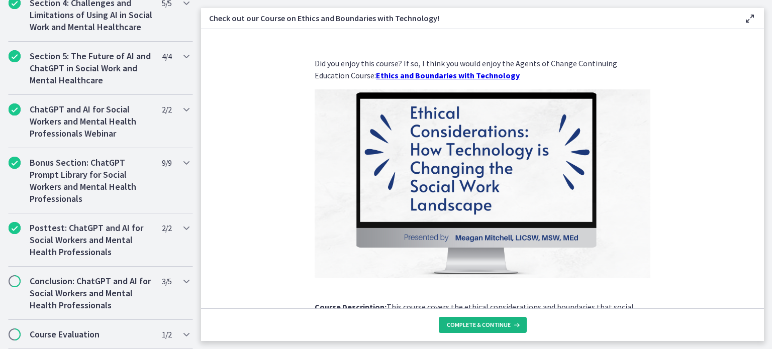
click at [511, 322] on span "Complete & continue" at bounding box center [479, 325] width 64 height 8
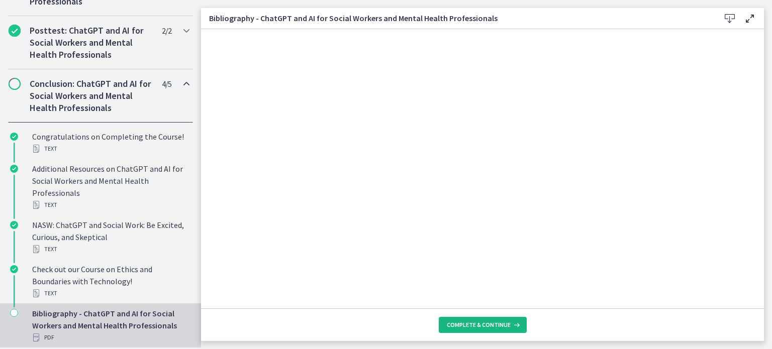
click at [511, 321] on span "Complete & continue" at bounding box center [479, 325] width 64 height 8
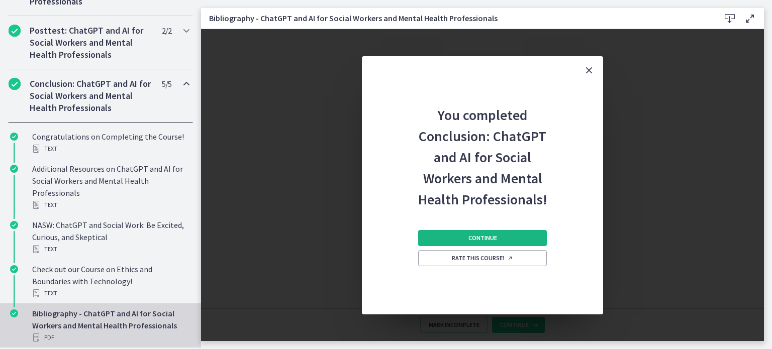
click at [497, 242] on span "Continue" at bounding box center [482, 238] width 29 height 8
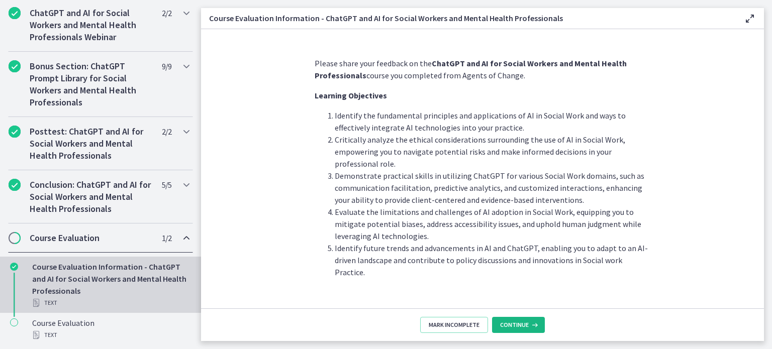
click at [543, 325] on button "Continue" at bounding box center [518, 325] width 53 height 16
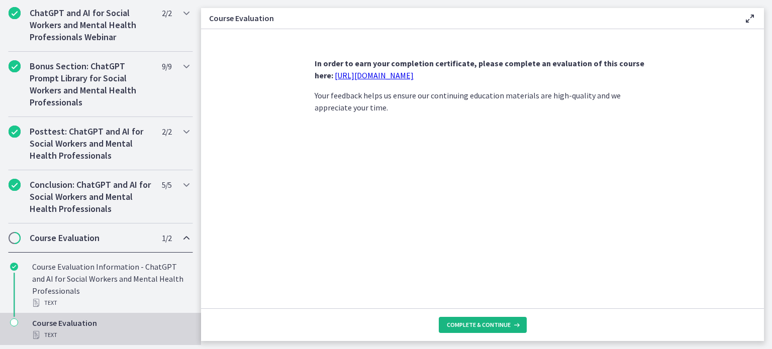
click at [521, 325] on div "Complete & continue" at bounding box center [484, 325] width 74 height 8
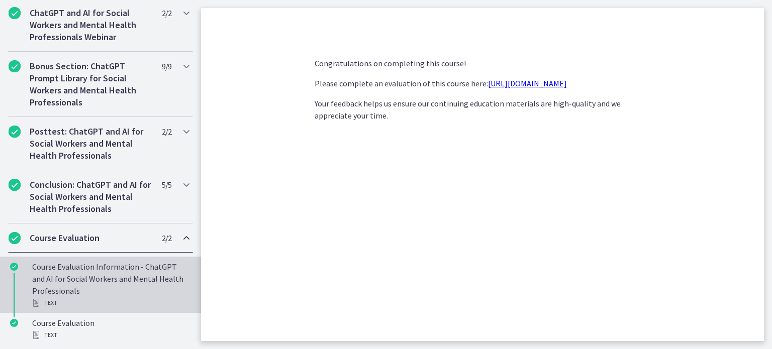
scroll to position [786, 0]
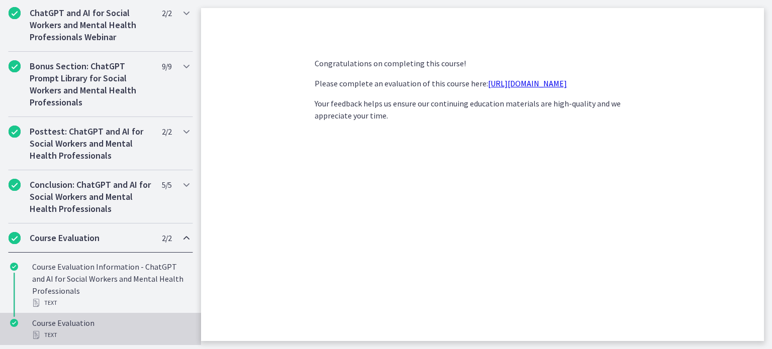
click at [126, 333] on div "Text" at bounding box center [110, 335] width 157 height 12
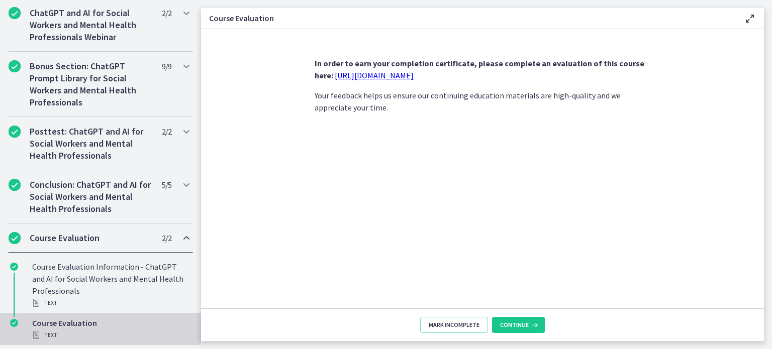
click at [356, 80] on link "https://forms.gle/jm1zbfhChZ2exBv78" at bounding box center [374, 75] width 79 height 10
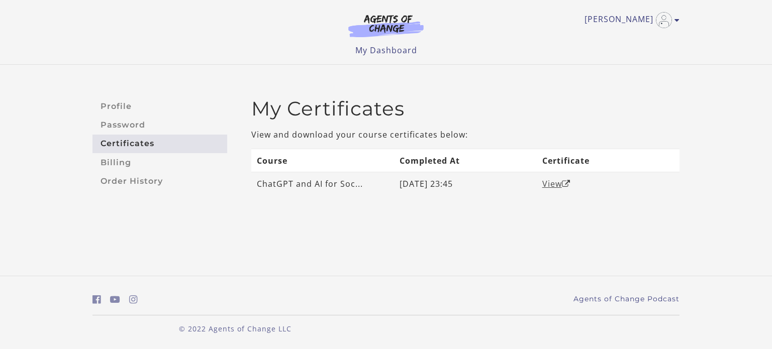
click at [555, 182] on link "View" at bounding box center [556, 183] width 28 height 11
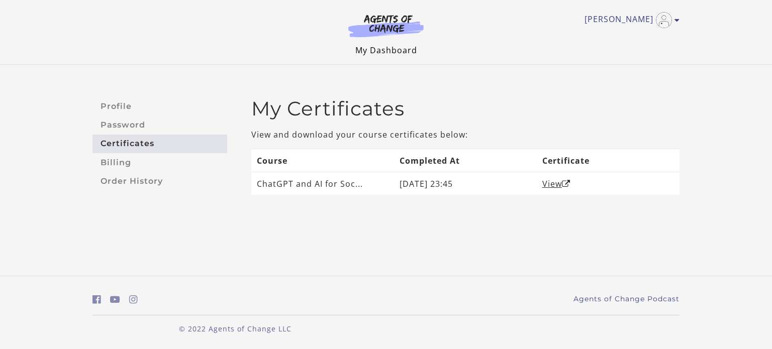
click at [383, 52] on link "My Dashboard" at bounding box center [386, 50] width 62 height 11
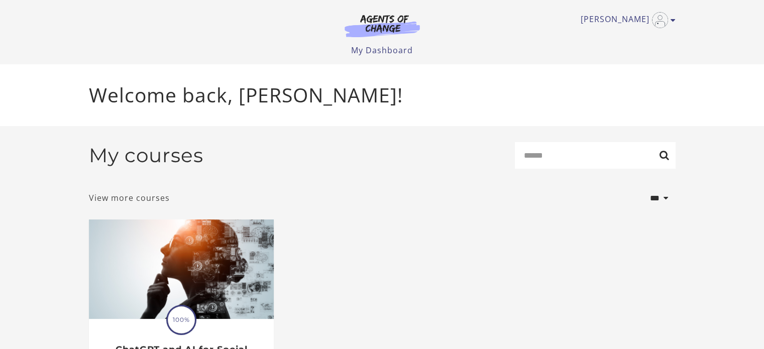
click at [152, 197] on link "View more courses" at bounding box center [129, 198] width 81 height 12
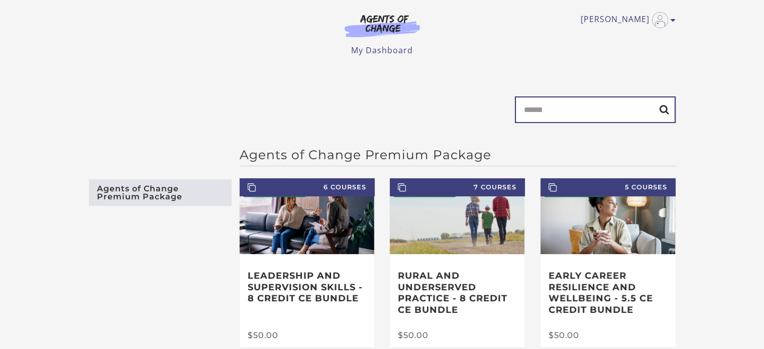
click at [601, 110] on input "Search" at bounding box center [595, 109] width 161 height 27
click at [159, 193] on link "Agents of Change Premium Package" at bounding box center [160, 192] width 143 height 27
click at [401, 51] on link "My Dashboard" at bounding box center [382, 50] width 62 height 11
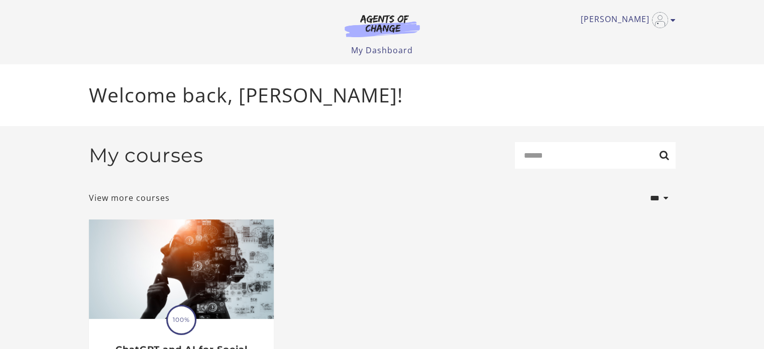
scroll to position [12, 0]
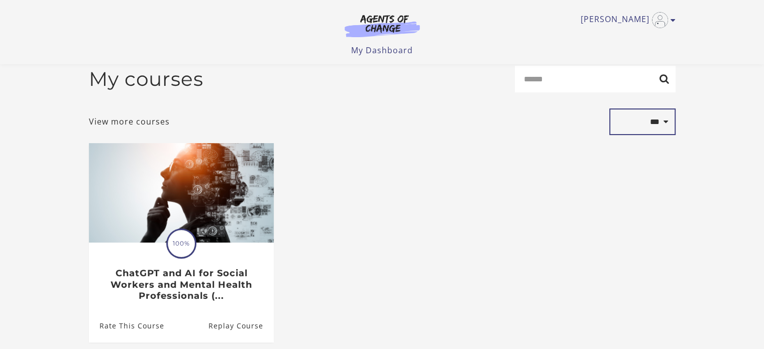
click at [660, 124] on select "**********" at bounding box center [643, 122] width 66 height 27
click at [659, 124] on select "**********" at bounding box center [643, 122] width 66 height 27
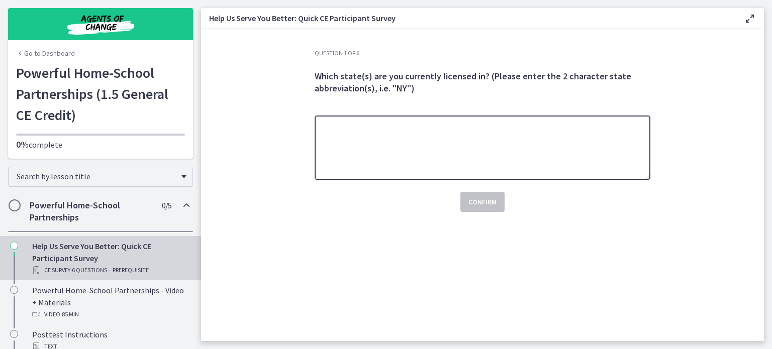
click at [422, 180] on textarea at bounding box center [483, 148] width 336 height 64
type textarea "**"
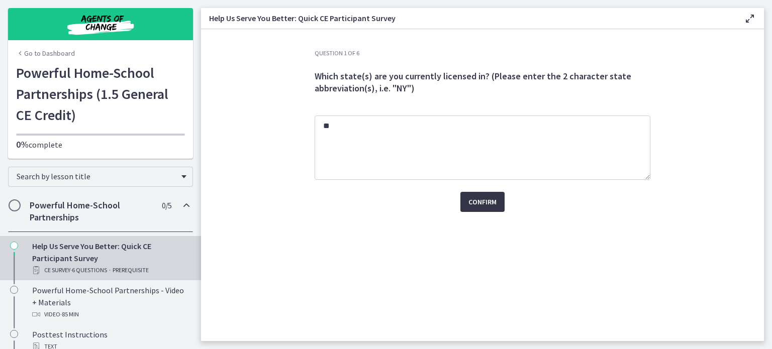
click at [497, 208] on span "Confirm" at bounding box center [482, 202] width 28 height 12
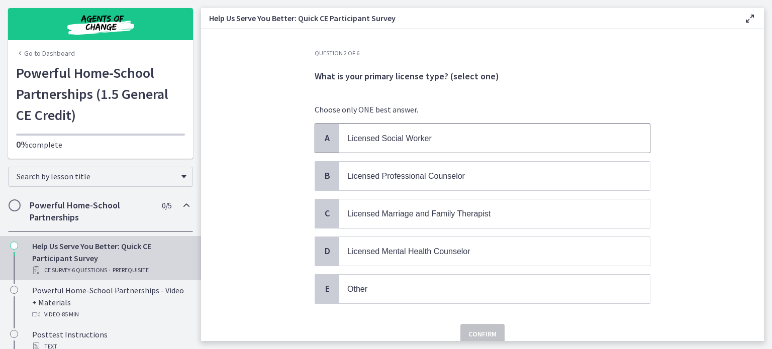
click at [525, 153] on span "Licensed Social Worker" at bounding box center [494, 138] width 311 height 29
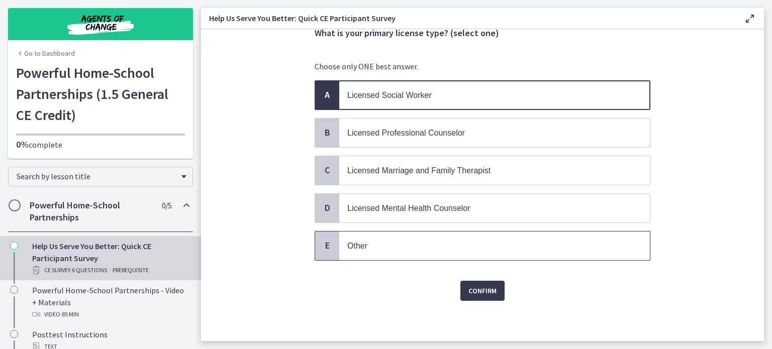
scroll to position [114, 0]
click at [497, 285] on span "Confirm" at bounding box center [482, 291] width 28 height 12
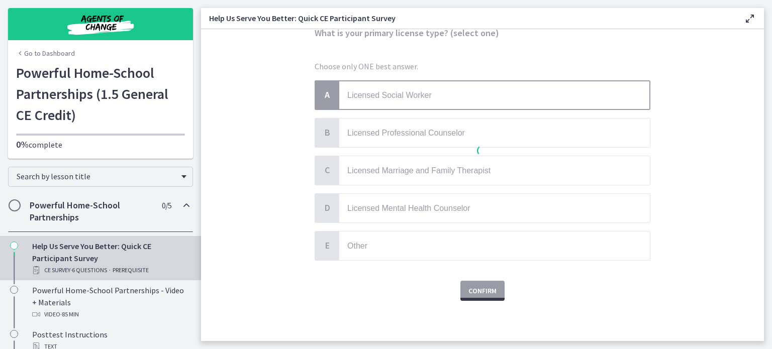
scroll to position [0, 0]
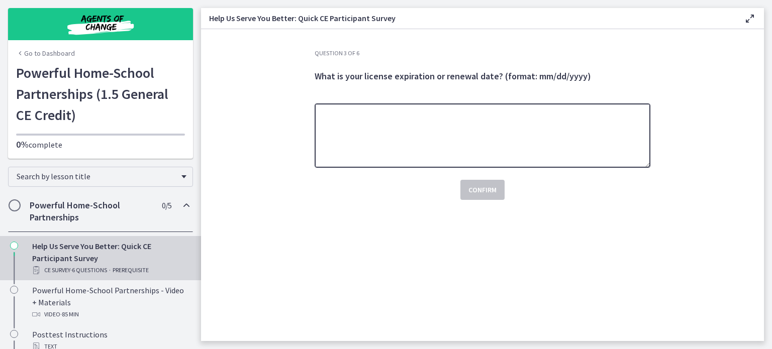
click at [482, 168] on textarea at bounding box center [483, 136] width 336 height 64
type textarea "**********"
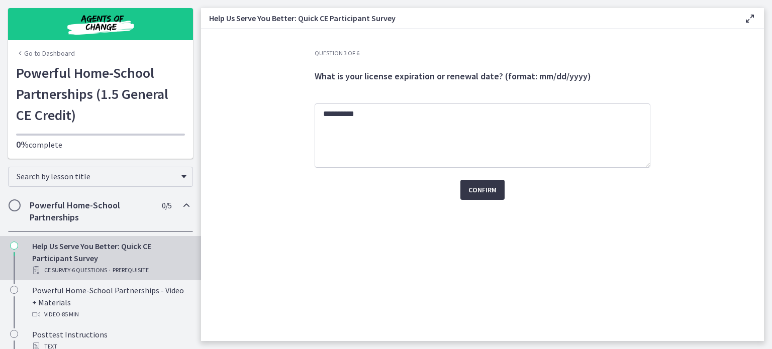
click at [505, 200] on button "Confirm" at bounding box center [482, 190] width 44 height 20
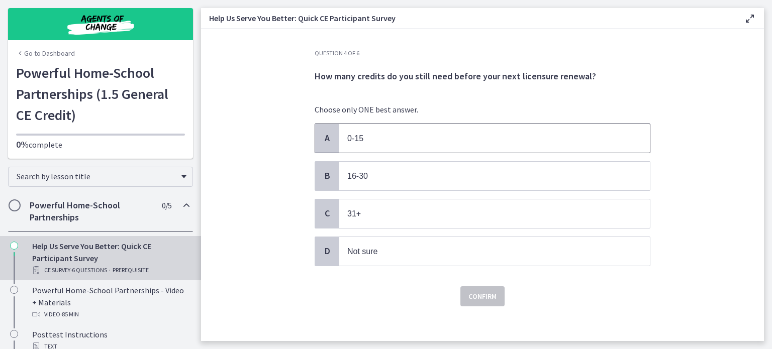
click at [443, 153] on span "0-15" at bounding box center [494, 138] width 311 height 29
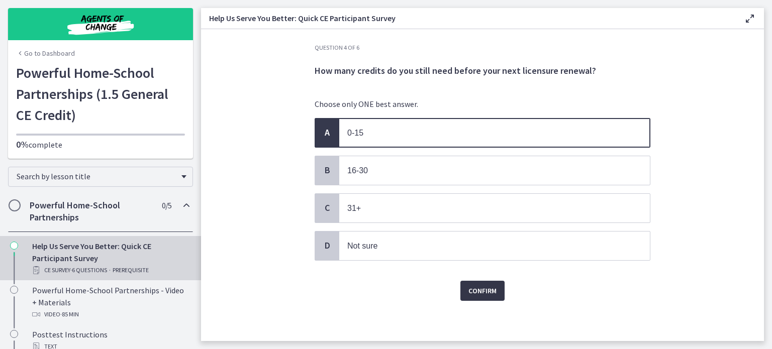
scroll to position [62, 0]
click at [491, 285] on span "Confirm" at bounding box center [482, 291] width 28 height 12
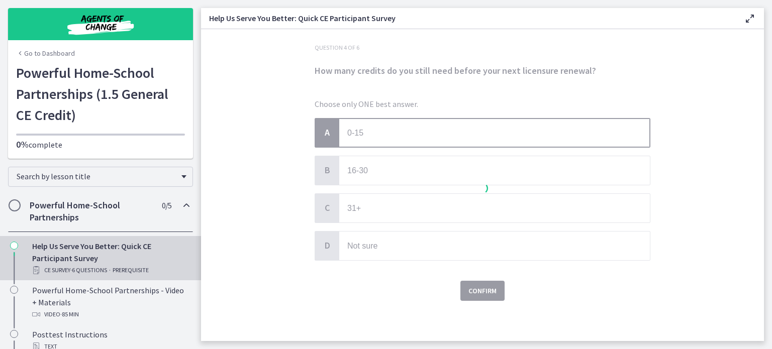
scroll to position [0, 0]
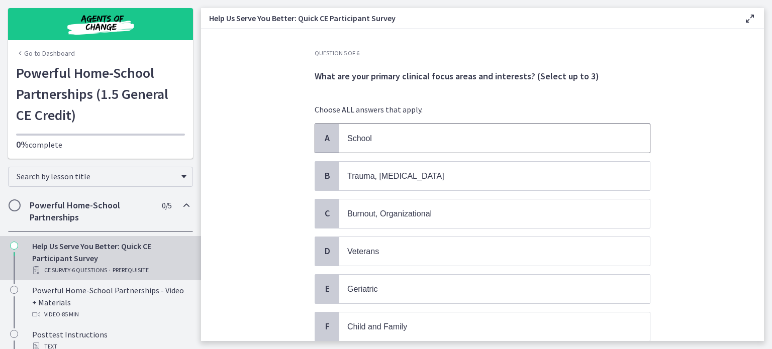
click at [450, 145] on p "School" at bounding box center [484, 138] width 274 height 13
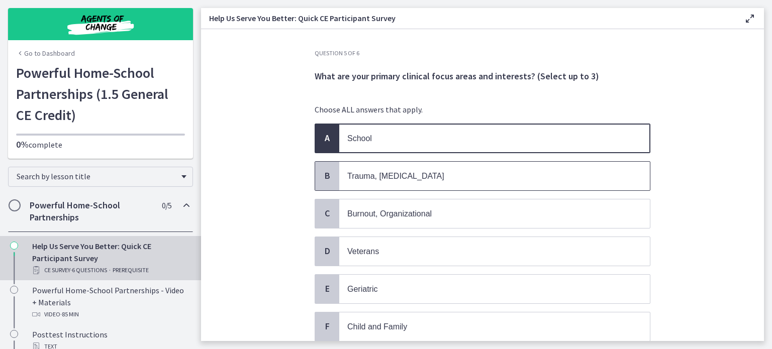
click at [430, 190] on span "Trauma, PTSD" at bounding box center [494, 176] width 311 height 29
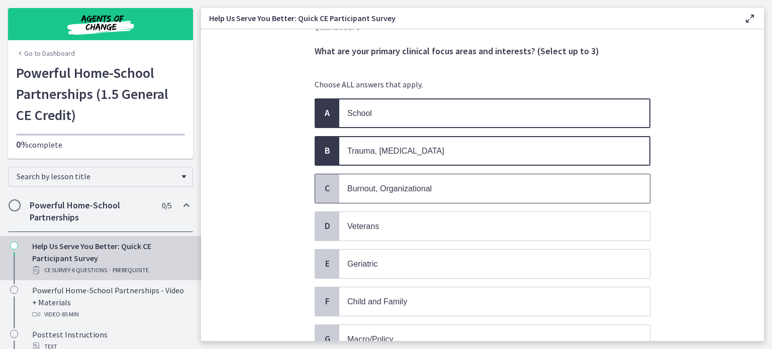
click at [460, 195] on p "Burnout, Organizational" at bounding box center [484, 188] width 274 height 13
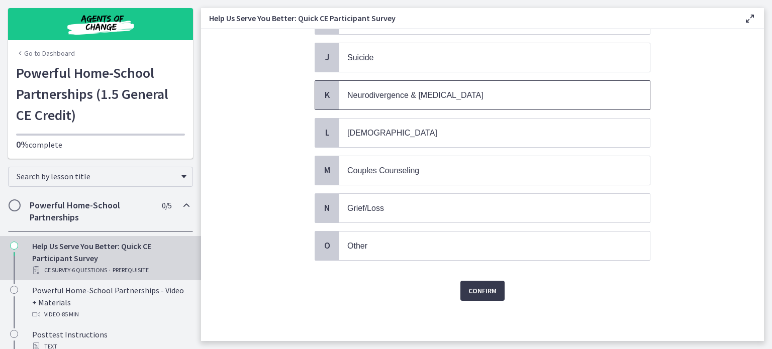
scroll to position [465, 0]
click at [480, 147] on span "LGBTQ+" at bounding box center [494, 133] width 311 height 29
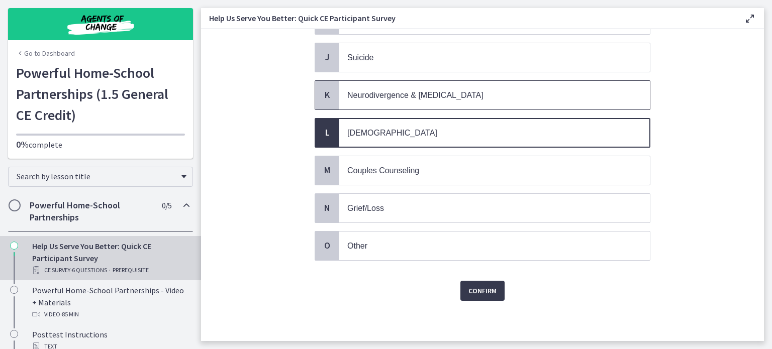
click at [510, 102] on p "Neurodivergence & Developmental Disorders" at bounding box center [484, 95] width 274 height 13
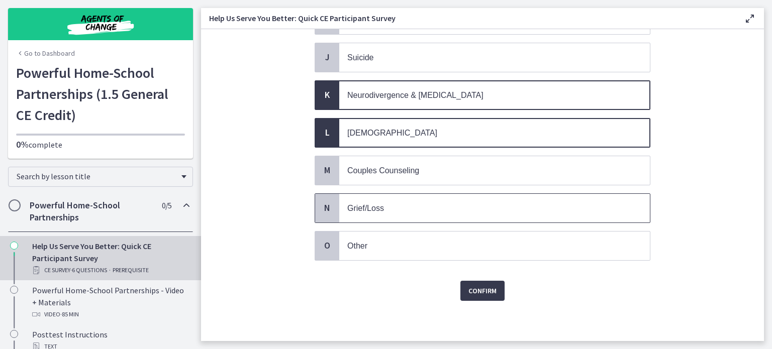
click at [488, 215] on p "Grief/Loss" at bounding box center [484, 208] width 274 height 13
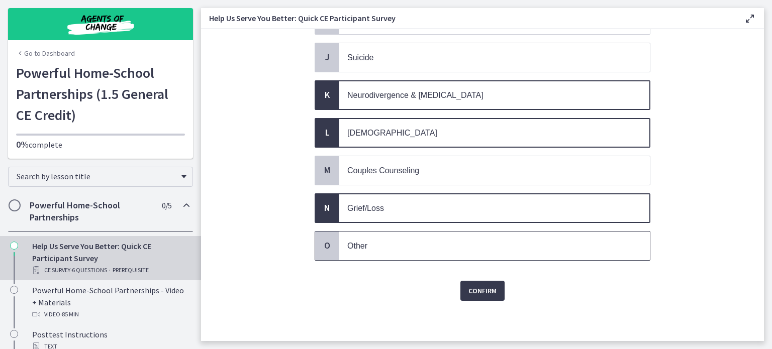
click at [492, 260] on span "Other" at bounding box center [494, 246] width 311 height 29
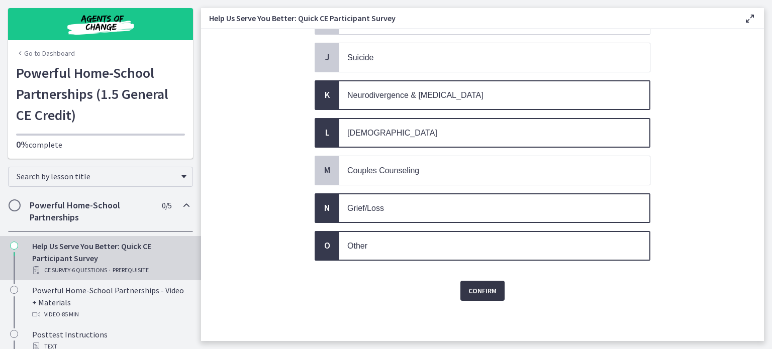
scroll to position [542, 0]
click at [497, 285] on span "Confirm" at bounding box center [482, 291] width 28 height 12
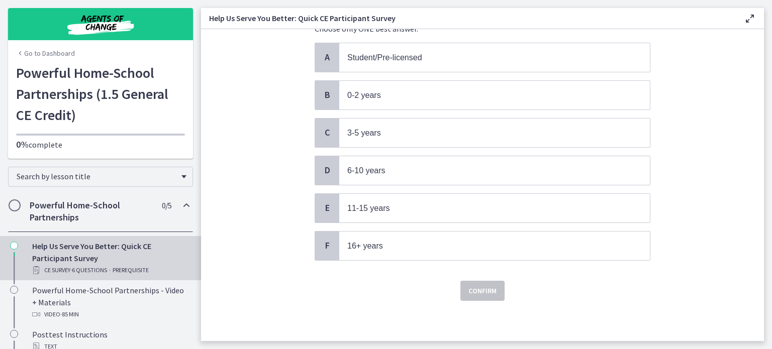
scroll to position [0, 0]
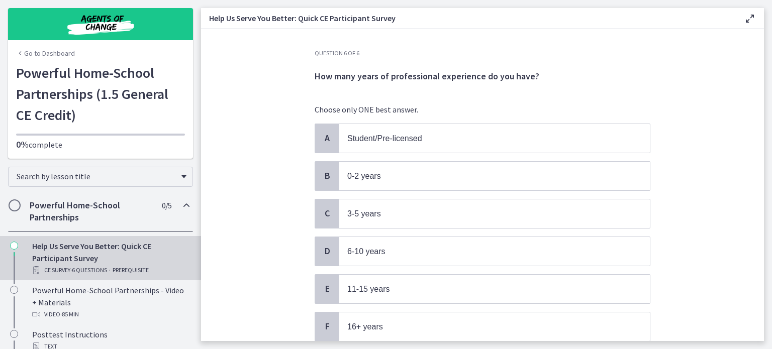
click at [452, 230] on div "A Student/Pre-licensed B 0-2 years C 3-5 years D 6-10 years E 11-15 years F 16+…" at bounding box center [483, 233] width 336 height 218
click at [455, 182] on p "0-2 years" at bounding box center [484, 176] width 274 height 13
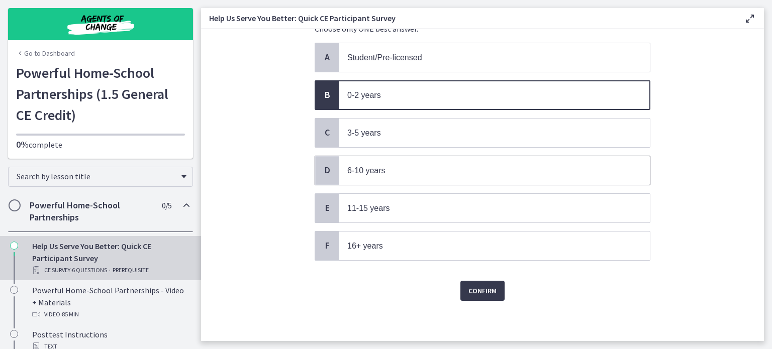
scroll to position [156, 0]
click at [497, 285] on span "Confirm" at bounding box center [482, 291] width 28 height 12
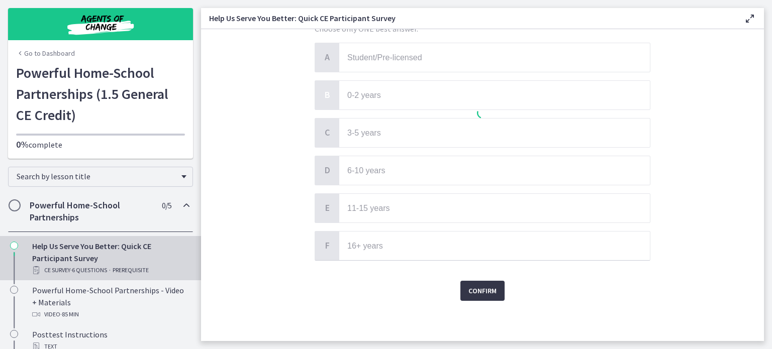
scroll to position [0, 0]
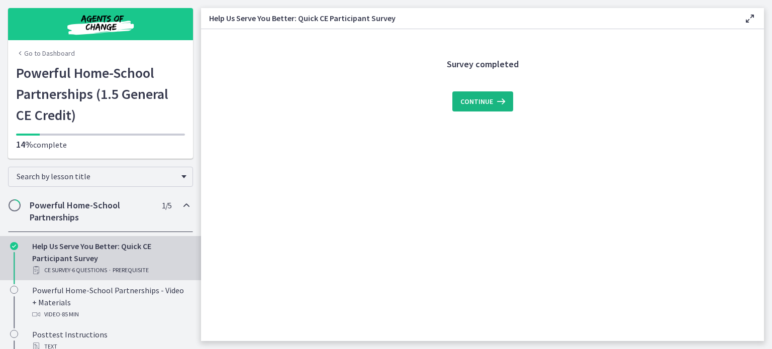
click at [493, 108] on span "Continue" at bounding box center [476, 101] width 33 height 12
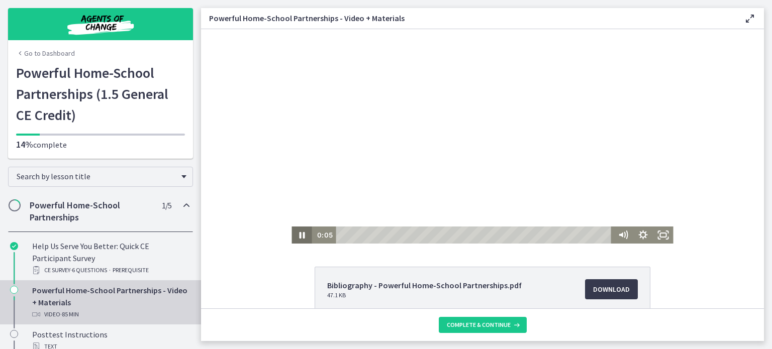
click at [291, 233] on icon "Pause" at bounding box center [301, 235] width 20 height 17
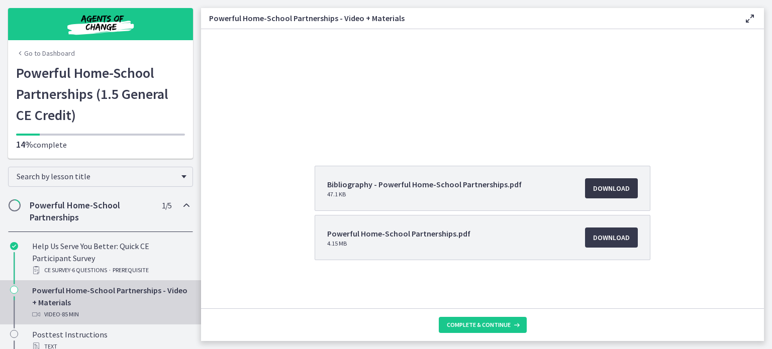
scroll to position [154, 0]
click at [638, 178] on link "Download Opens in a new window" at bounding box center [611, 188] width 53 height 20
click at [630, 232] on span "Download Opens in a new window" at bounding box center [611, 238] width 37 height 12
click at [511, 321] on span "Complete & continue" at bounding box center [479, 325] width 64 height 8
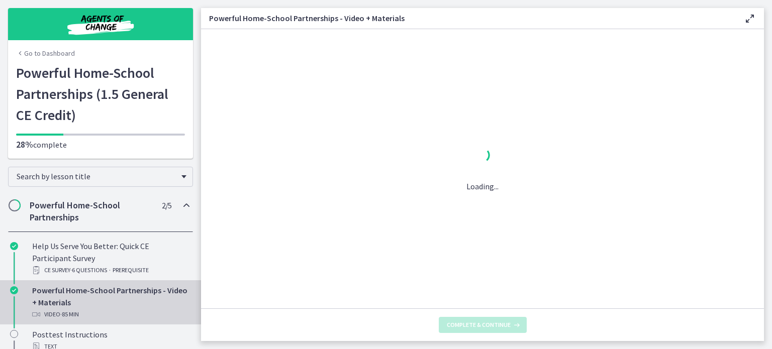
scroll to position [0, 0]
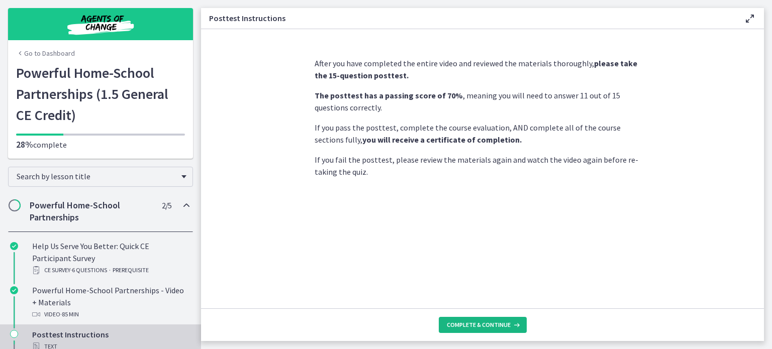
click at [511, 321] on span "Complete & continue" at bounding box center [479, 325] width 64 height 8
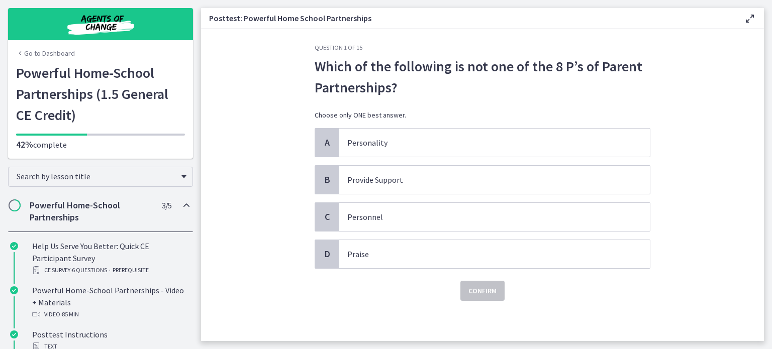
scroll to position [25, 0]
click at [422, 223] on p "Personnel" at bounding box center [484, 217] width 274 height 12
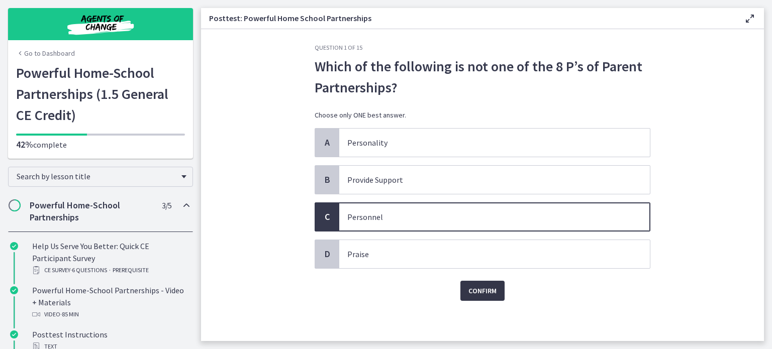
click at [497, 297] on span "Confirm" at bounding box center [482, 291] width 28 height 12
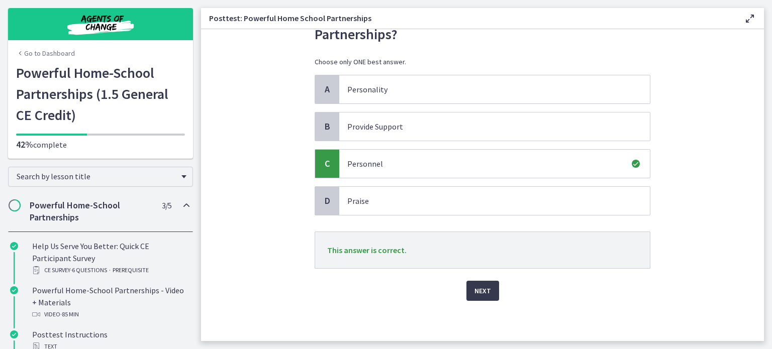
scroll to position [101, 0]
click at [491, 297] on span "Next" at bounding box center [482, 291] width 17 height 12
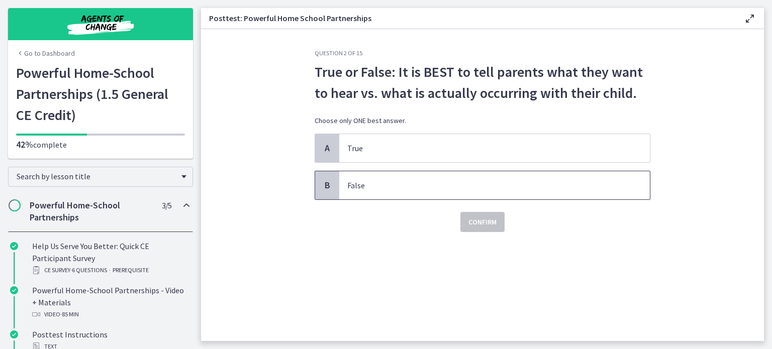
click at [475, 191] on p "False" at bounding box center [484, 185] width 274 height 12
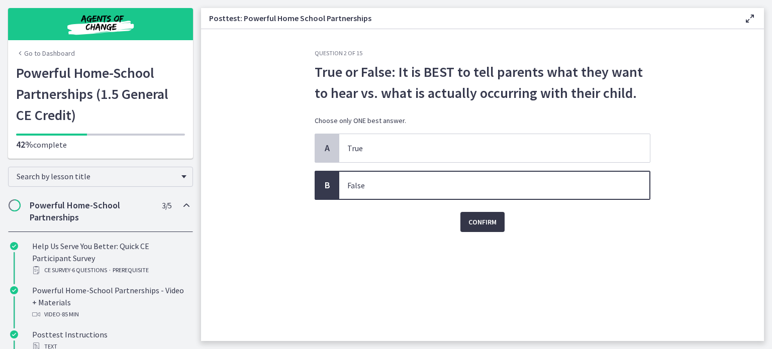
click at [497, 228] on span "Confirm" at bounding box center [482, 222] width 28 height 12
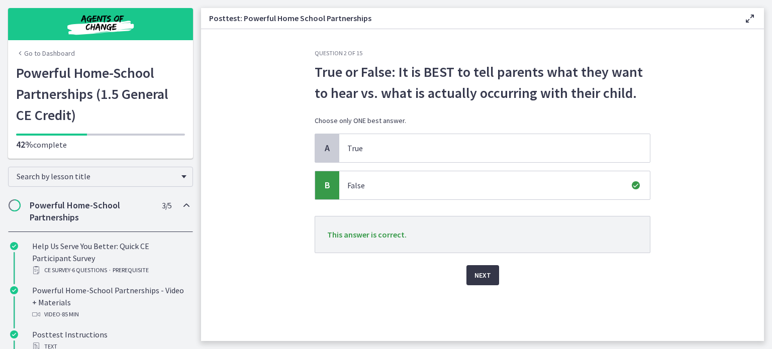
click at [491, 281] on span "Next" at bounding box center [482, 275] width 17 height 12
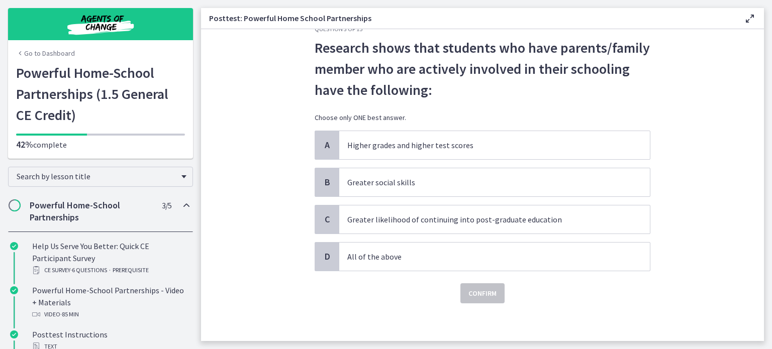
scroll to position [38, 0]
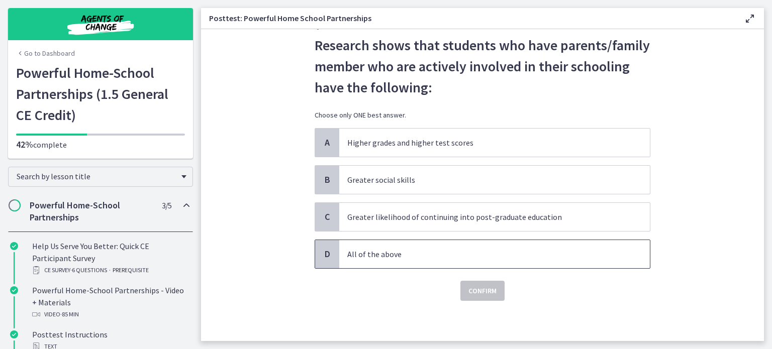
click at [445, 268] on span "All of the above" at bounding box center [494, 254] width 311 height 28
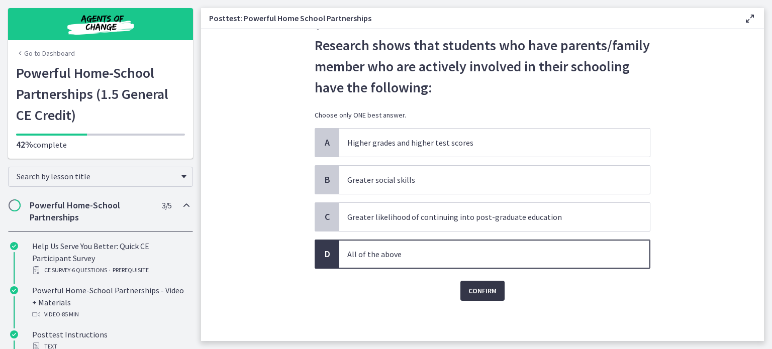
click at [497, 297] on span "Confirm" at bounding box center [482, 291] width 28 height 12
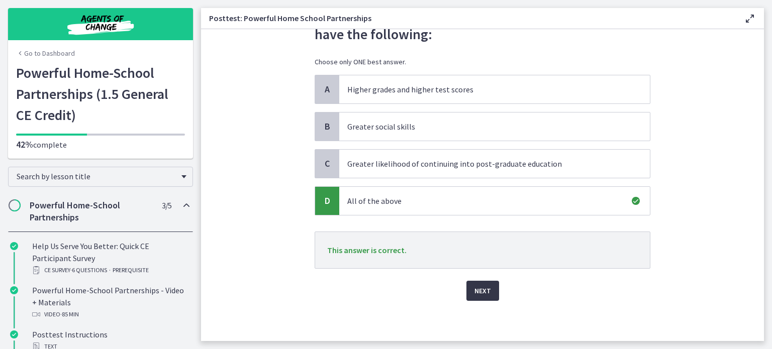
scroll to position [0, 0]
click at [491, 285] on span "Next" at bounding box center [482, 291] width 17 height 12
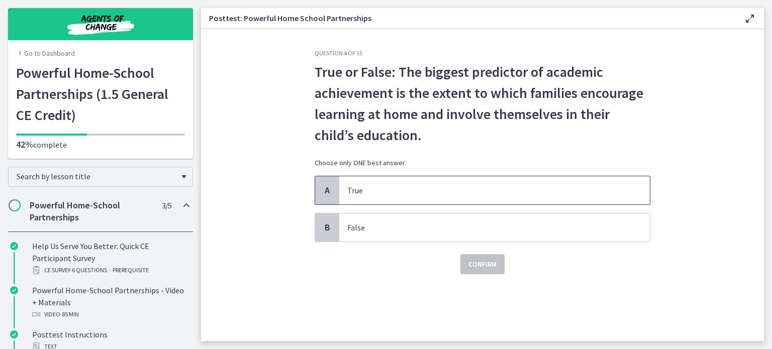
click at [535, 205] on span "True" at bounding box center [494, 190] width 311 height 28
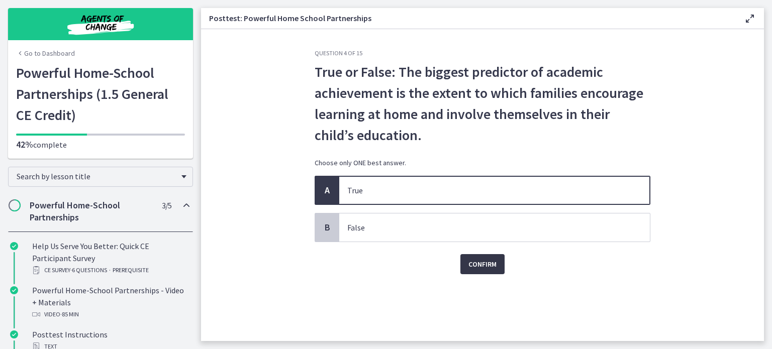
click at [497, 270] on span "Confirm" at bounding box center [482, 264] width 28 height 12
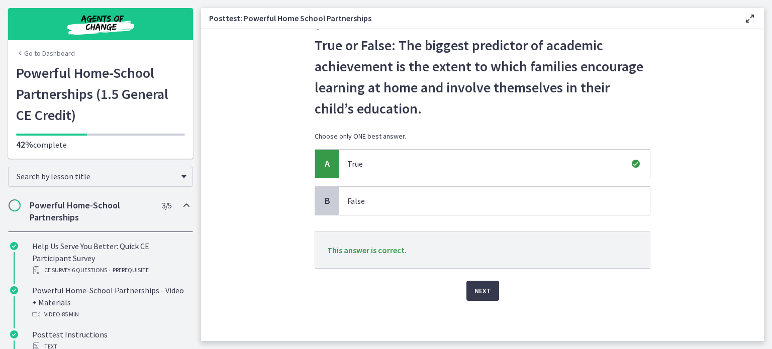
scroll to position [88, 0]
click at [499, 293] on button "Next" at bounding box center [482, 291] width 33 height 20
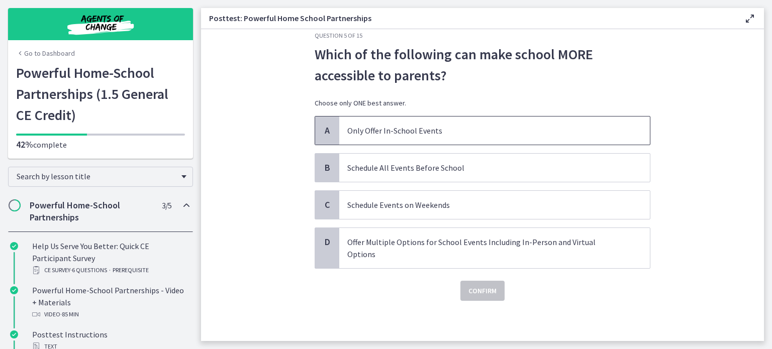
scroll to position [38, 0]
click at [447, 260] on p "Offer Multiple Options for School Events Including In-Person and Virtual Options" at bounding box center [484, 248] width 274 height 24
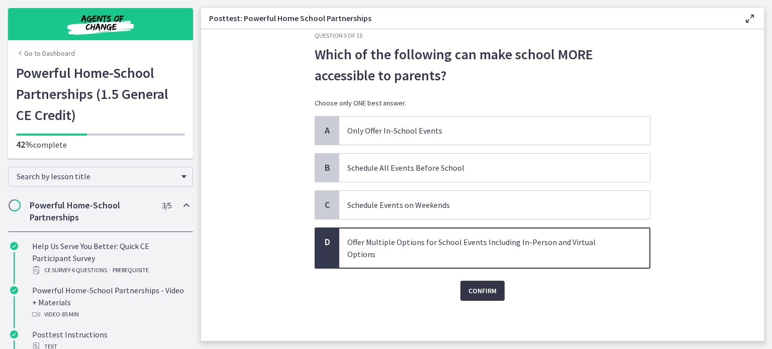
click at [497, 297] on span "Confirm" at bounding box center [482, 291] width 28 height 12
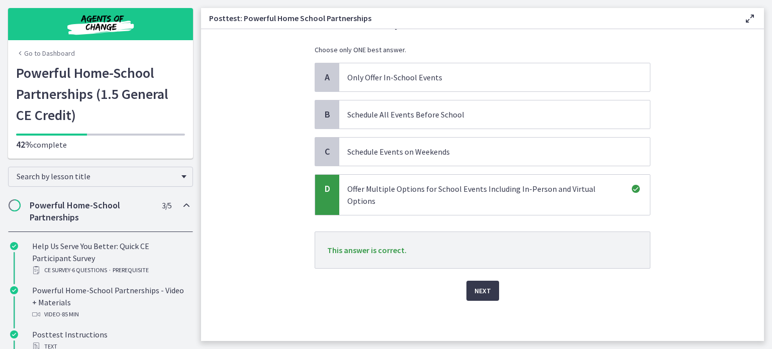
scroll to position [126, 0]
click at [491, 285] on span "Next" at bounding box center [482, 291] width 17 height 12
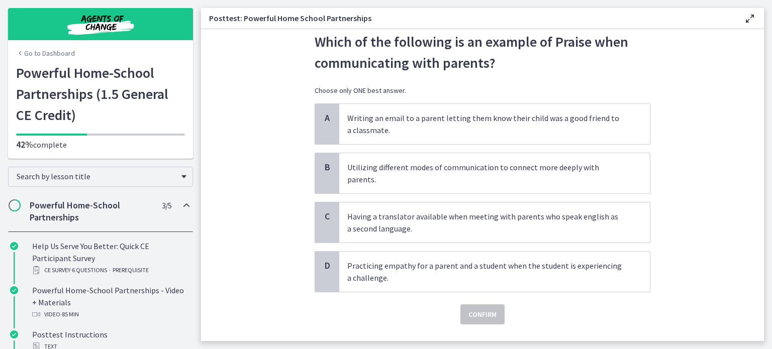
scroll to position [50, 0]
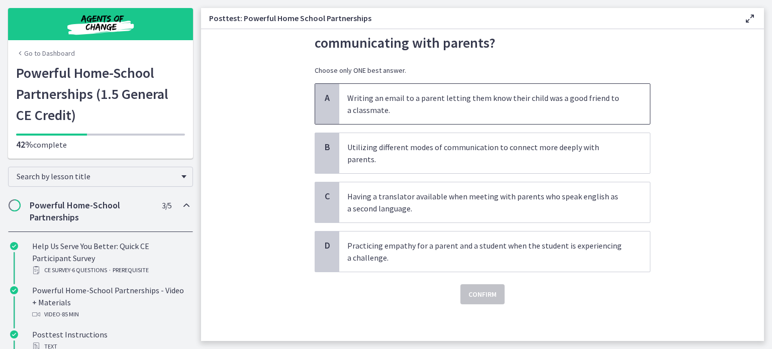
click at [560, 116] on p "Writing an email to a parent letting them know their child was a good friend to…" at bounding box center [484, 104] width 274 height 24
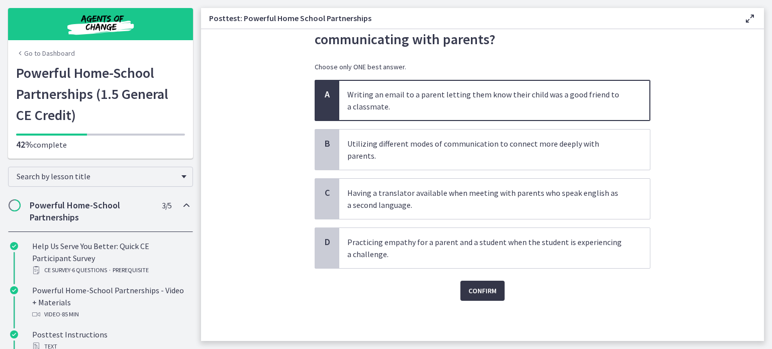
scroll to position [101, 0]
click at [495, 290] on span "Confirm" at bounding box center [482, 291] width 28 height 12
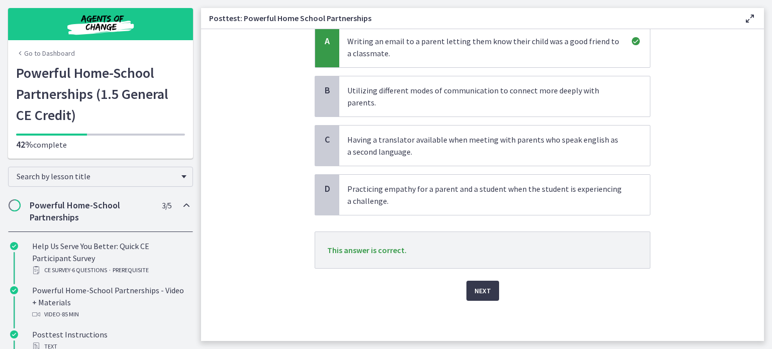
scroll to position [171, 0]
click at [491, 285] on span "Next" at bounding box center [482, 291] width 17 height 12
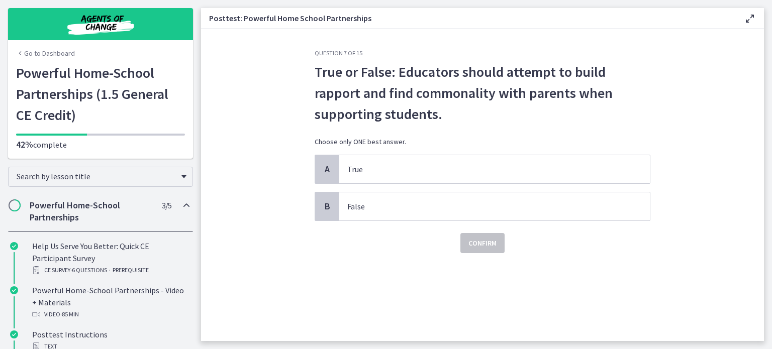
scroll to position [0, 0]
click at [460, 175] on p "True" at bounding box center [484, 169] width 274 height 12
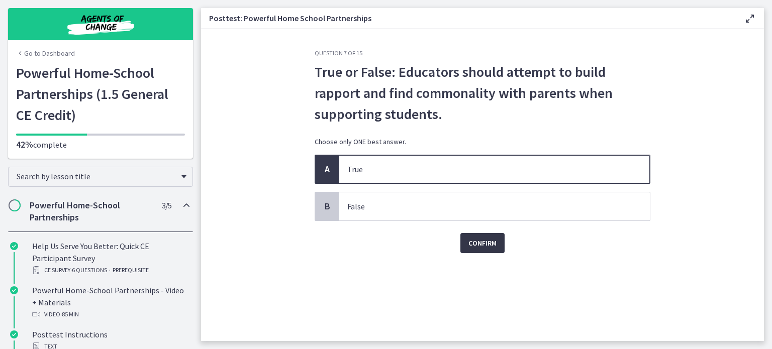
click at [497, 249] on span "Confirm" at bounding box center [482, 243] width 28 height 12
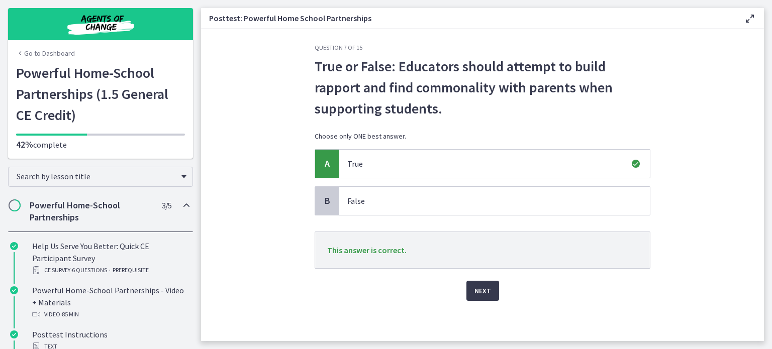
scroll to position [68, 0]
click at [499, 281] on button "Next" at bounding box center [482, 291] width 33 height 20
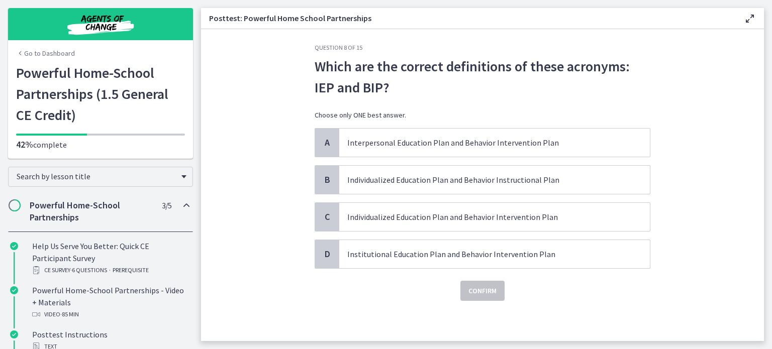
scroll to position [25, 0]
click at [386, 223] on p "Individualized Education Plan and Behavior Intervention Plan" at bounding box center [484, 217] width 274 height 12
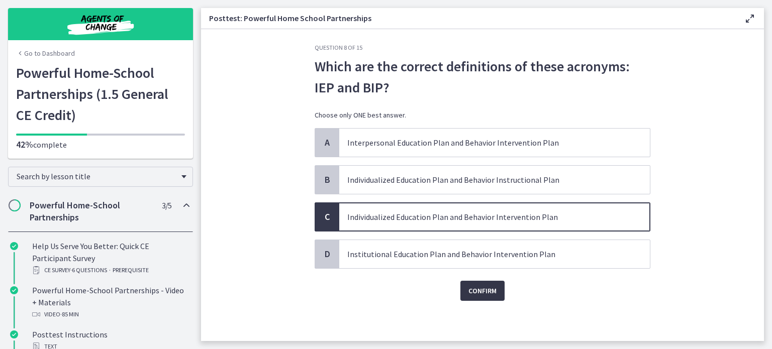
click at [497, 297] on span "Confirm" at bounding box center [482, 291] width 28 height 12
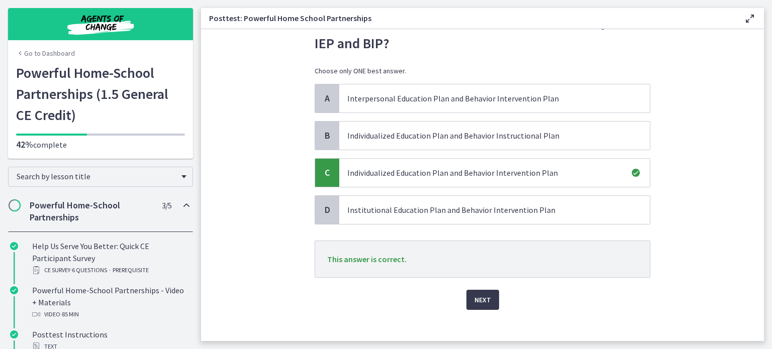
scroll to position [126, 0]
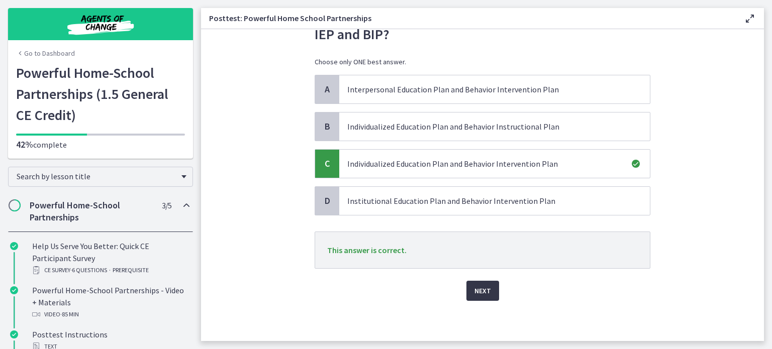
click at [491, 285] on span "Next" at bounding box center [482, 291] width 17 height 12
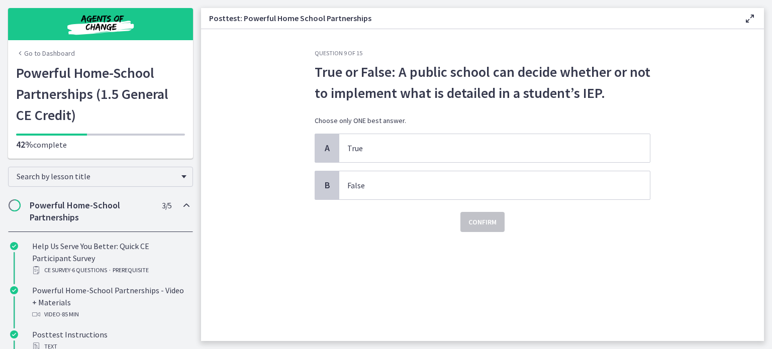
scroll to position [0, 0]
click at [354, 191] on p "False" at bounding box center [484, 185] width 274 height 12
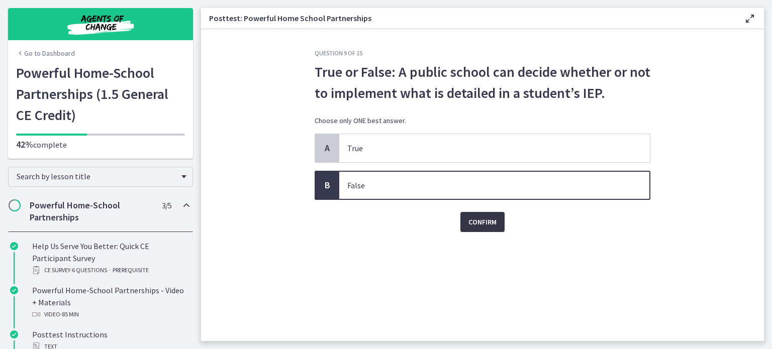
click at [497, 228] on span "Confirm" at bounding box center [482, 222] width 28 height 12
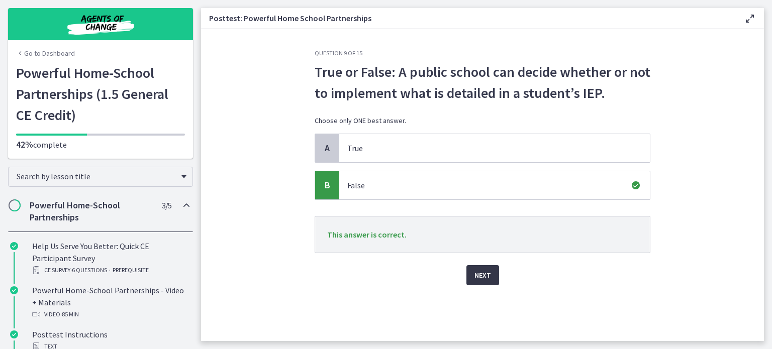
click at [491, 281] on span "Next" at bounding box center [482, 275] width 17 height 12
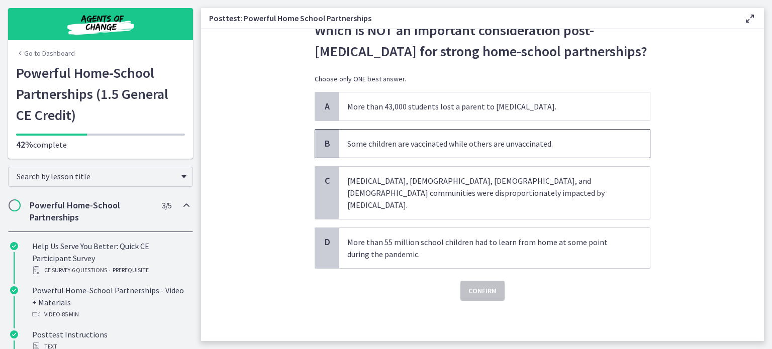
scroll to position [38, 0]
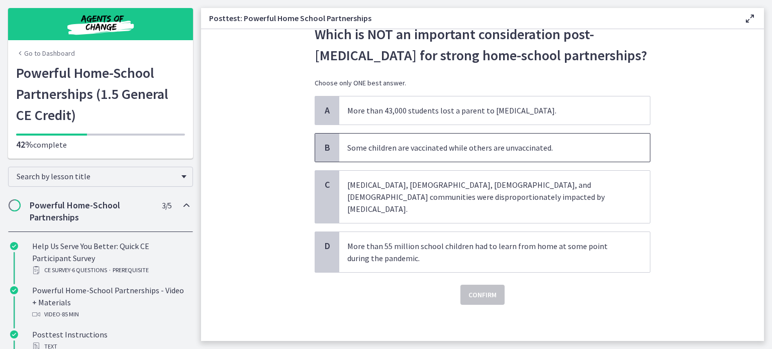
click at [434, 154] on p "Some children are vaccinated while others are unvaccinated." at bounding box center [484, 148] width 274 height 12
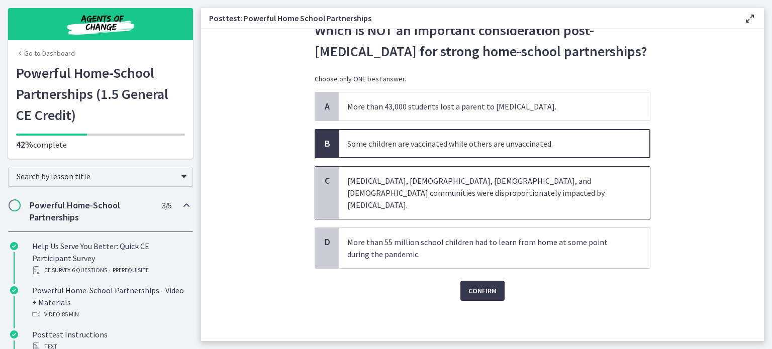
scroll to position [75, 0]
click at [497, 297] on span "Confirm" at bounding box center [482, 291] width 28 height 12
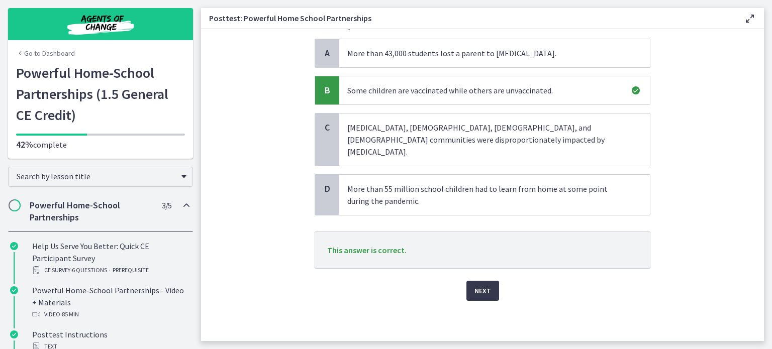
scroll to position [156, 0]
click at [491, 285] on span "Next" at bounding box center [482, 291] width 17 height 12
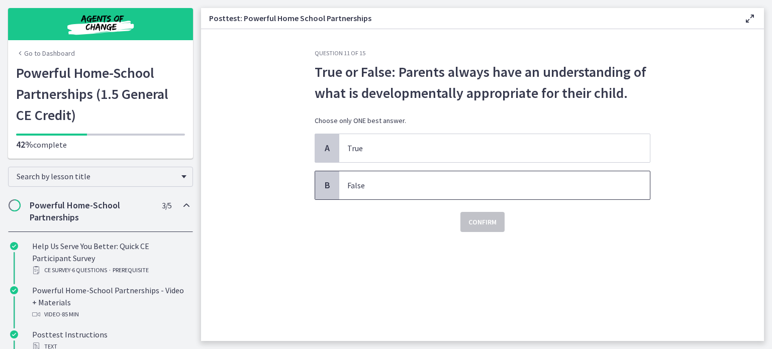
click at [435, 191] on p "False" at bounding box center [484, 185] width 274 height 12
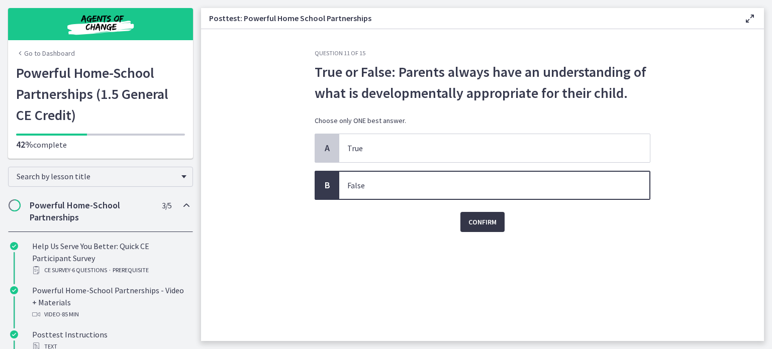
click at [497, 228] on span "Confirm" at bounding box center [482, 222] width 28 height 12
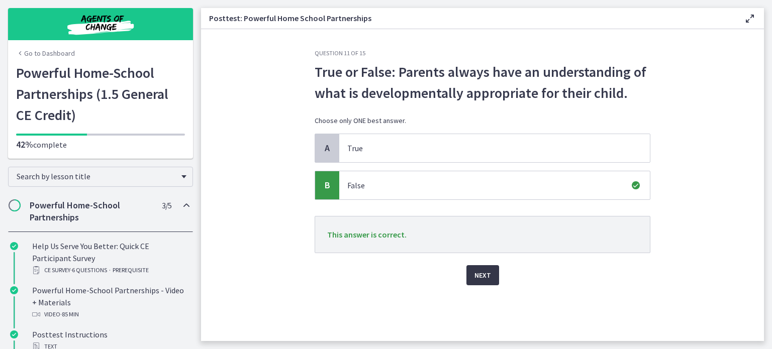
click at [491, 281] on span "Next" at bounding box center [482, 275] width 17 height 12
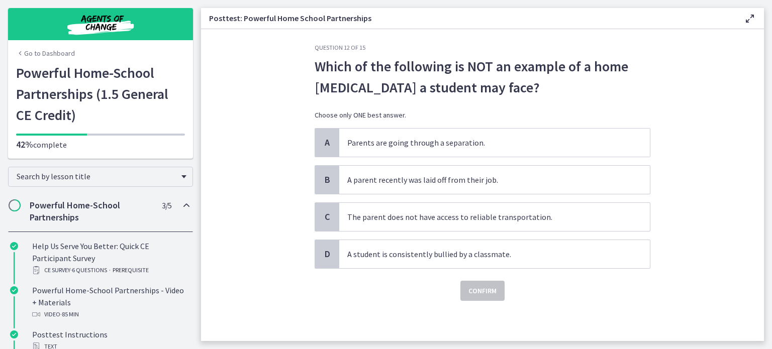
scroll to position [25, 0]
click at [580, 268] on span "A student is consistently bullied by a classmate." at bounding box center [494, 254] width 311 height 28
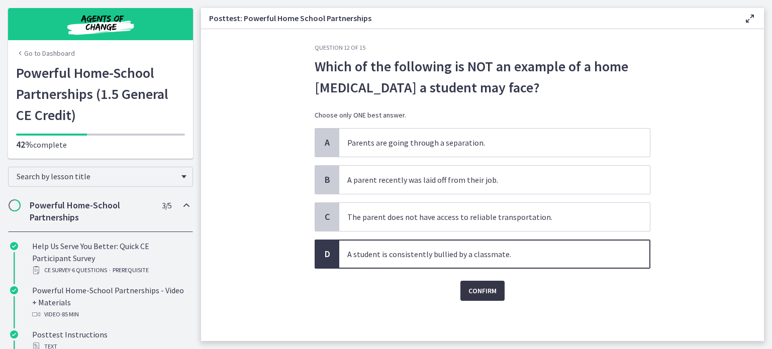
click at [497, 297] on span "Confirm" at bounding box center [482, 291] width 28 height 12
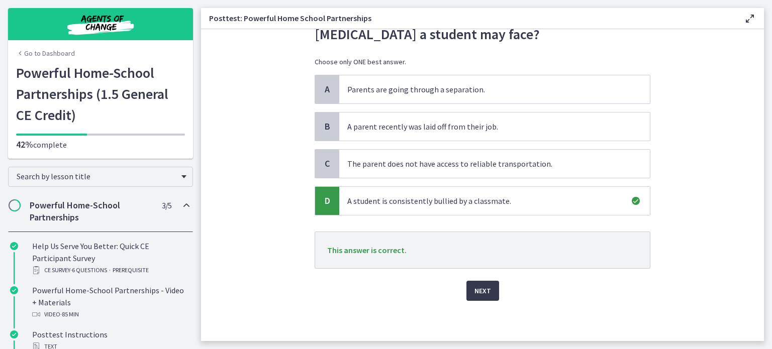
scroll to position [126, 0]
click at [491, 285] on span "Next" at bounding box center [482, 291] width 17 height 12
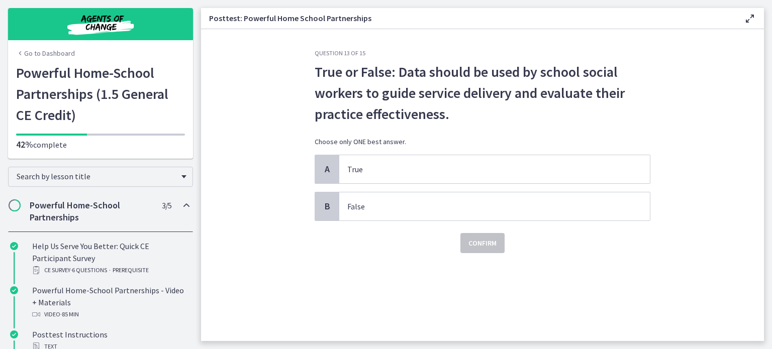
scroll to position [0, 0]
click at [497, 175] on p "True" at bounding box center [484, 169] width 274 height 12
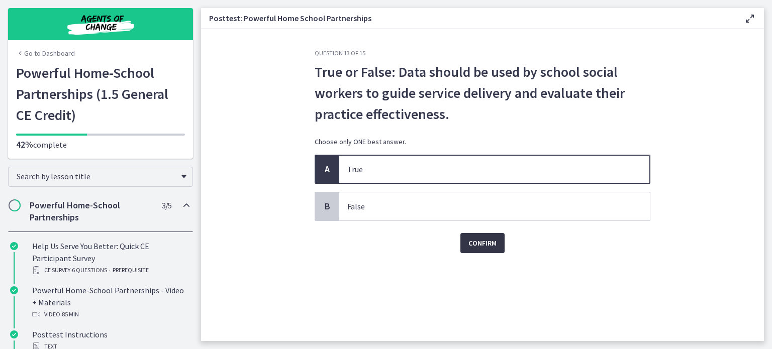
click at [491, 249] on span "Confirm" at bounding box center [482, 243] width 28 height 12
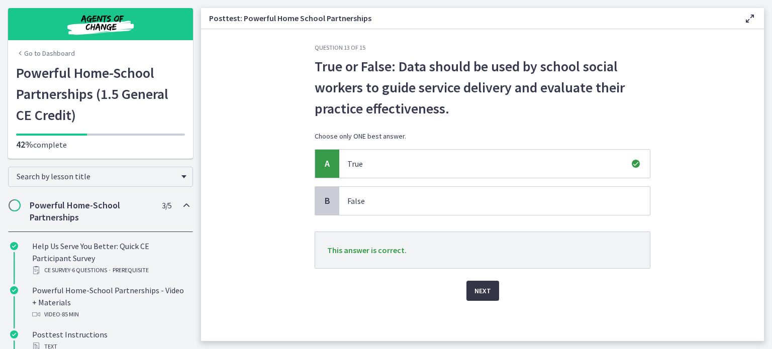
scroll to position [68, 0]
click at [491, 285] on span "Next" at bounding box center [482, 291] width 17 height 12
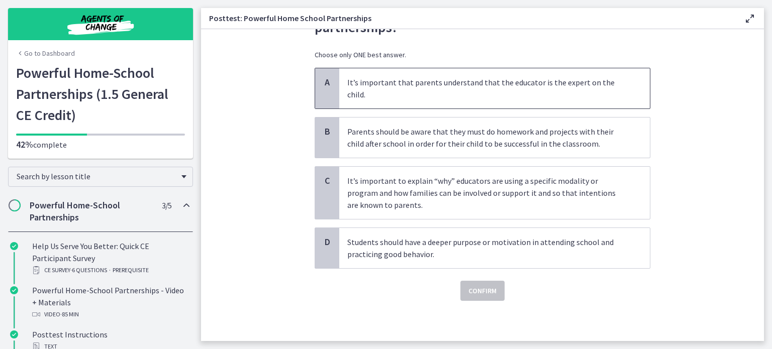
scroll to position [88, 0]
click at [518, 211] on p "It’s important to explain “why” educators are using a specific modality or prog…" at bounding box center [484, 193] width 274 height 36
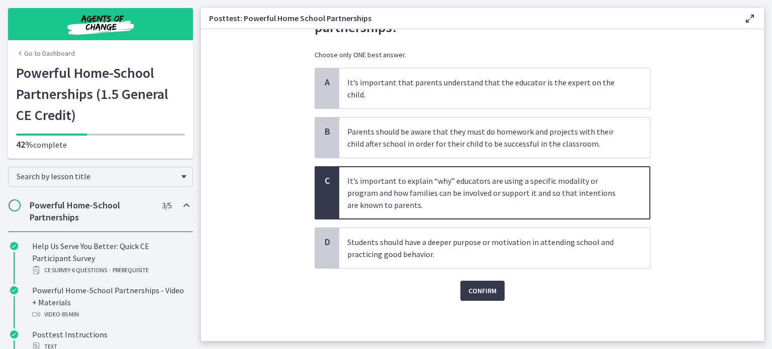
scroll to position [157, 0]
click at [497, 285] on span "Confirm" at bounding box center [482, 291] width 28 height 12
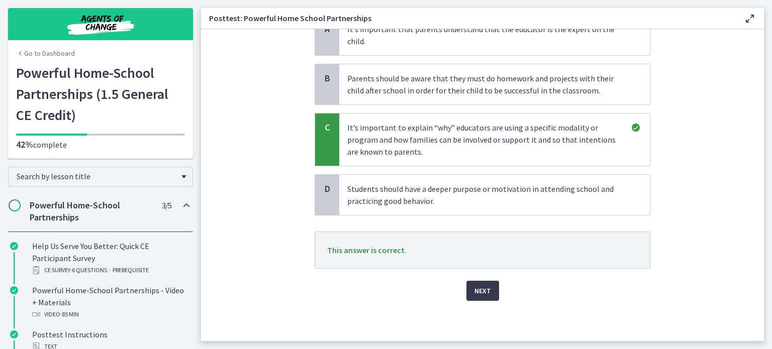
scroll to position [213, 0]
click at [491, 285] on span "Next" at bounding box center [482, 291] width 17 height 12
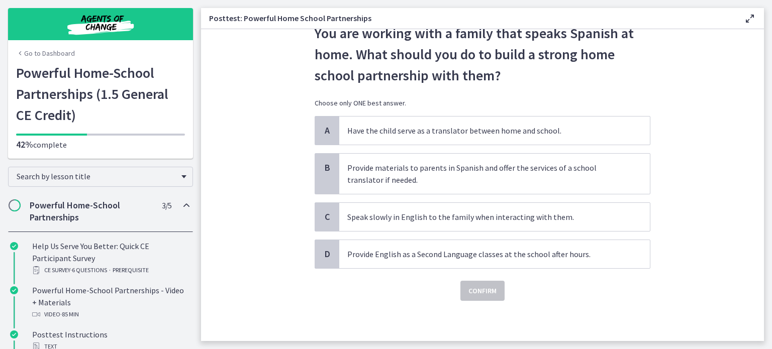
scroll to position [88, 0]
click at [505, 178] on p "Provide materials to parents in Spanish and offer the services of a school tran…" at bounding box center [484, 174] width 274 height 24
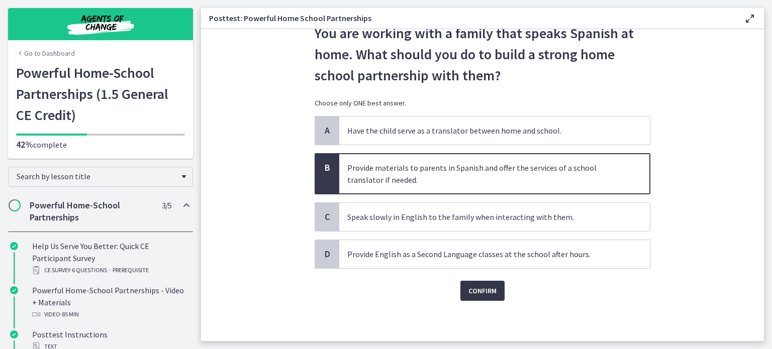
click at [497, 297] on span "Confirm" at bounding box center [482, 291] width 28 height 12
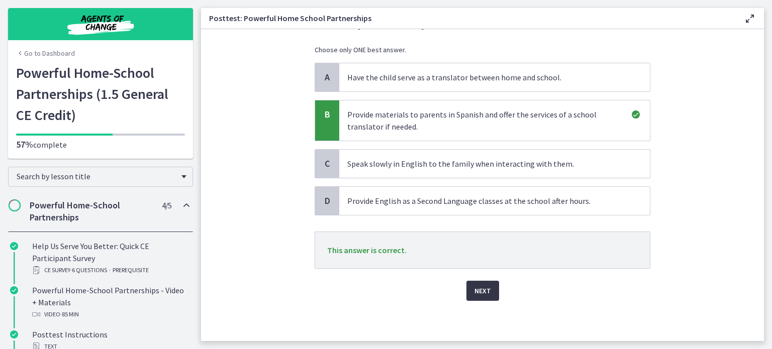
scroll to position [167, 0]
click at [491, 285] on span "Next" at bounding box center [482, 291] width 17 height 12
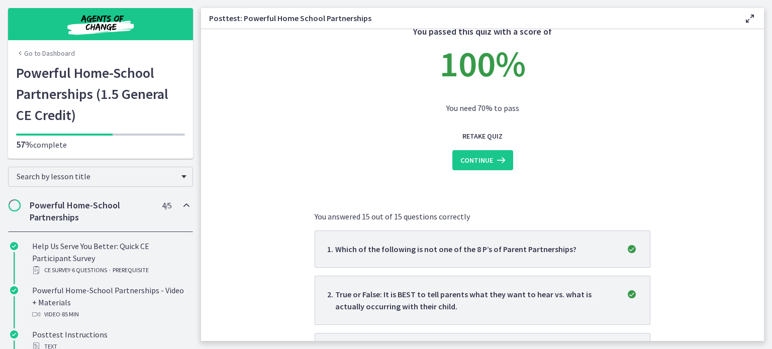
scroll to position [17, 0]
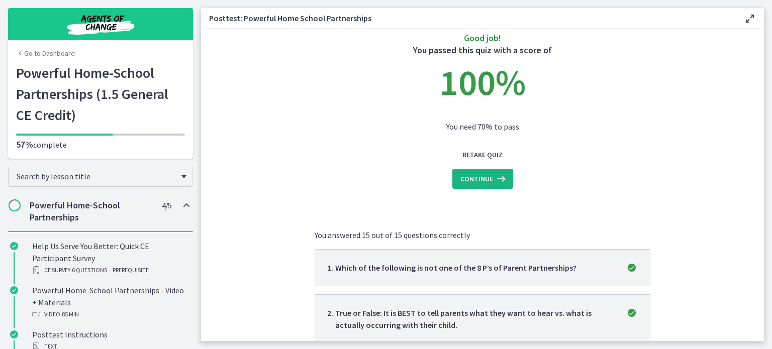
click at [491, 185] on span "Continue" at bounding box center [476, 179] width 33 height 12
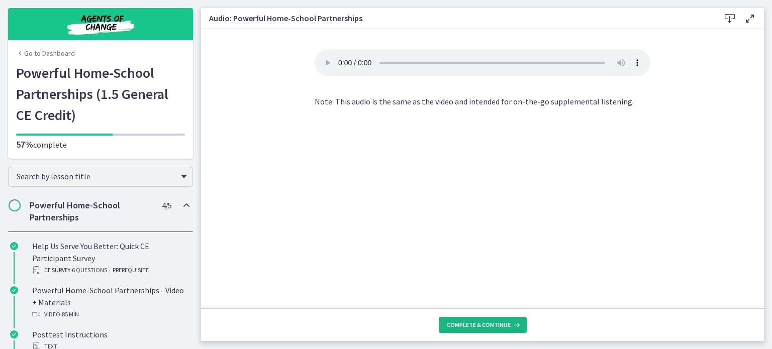
click at [511, 321] on span "Complete & continue" at bounding box center [479, 325] width 64 height 8
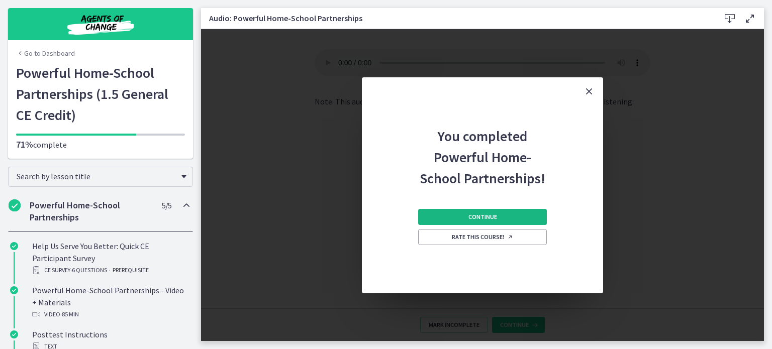
click at [497, 221] on span "Continue" at bounding box center [482, 217] width 29 height 8
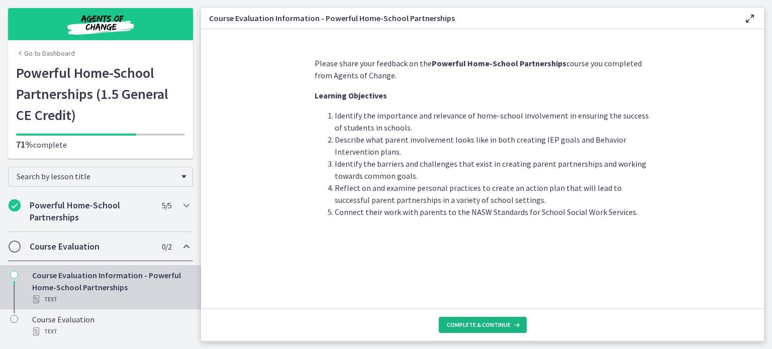
click at [511, 321] on span "Complete & continue" at bounding box center [479, 325] width 64 height 8
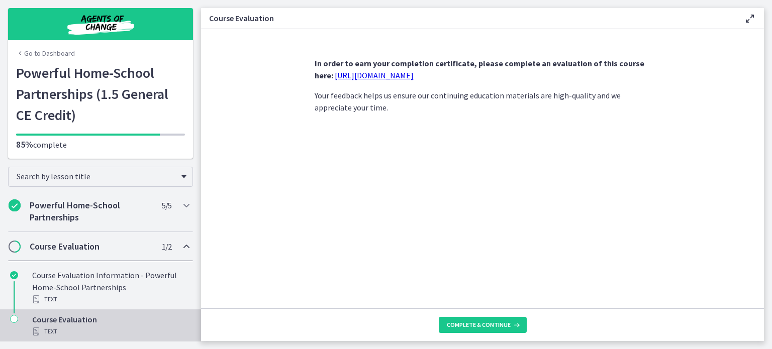
click at [405, 80] on link "https://forms.gle/iBpb7zobziVS6aFEA" at bounding box center [374, 75] width 79 height 10
click at [511, 321] on span "Complete & continue" at bounding box center [479, 325] width 64 height 8
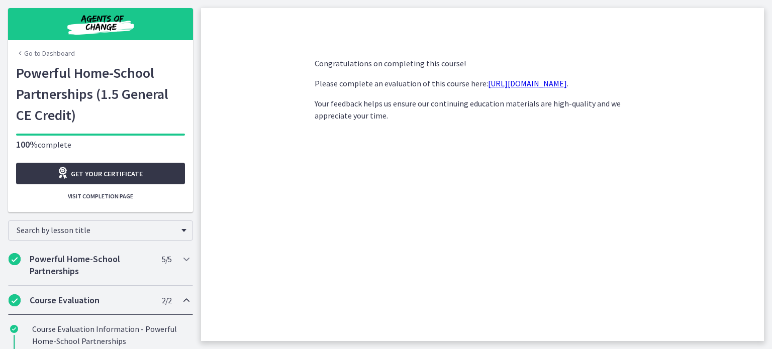
click at [185, 184] on link "Get your certificate" at bounding box center [100, 174] width 169 height 22
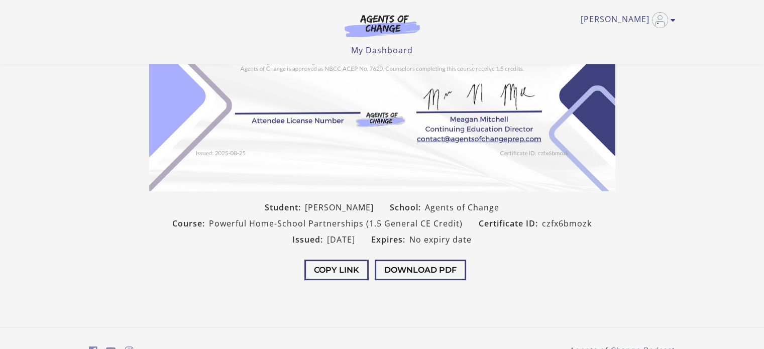
scroll to position [201, 0]
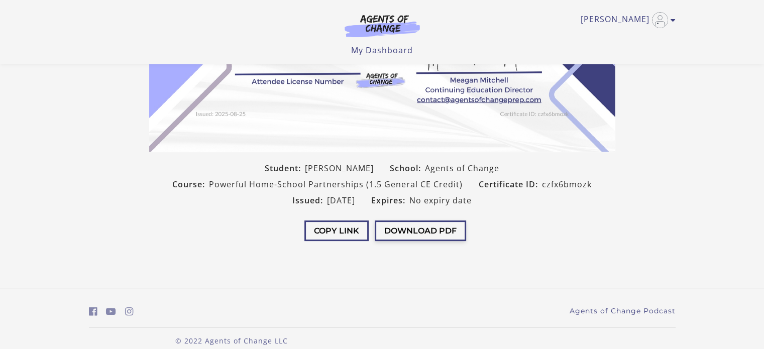
click at [431, 238] on button "Download PDF" at bounding box center [420, 231] width 91 height 21
click at [467, 268] on main "Student: [PERSON_NAME] School: Agents of Change Course: Powerful Home-School Pa…" at bounding box center [382, 43] width 764 height 489
